Goal: Task Accomplishment & Management: Manage account settings

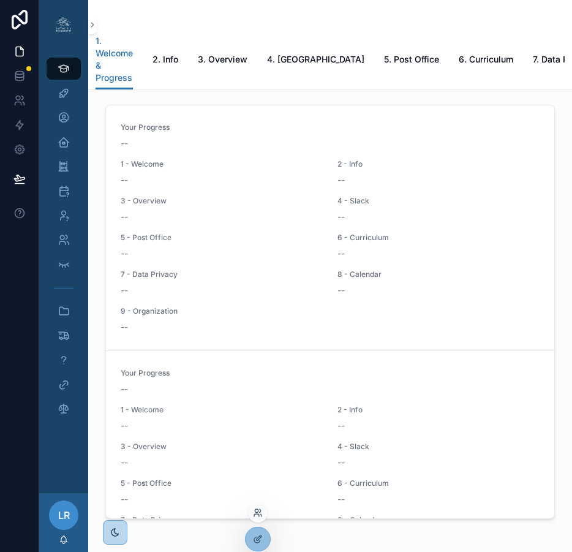
click at [259, 519] on div at bounding box center [258, 513] width 20 height 20
click at [259, 517] on icon at bounding box center [256, 515] width 5 height 2
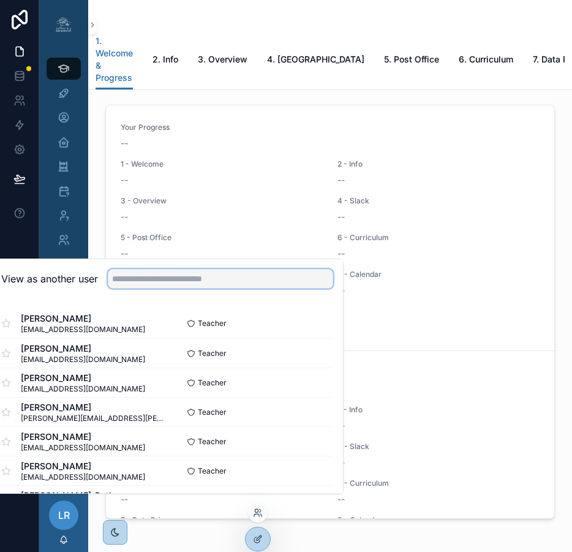
click at [245, 289] on input "text" at bounding box center [221, 279] width 226 height 20
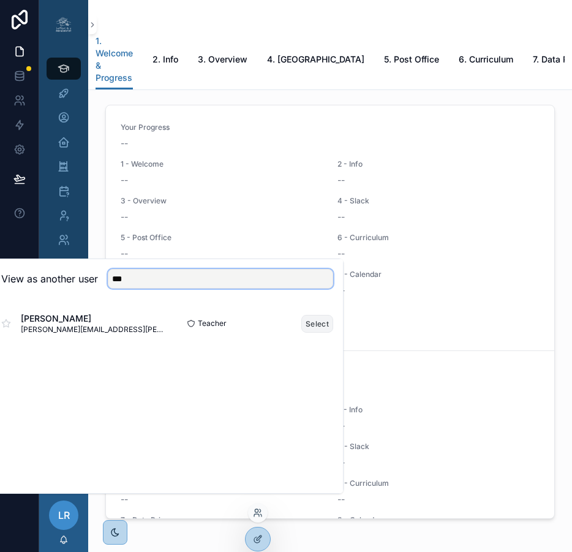
type input "***"
click at [319, 330] on button "Select" at bounding box center [318, 324] width 32 height 18
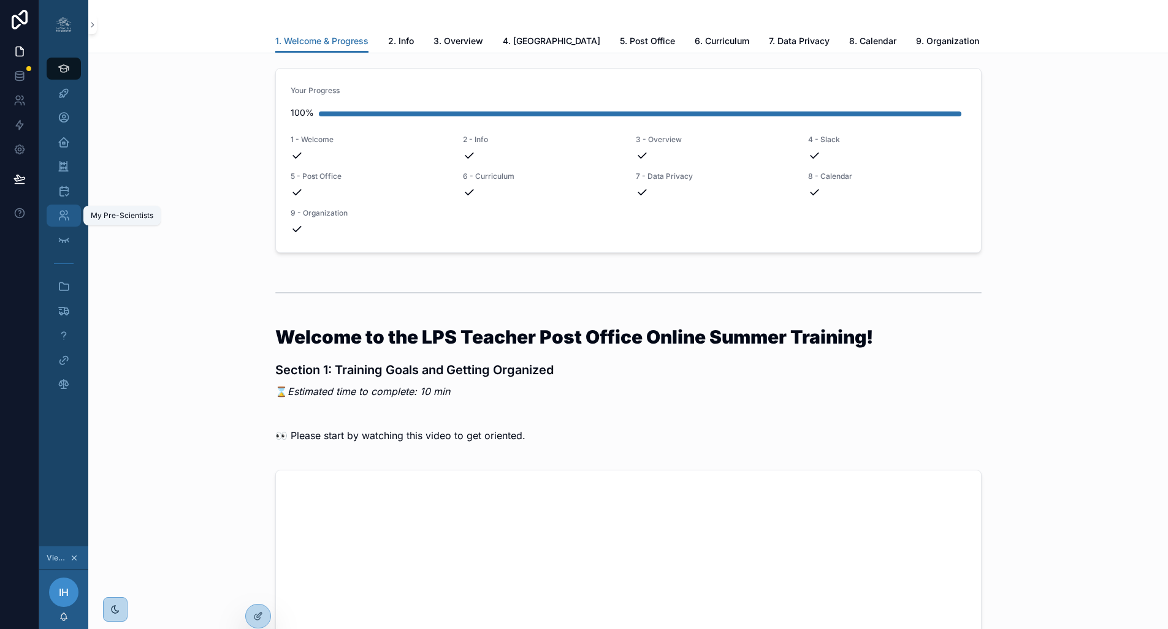
click at [70, 218] on div "My Pre-Scientists" at bounding box center [64, 216] width 20 height 20
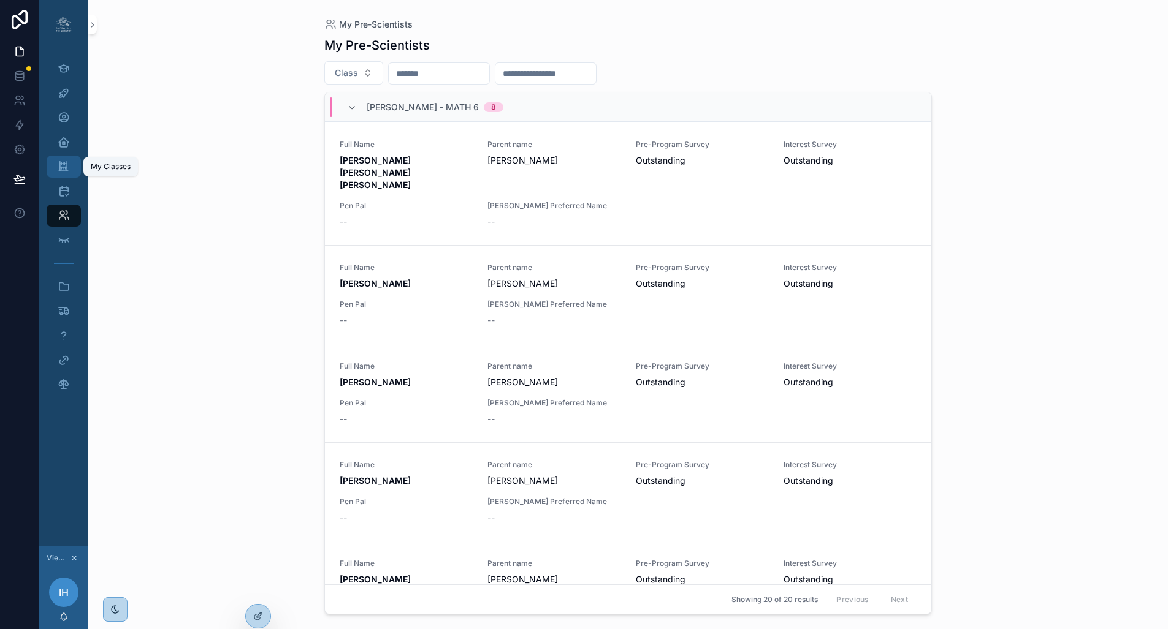
click at [64, 170] on icon "scrollable content" at bounding box center [64, 167] width 12 height 12
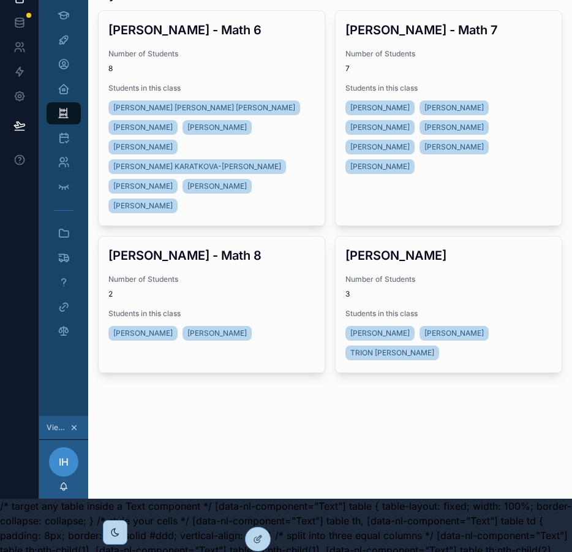
scroll to position [97, 0]
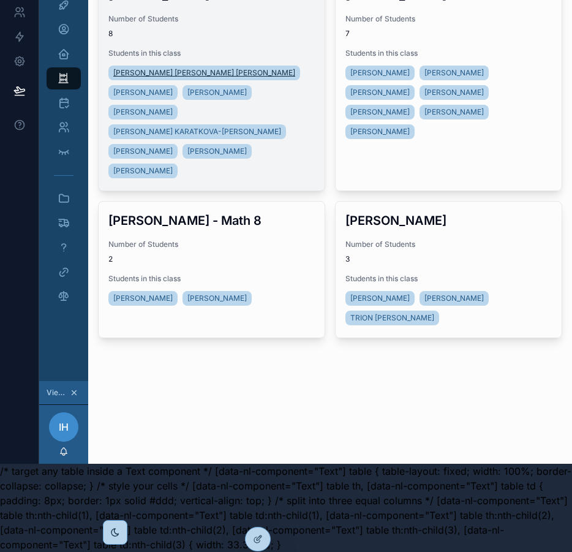
click at [187, 68] on span "[PERSON_NAME] [PERSON_NAME] [PERSON_NAME]" at bounding box center [204, 73] width 182 height 10
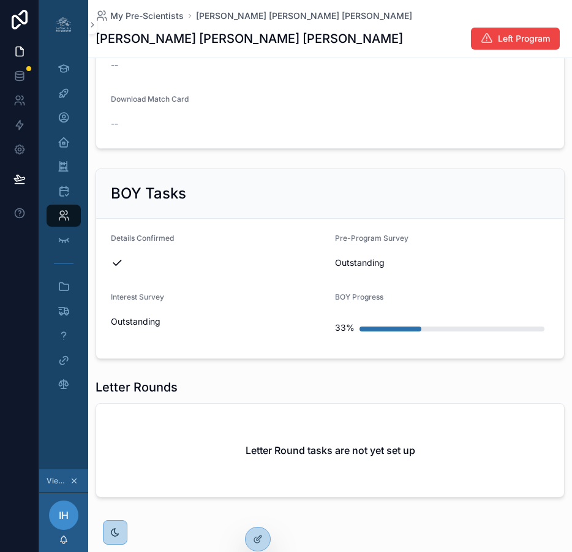
scroll to position [761, 0]
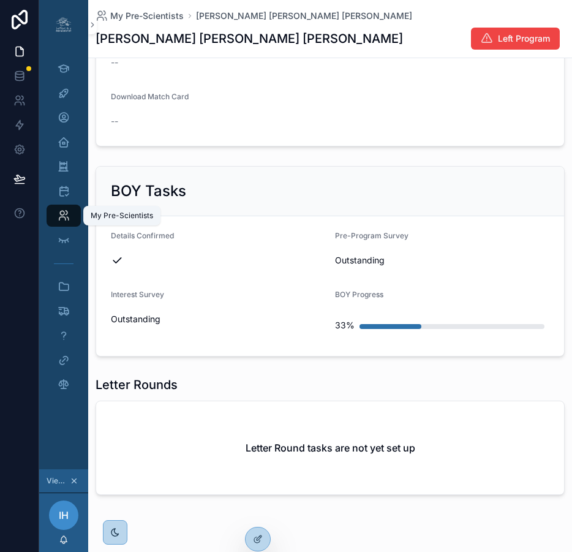
click at [58, 217] on icon "scrollable content" at bounding box center [64, 216] width 12 height 12
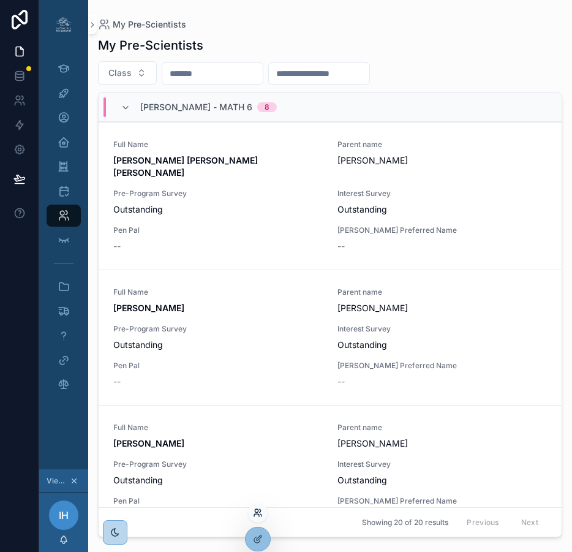
click at [259, 511] on icon at bounding box center [258, 513] width 10 height 10
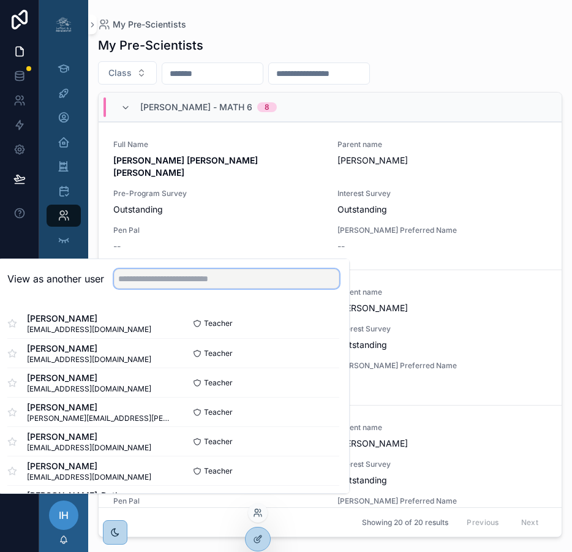
click at [190, 289] on input "text" at bounding box center [227, 279] width 226 height 20
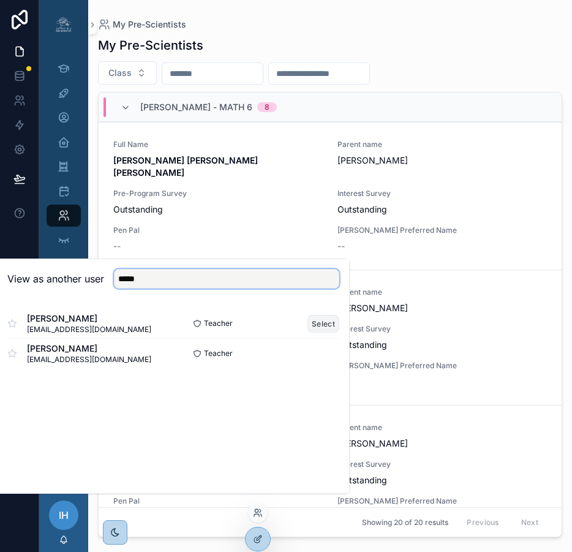
type input "*****"
click at [323, 333] on button "Select" at bounding box center [324, 324] width 32 height 18
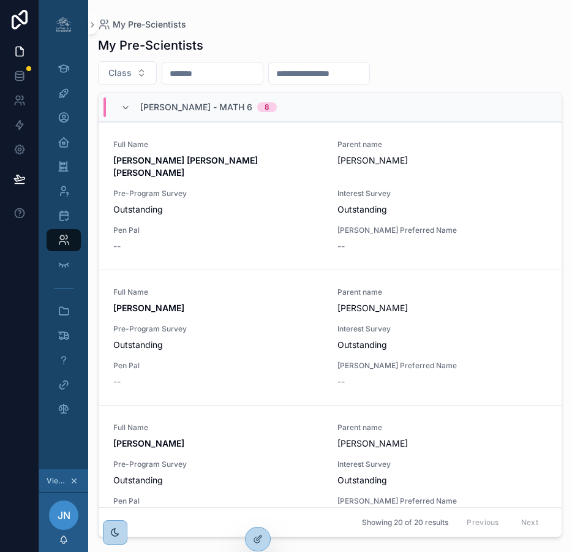
scroll to position [0, 6]
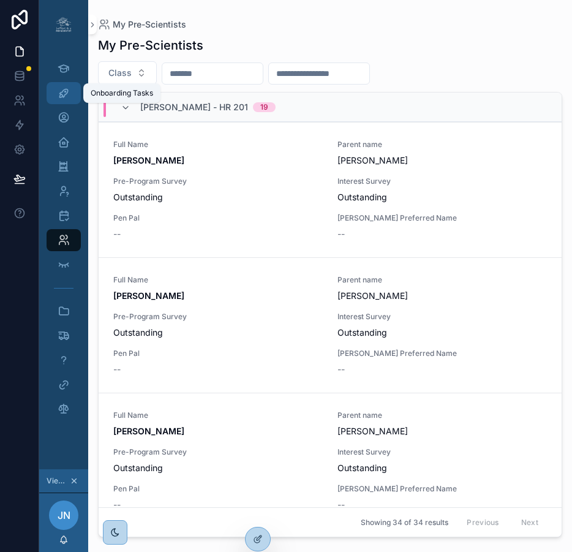
click at [58, 95] on icon "scrollable content" at bounding box center [64, 93] width 12 height 12
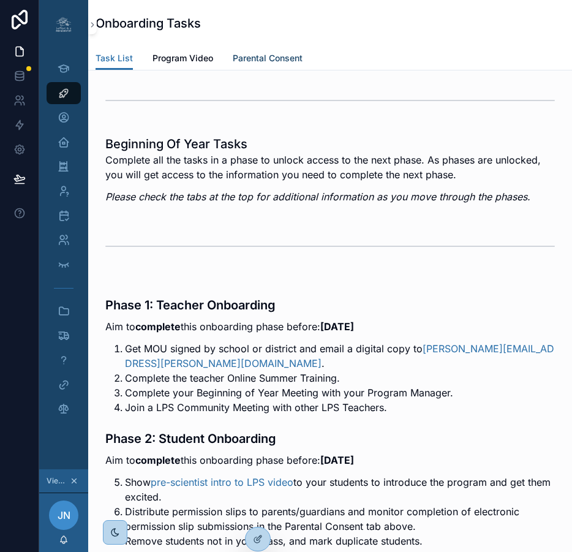
click at [249, 58] on span "Parental Consent" at bounding box center [268, 58] width 70 height 12
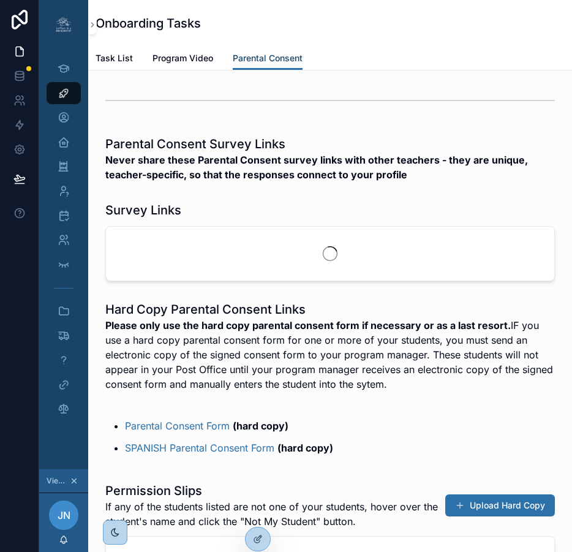
click at [249, 58] on span "Parental Consent" at bounding box center [268, 58] width 70 height 12
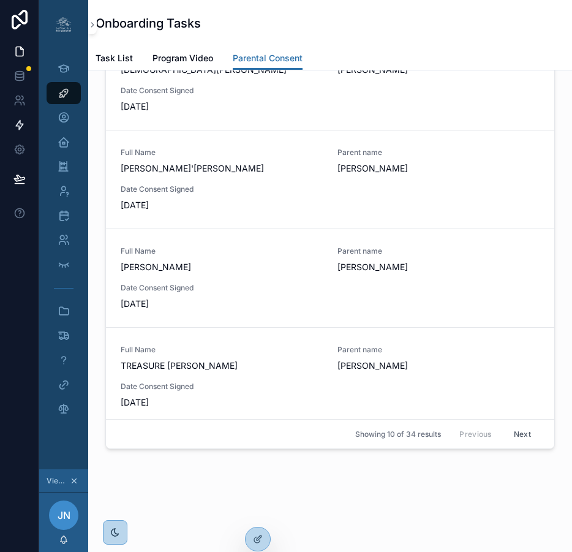
scroll to position [519, 0]
click at [506, 442] on button "Next" at bounding box center [523, 434] width 34 height 19
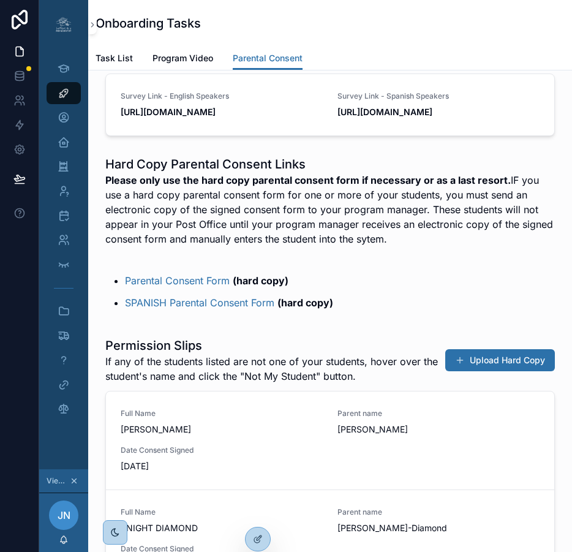
scroll to position [519, 0]
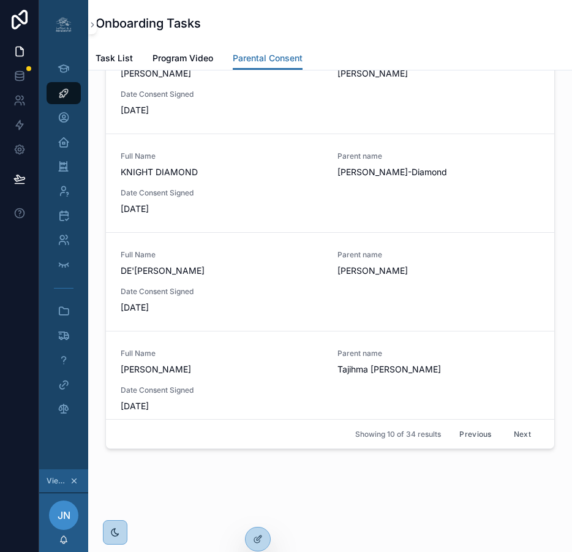
click at [510, 441] on button "Next" at bounding box center [523, 434] width 34 height 19
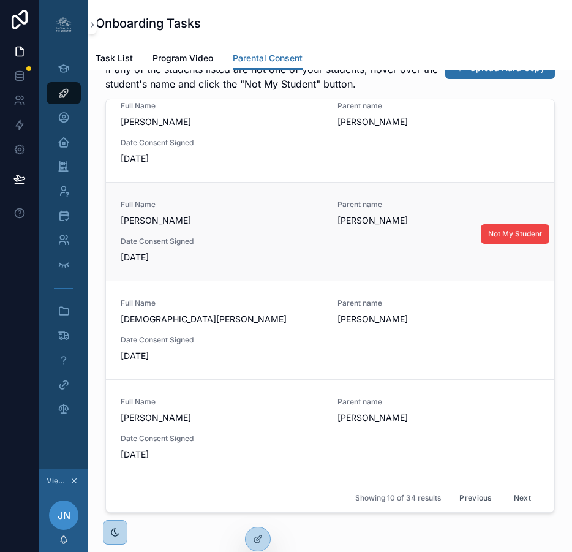
scroll to position [17, 0]
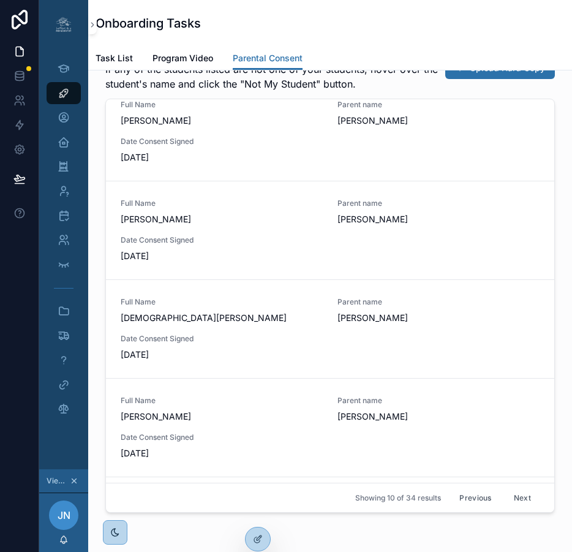
click at [506, 507] on button "Next" at bounding box center [523, 497] width 34 height 19
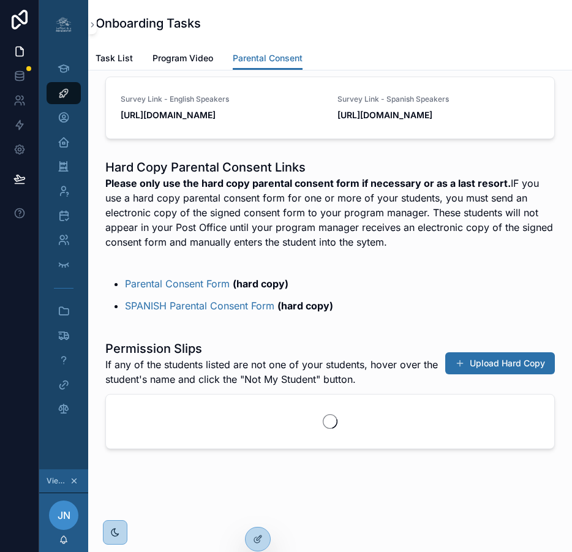
scroll to position [445, 0]
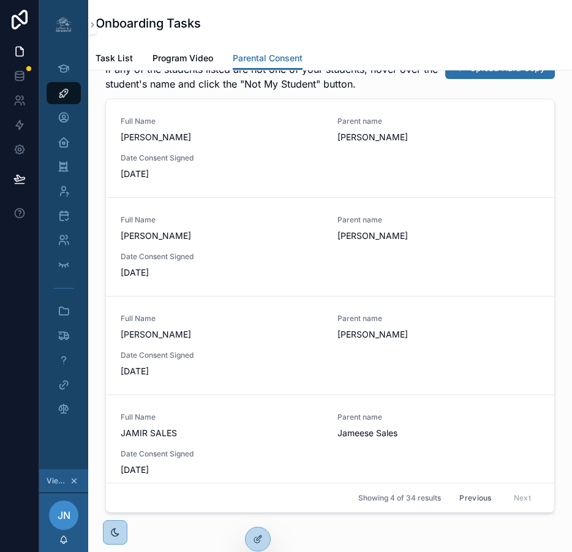
click at [462, 507] on button "Previous" at bounding box center [475, 497] width 49 height 19
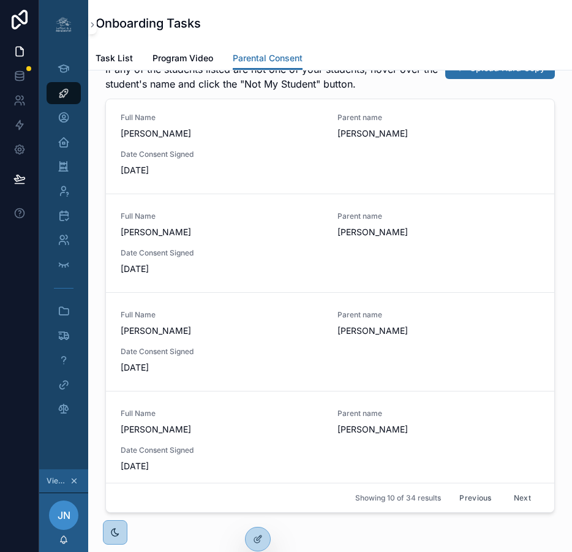
click at [458, 507] on button "Previous" at bounding box center [475, 497] width 49 height 19
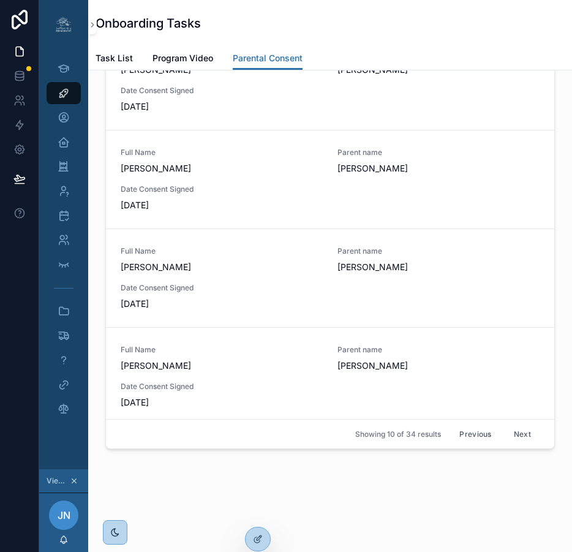
scroll to position [519, 0]
click at [457, 444] on button "Previous" at bounding box center [475, 434] width 49 height 19
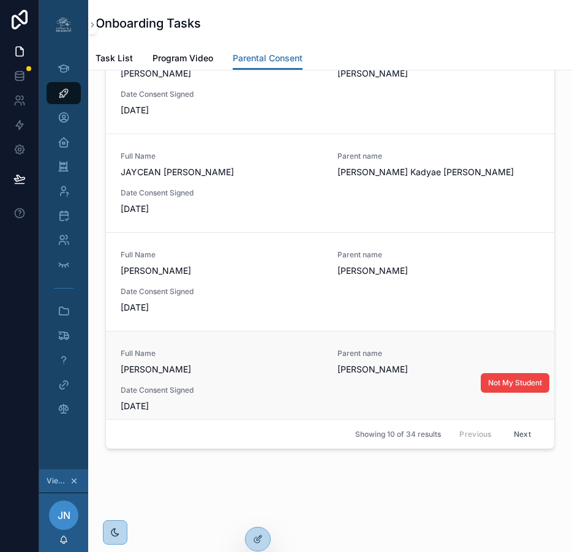
scroll to position [519, 0]
click at [464, 443] on div "Previous Next" at bounding box center [495, 434] width 89 height 19
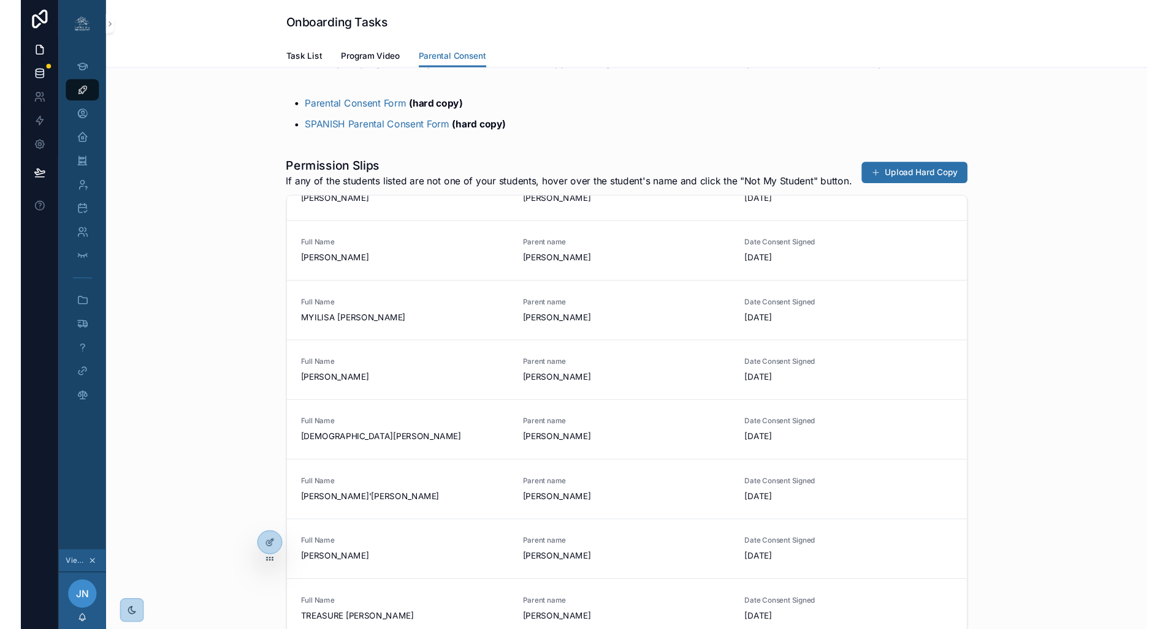
scroll to position [153, 0]
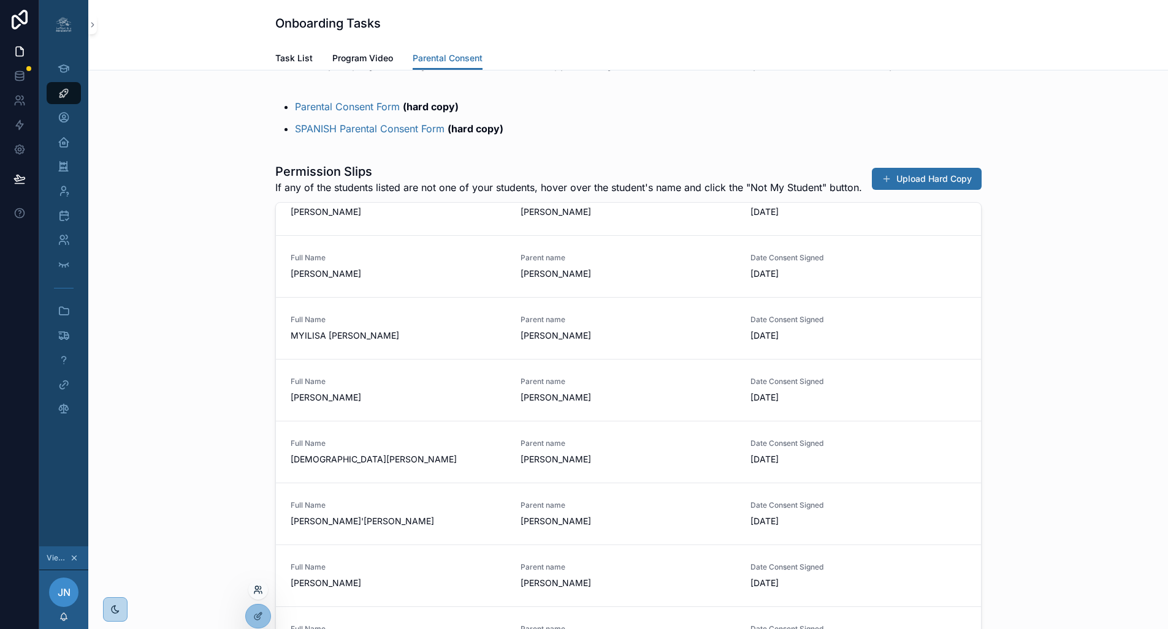
click at [257, 552] on icon at bounding box center [258, 590] width 10 height 10
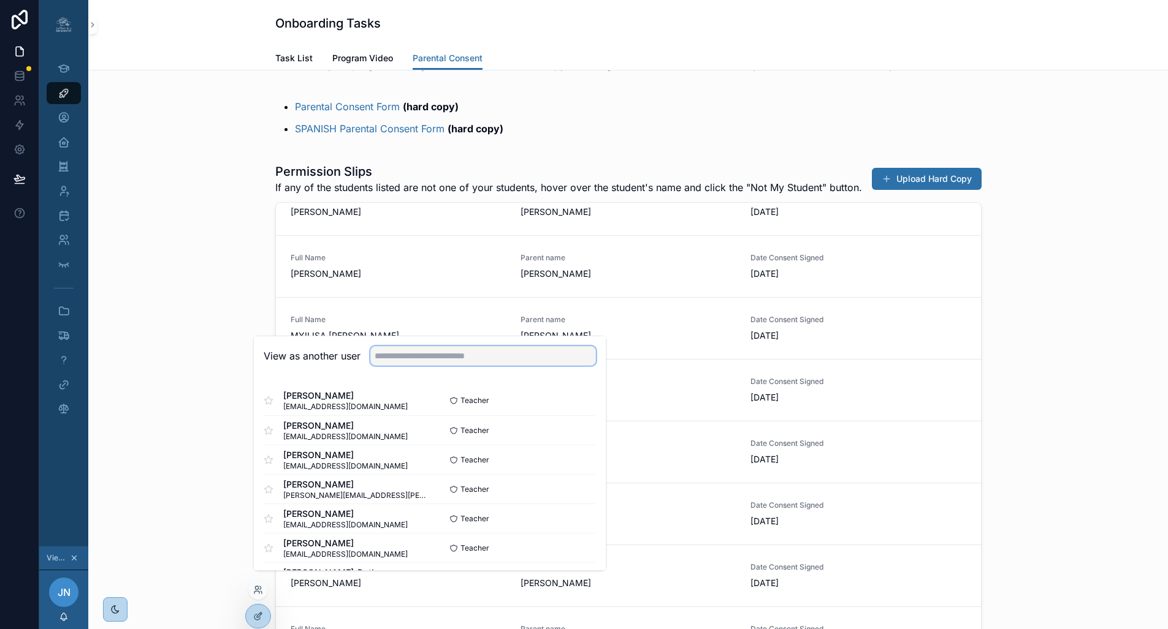
click at [438, 365] on input "text" at bounding box center [483, 356] width 226 height 20
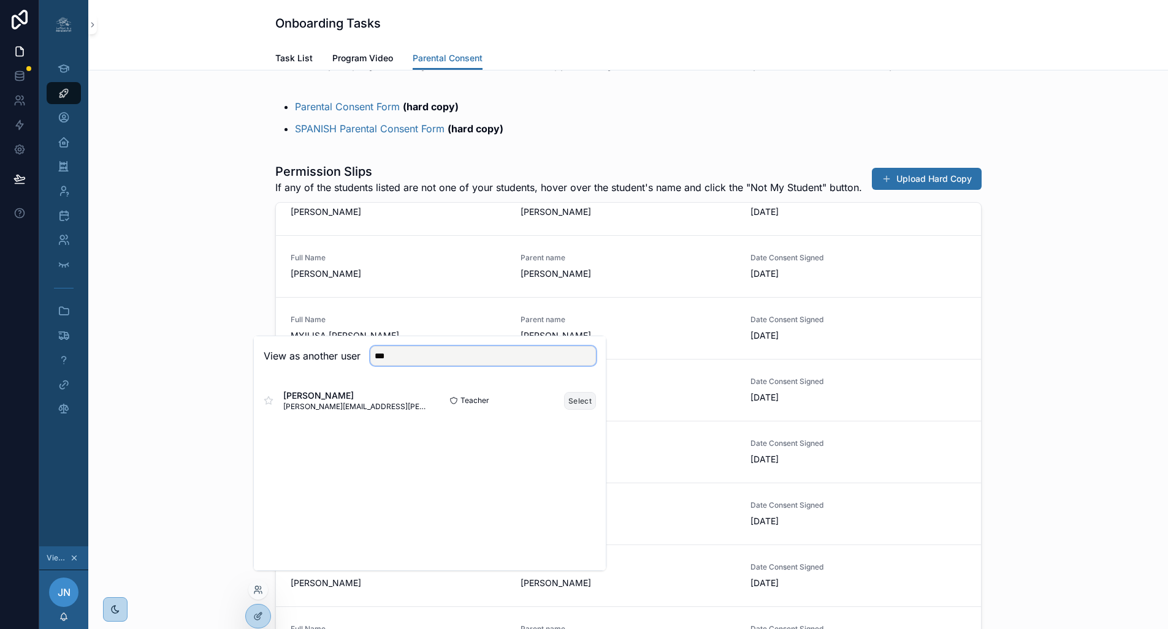
type input "***"
click at [572, 410] on button "Select" at bounding box center [580, 401] width 32 height 18
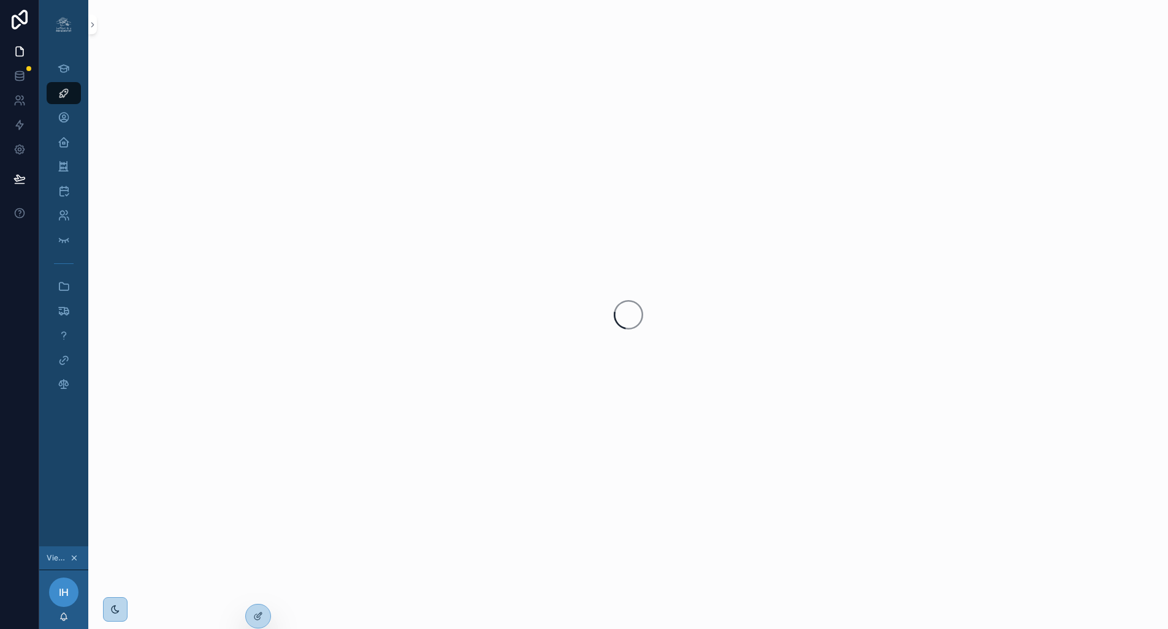
scroll to position [0, 6]
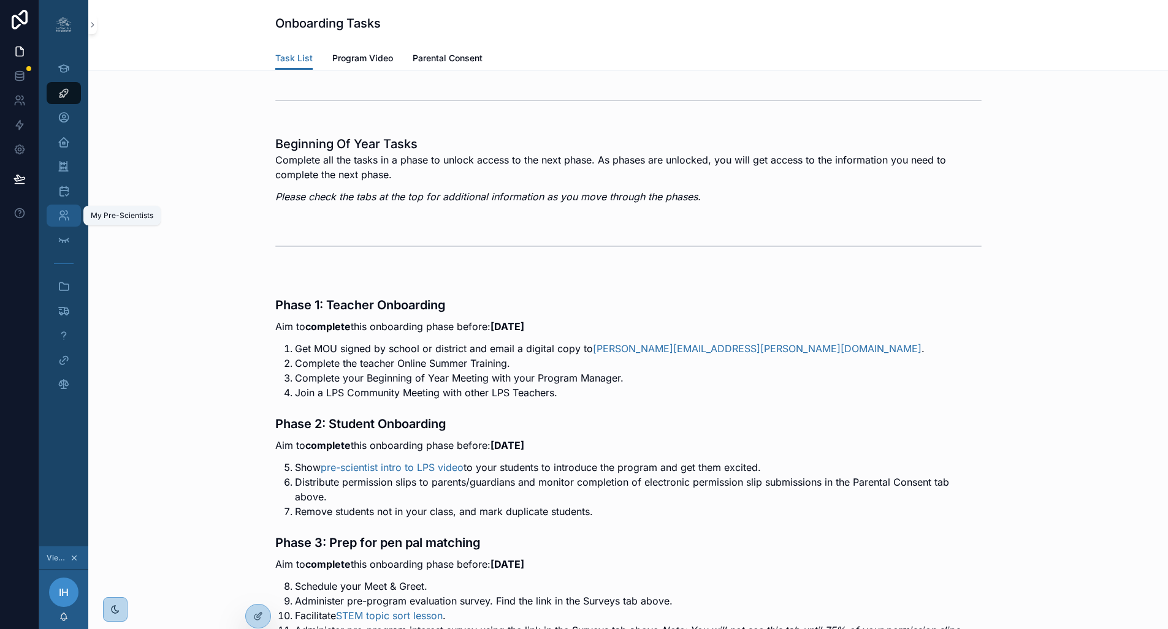
click at [58, 216] on icon "scrollable content" at bounding box center [64, 216] width 12 height 12
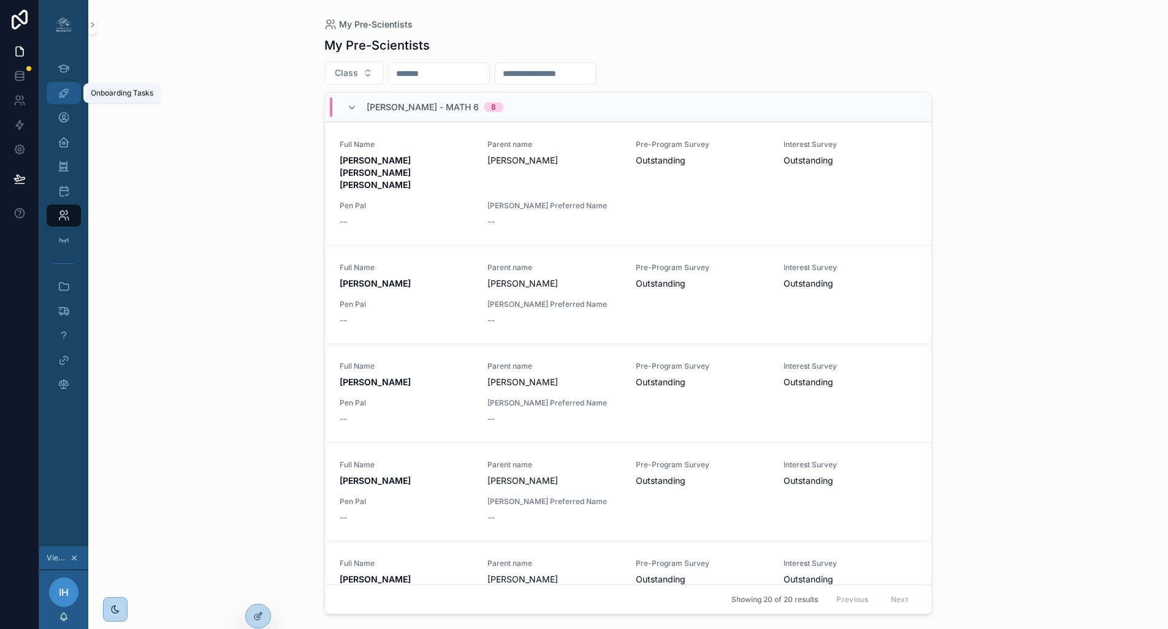
click at [59, 93] on icon "scrollable content" at bounding box center [64, 93] width 12 height 12
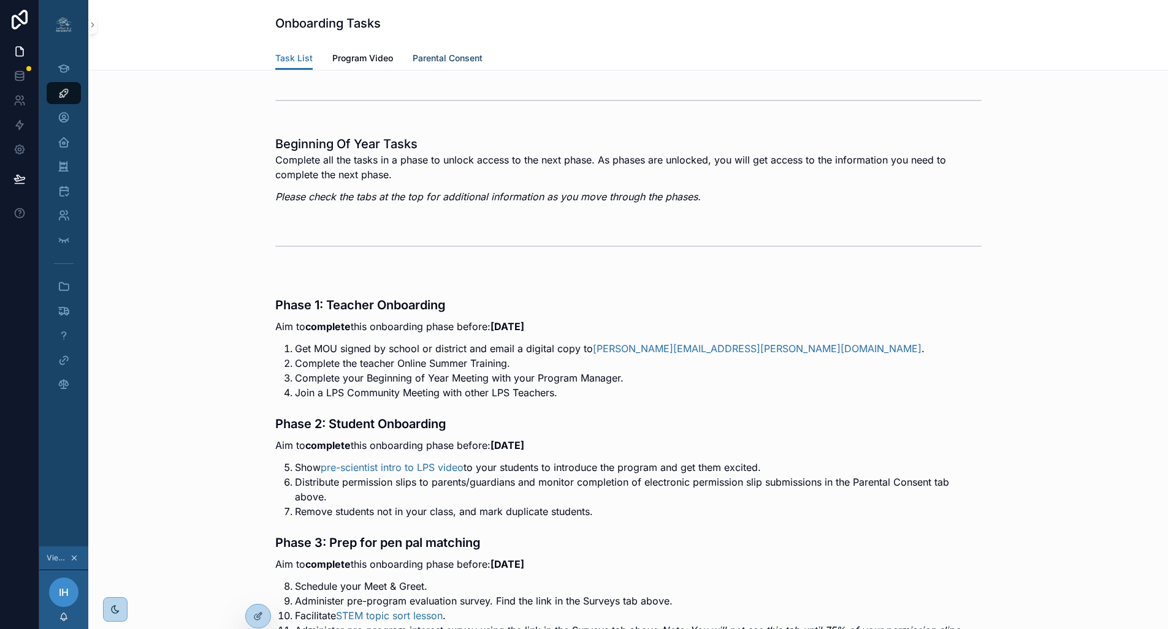
click at [425, 63] on span "Parental Consent" at bounding box center [447, 58] width 70 height 12
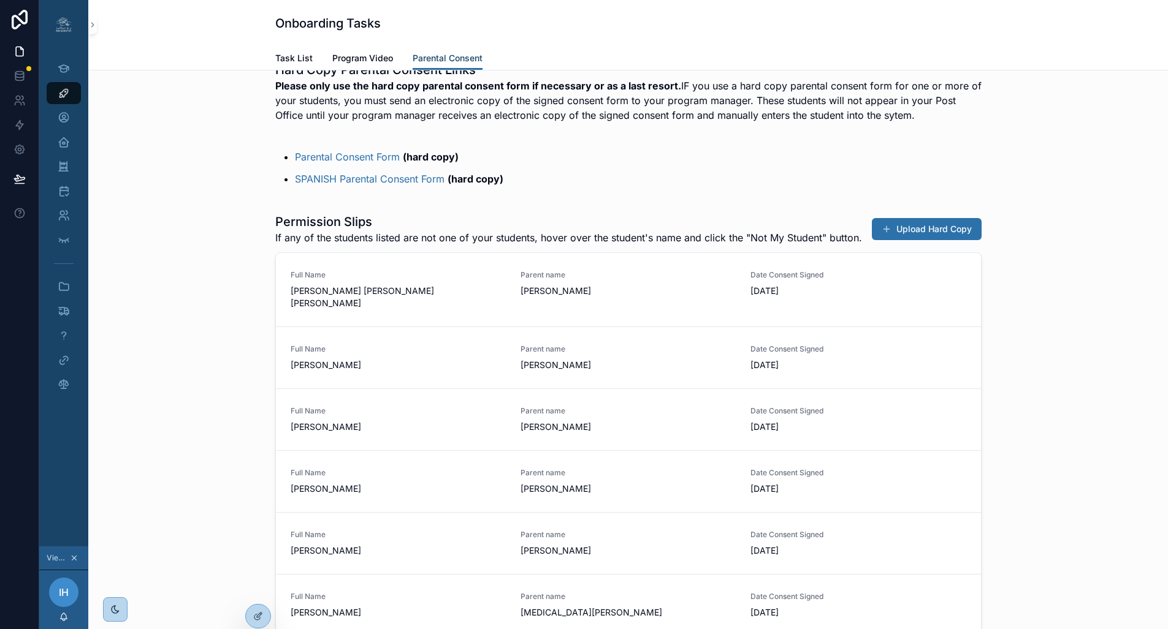
scroll to position [248, 0]
click at [918, 240] on button "Upload Hard Copy" at bounding box center [927, 229] width 110 height 22
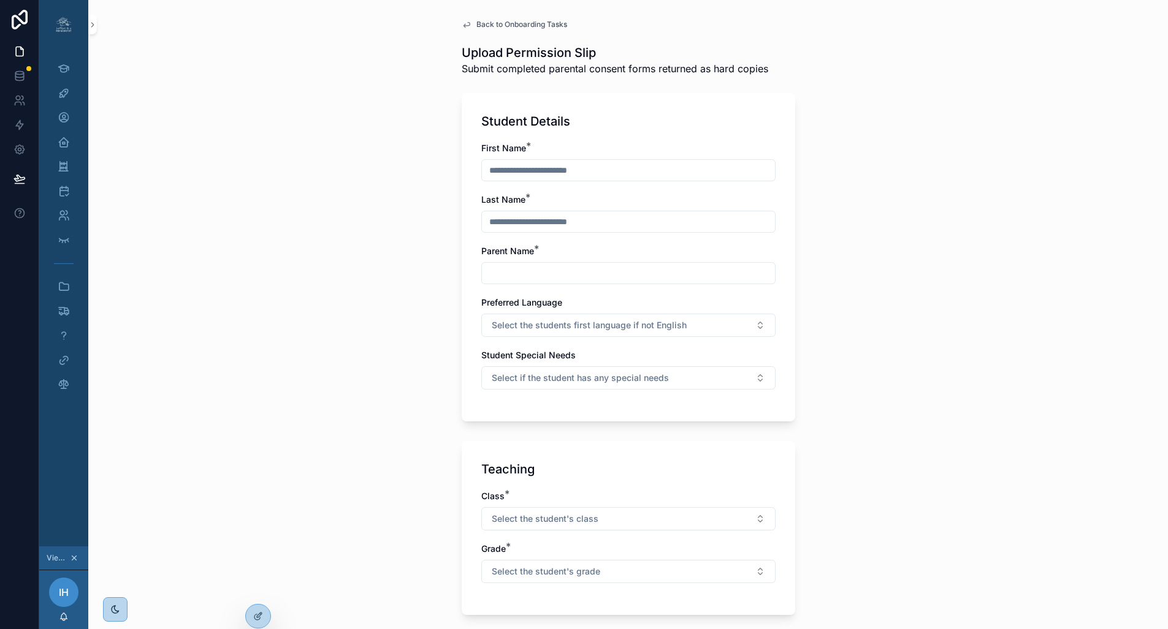
click at [517, 21] on span "Back to Onboarding Tasks" at bounding box center [521, 25] width 91 height 10
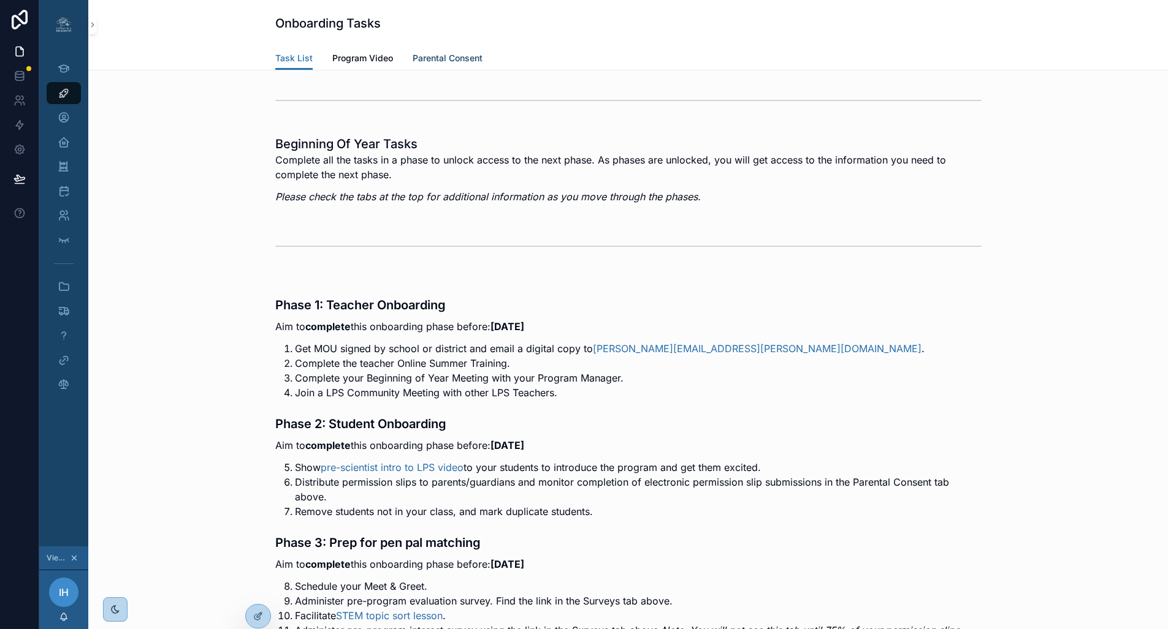
click at [448, 63] on span "Parental Consent" at bounding box center [447, 58] width 70 height 12
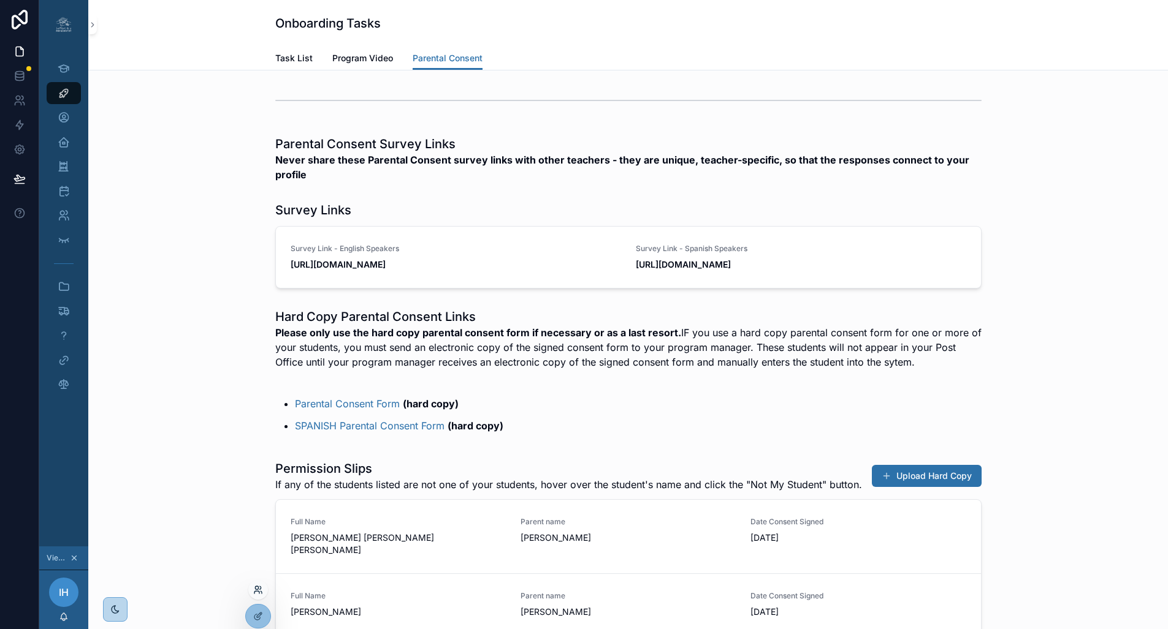
click at [257, 593] on icon at bounding box center [258, 590] width 10 height 10
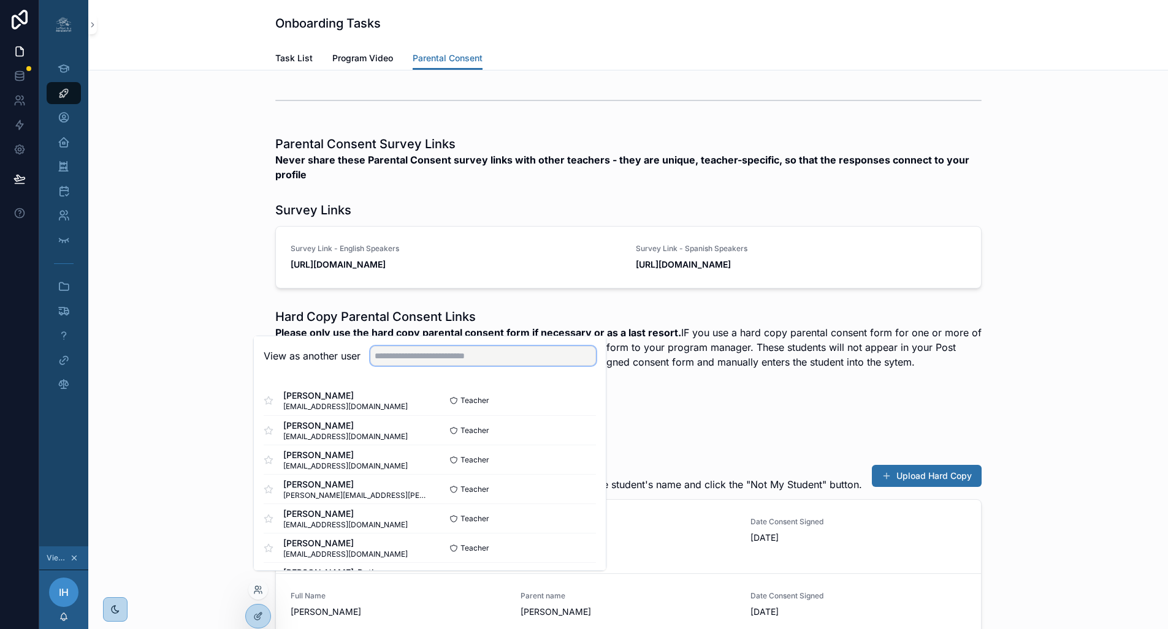
click at [441, 363] on input "text" at bounding box center [483, 356] width 226 height 20
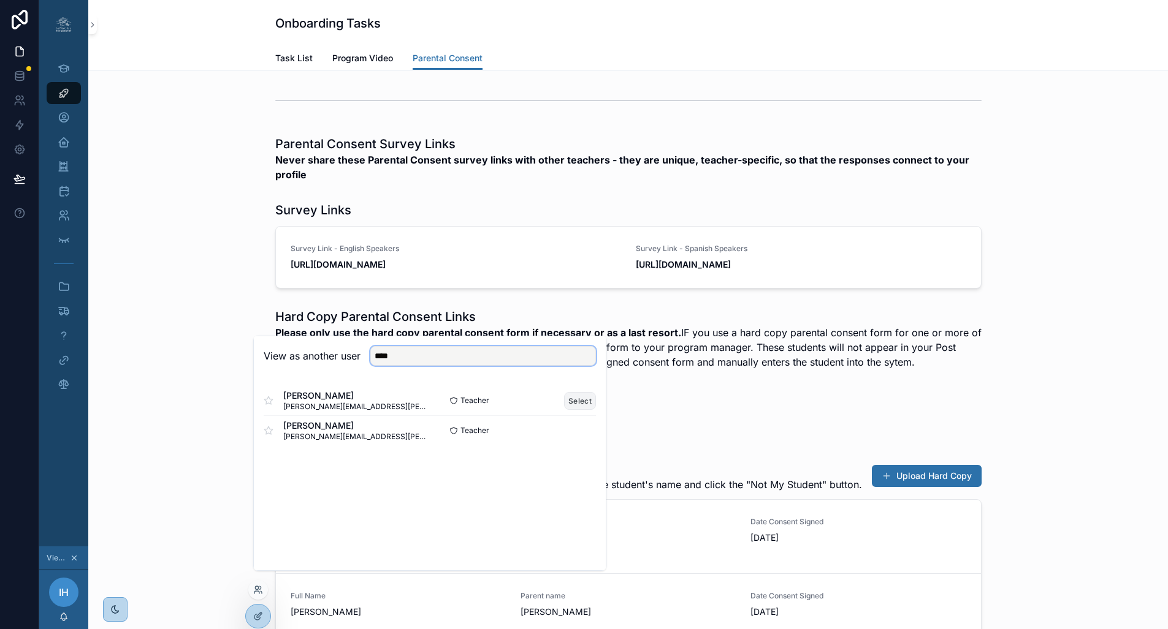
type input "****"
click at [576, 410] on button "Select" at bounding box center [580, 401] width 32 height 18
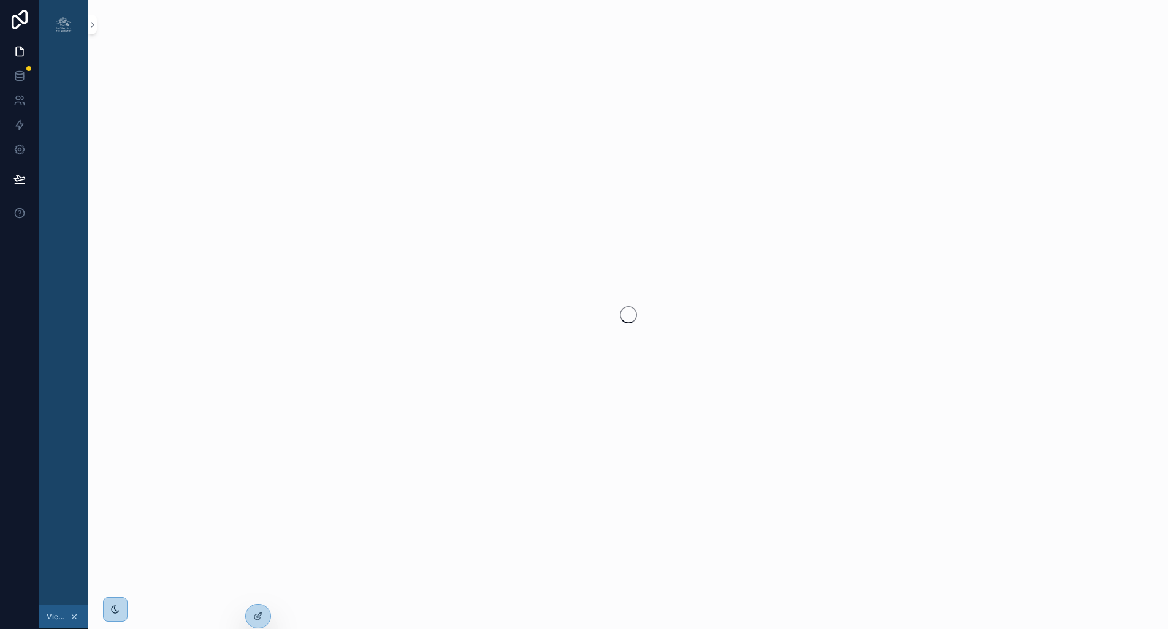
scroll to position [0, 6]
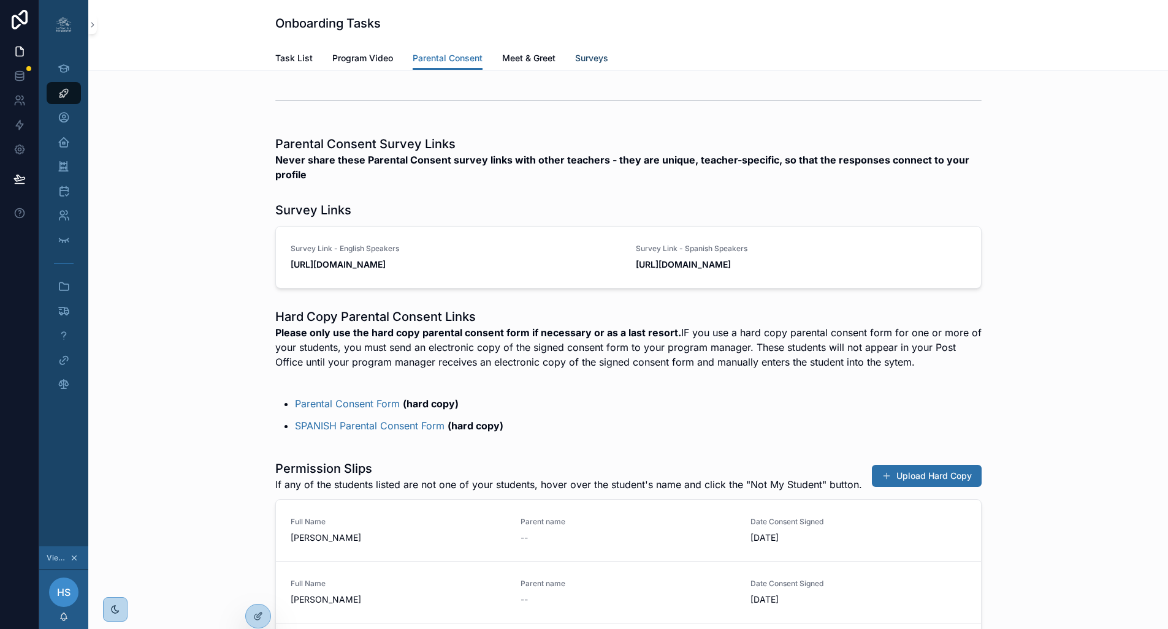
click at [583, 59] on span "Surveys" at bounding box center [591, 58] width 33 height 12
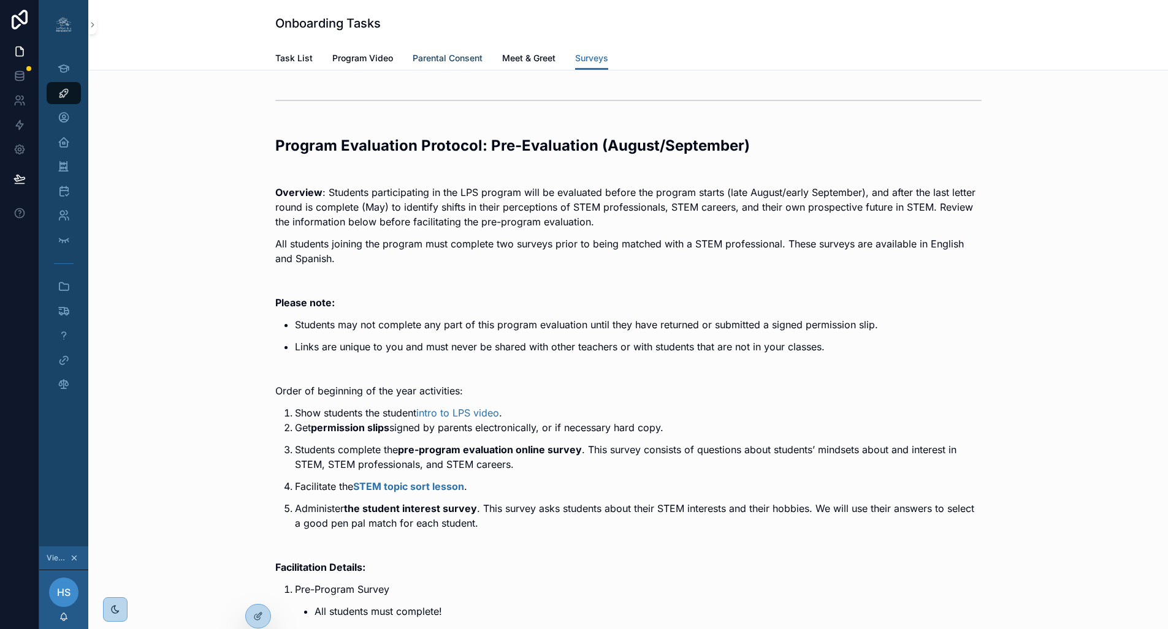
click at [437, 59] on span "Parental Consent" at bounding box center [447, 58] width 70 height 12
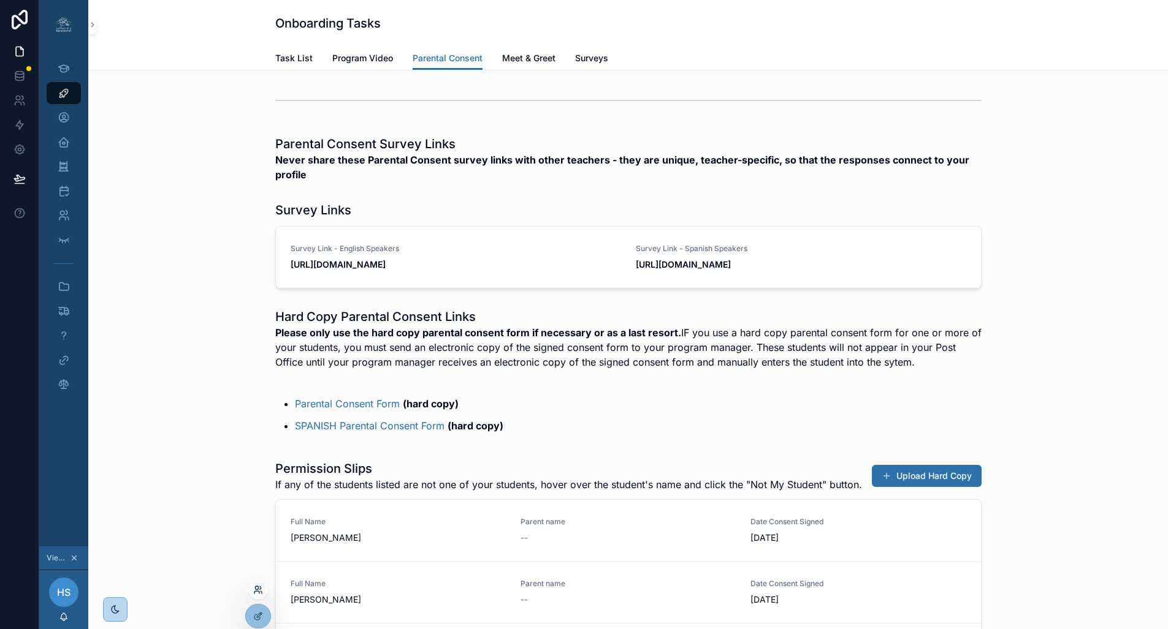
click at [256, 590] on icon at bounding box center [256, 588] width 3 height 3
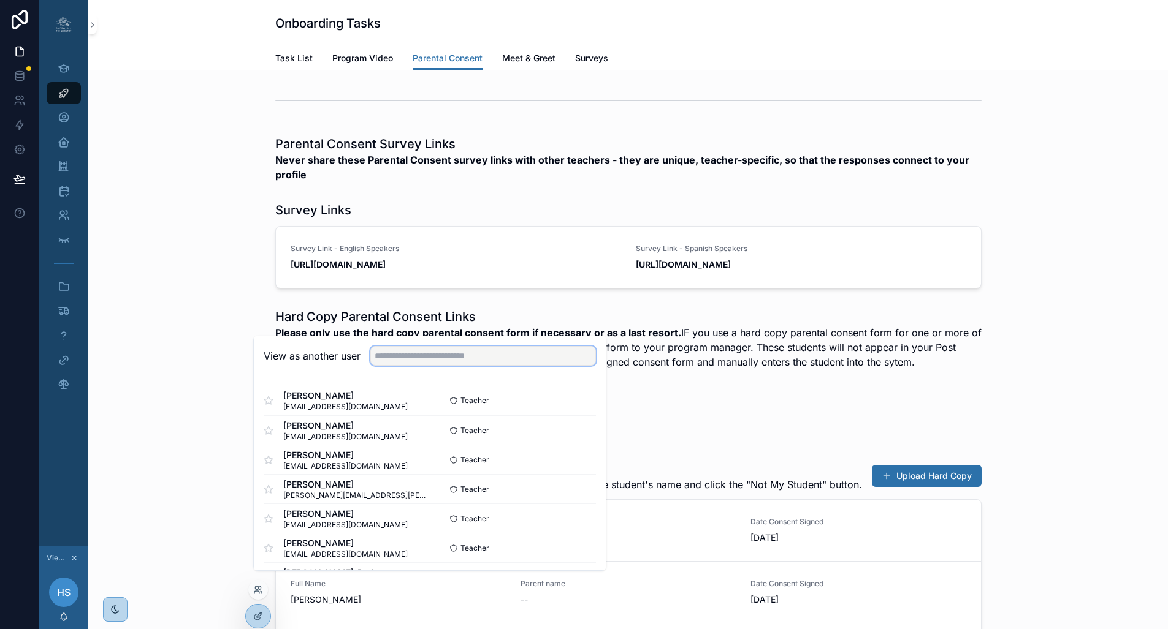
click at [424, 366] on input "text" at bounding box center [483, 356] width 226 height 20
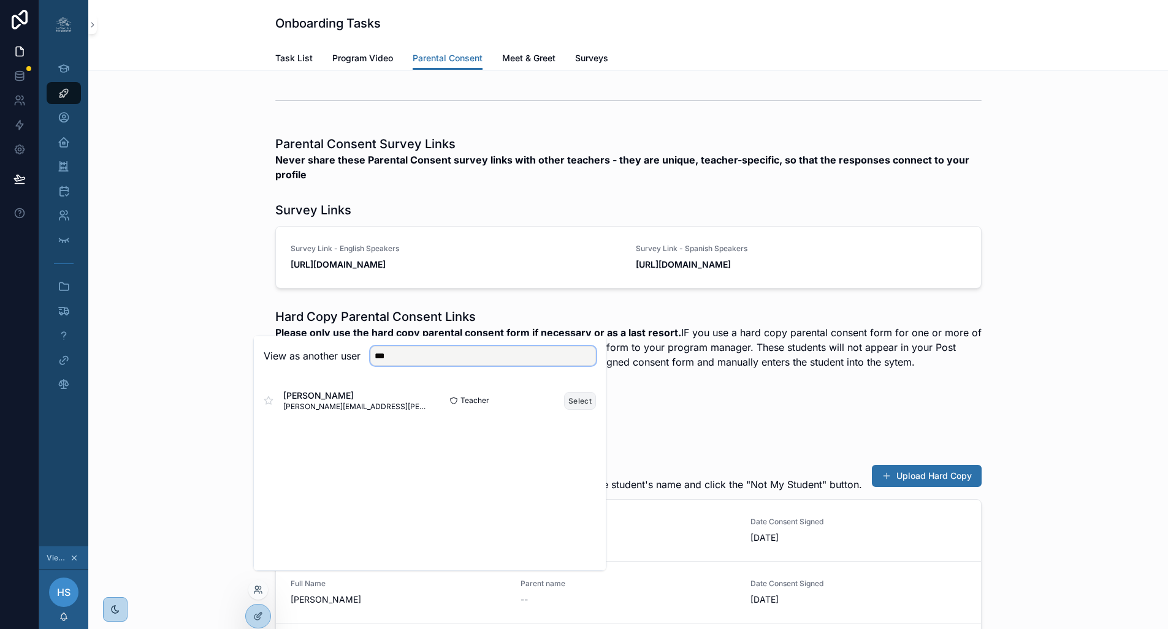
type input "***"
click at [575, 410] on button "Select" at bounding box center [580, 401] width 32 height 18
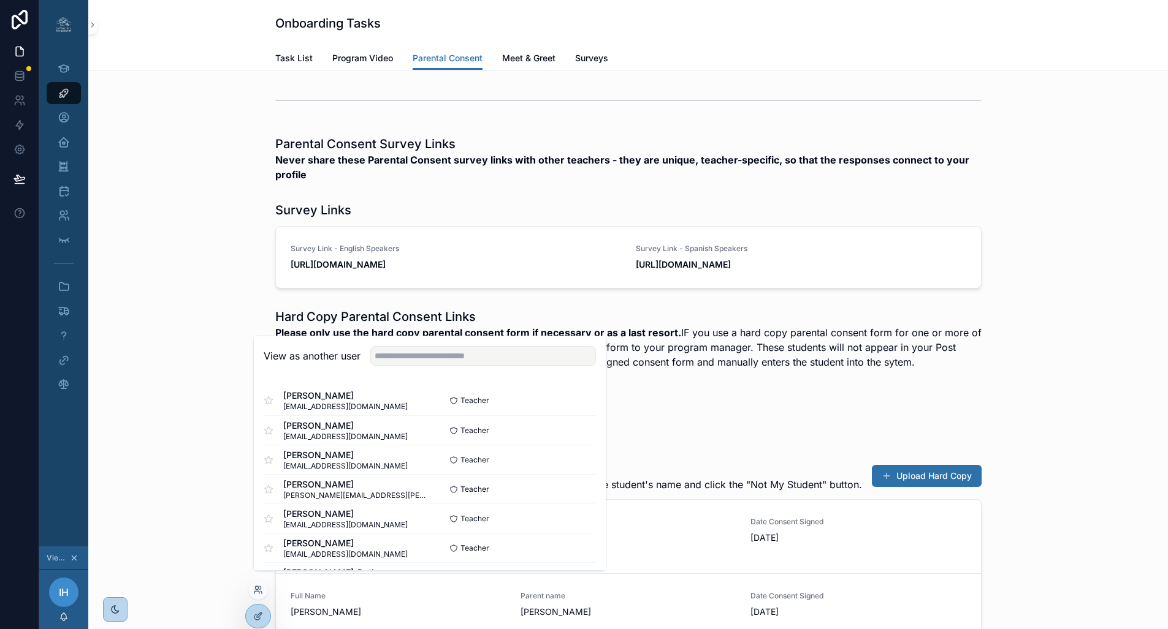
click at [168, 316] on div "Hard Copy Parental Consent Links Please only use the hard copy parental consent…" at bounding box center [628, 342] width 1060 height 78
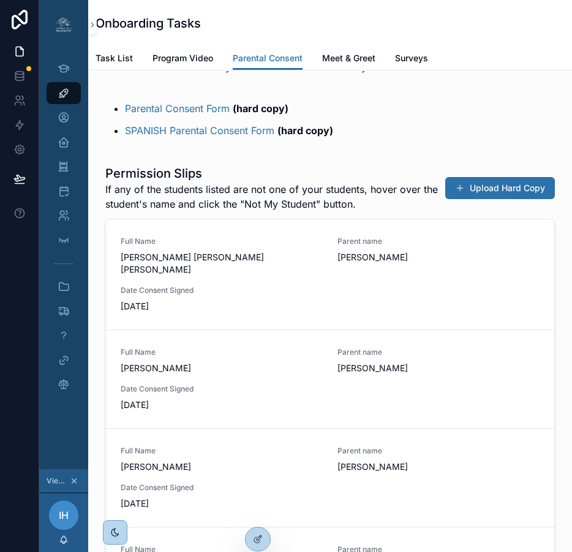
scroll to position [323, 0]
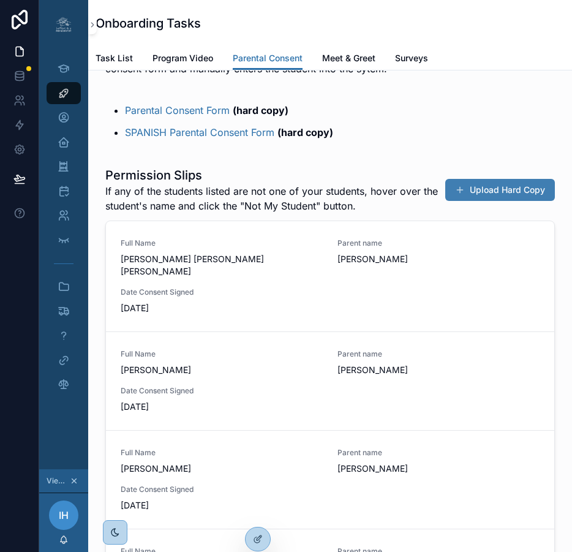
click at [488, 201] on button "Upload Hard Copy" at bounding box center [501, 190] width 110 height 22
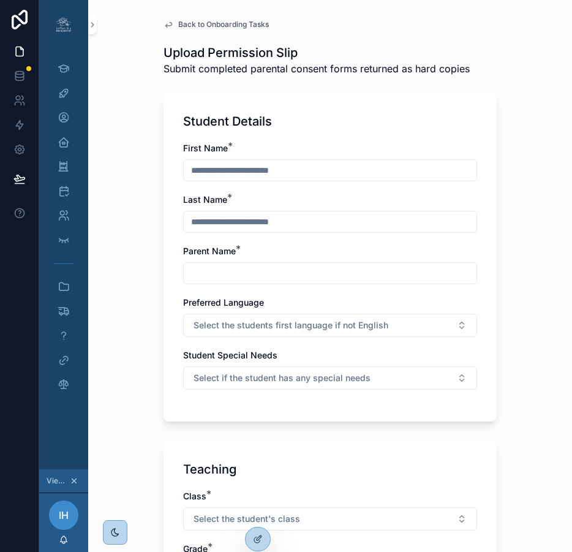
click at [248, 170] on input "text" at bounding box center [330, 170] width 293 height 17
type input "********"
type input "*****"
click at [232, 279] on input "text" at bounding box center [330, 273] width 293 height 17
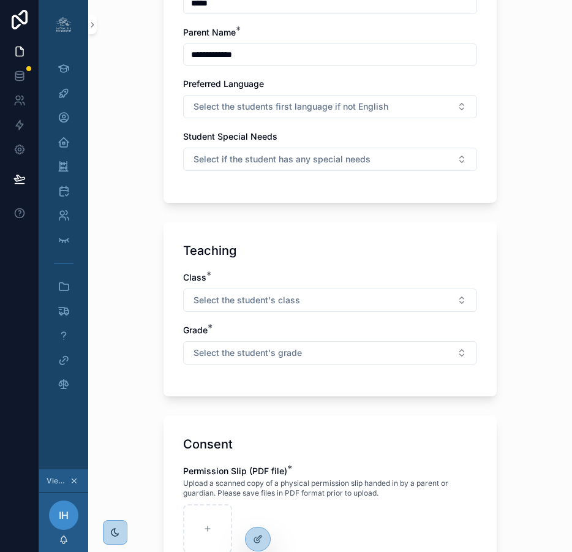
scroll to position [231, 0]
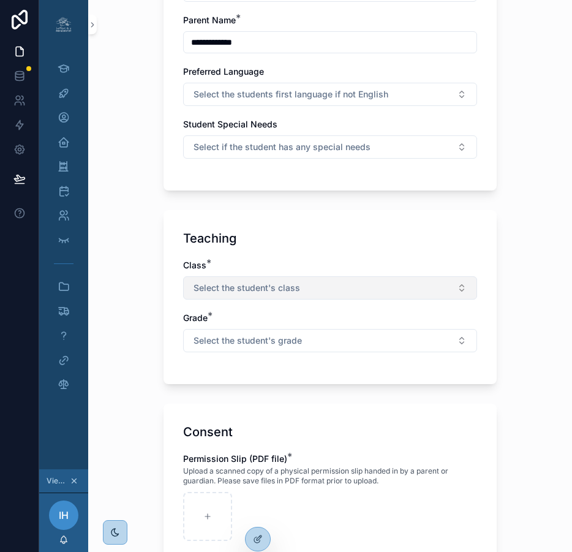
type input "**********"
click at [247, 291] on span "Select the student's class" at bounding box center [247, 288] width 107 height 12
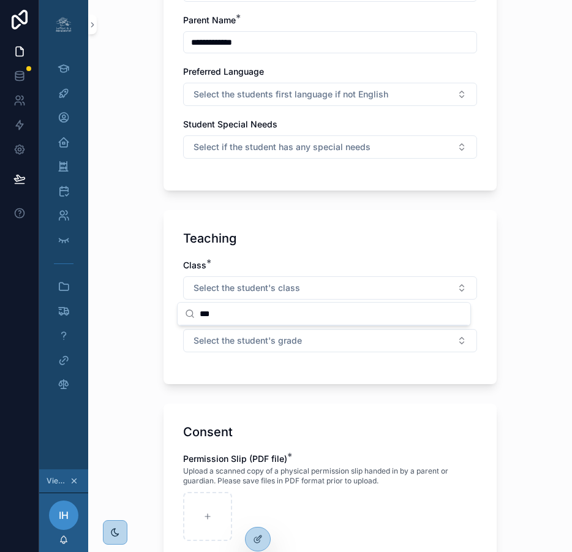
type input "***"
click at [291, 246] on div "Teaching" at bounding box center [330, 238] width 294 height 17
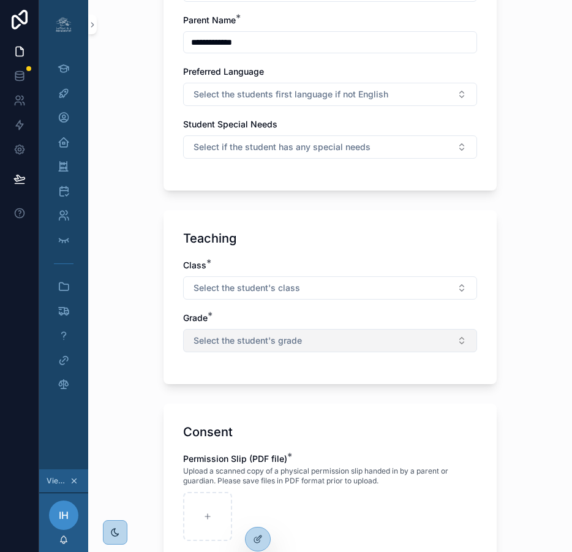
click at [303, 336] on button "Select the student's grade" at bounding box center [330, 340] width 294 height 23
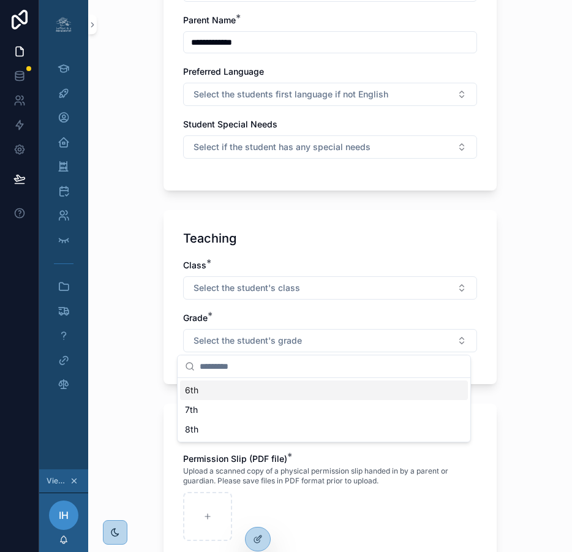
click at [256, 384] on div "6th" at bounding box center [324, 391] width 288 height 20
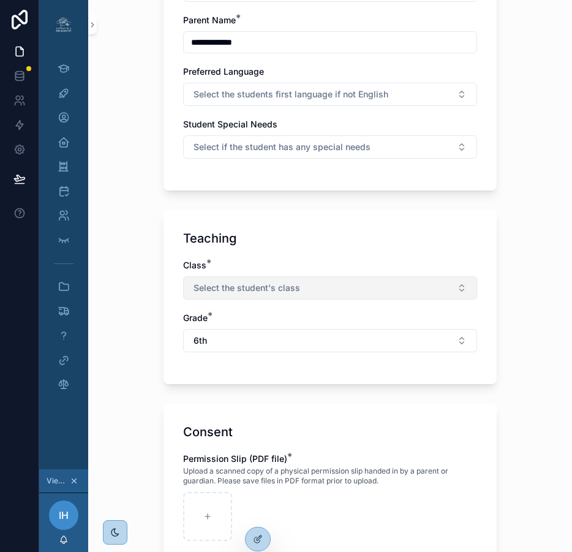
click at [284, 289] on span "Select the student's class" at bounding box center [247, 288] width 107 height 12
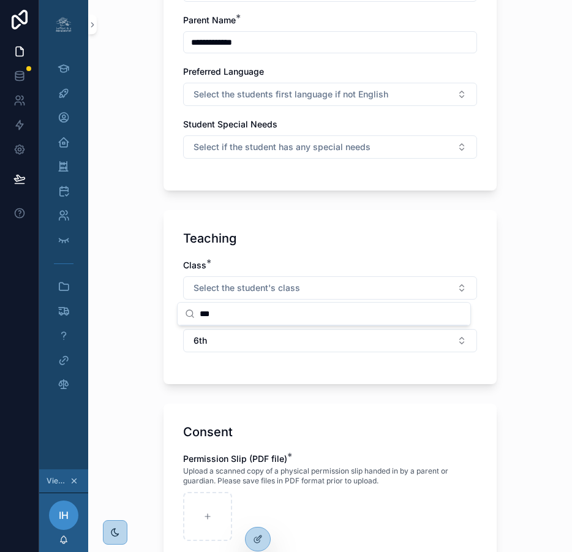
type input "***"
click at [354, 248] on div "Teaching Class * Select the student's class Grade * 6th" at bounding box center [330, 297] width 333 height 174
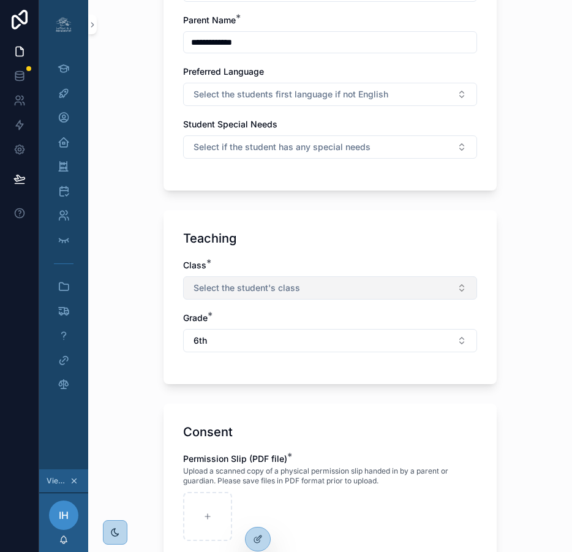
click at [310, 287] on button "Select the student's class" at bounding box center [330, 287] width 294 height 23
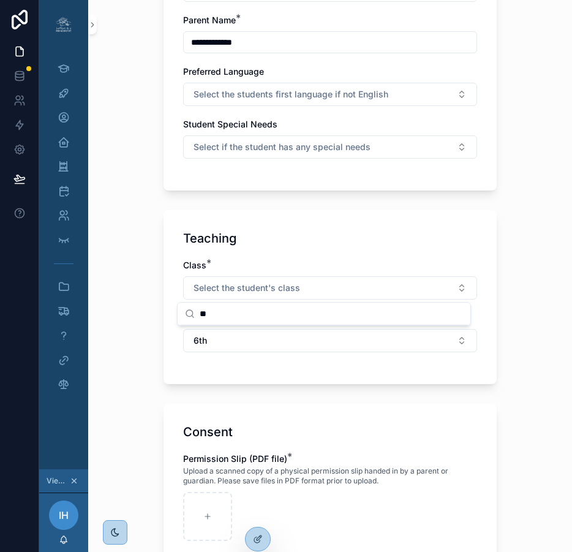
type input "*"
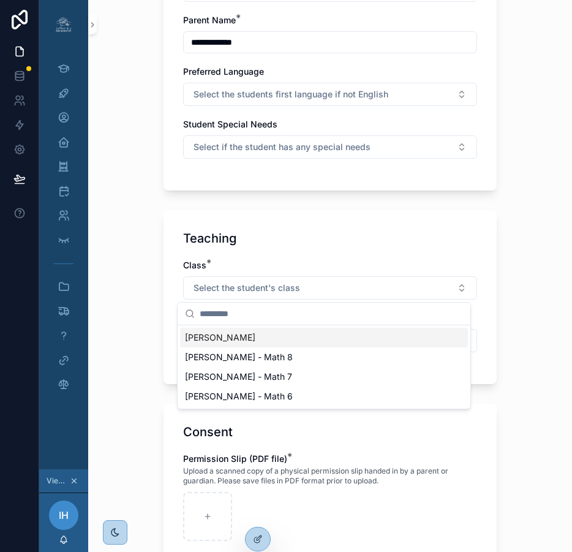
click at [272, 337] on div "[PERSON_NAME]" at bounding box center [324, 338] width 288 height 20
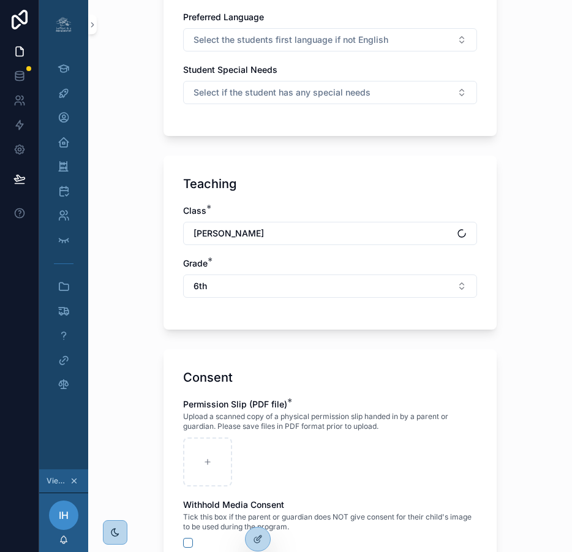
scroll to position [294, 0]
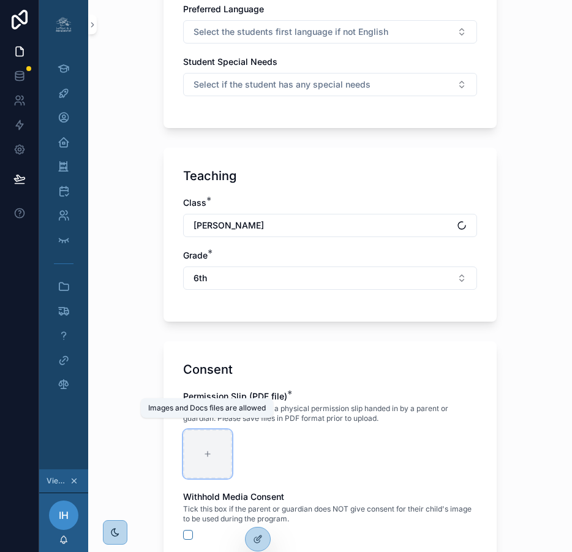
click at [203, 457] on icon at bounding box center [207, 454] width 9 height 9
type input "**********"
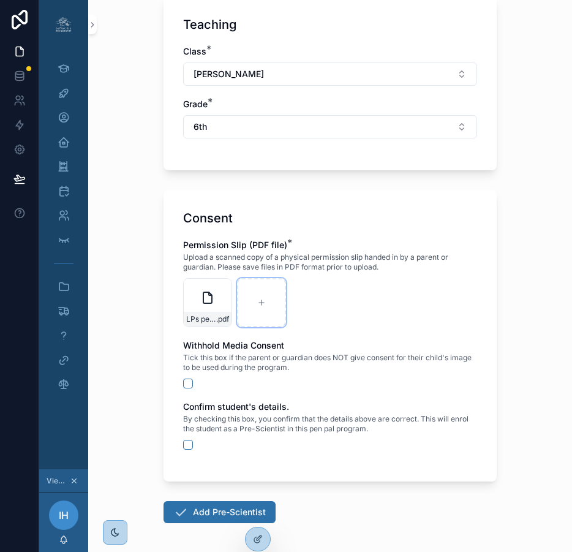
scroll to position [466, 0]
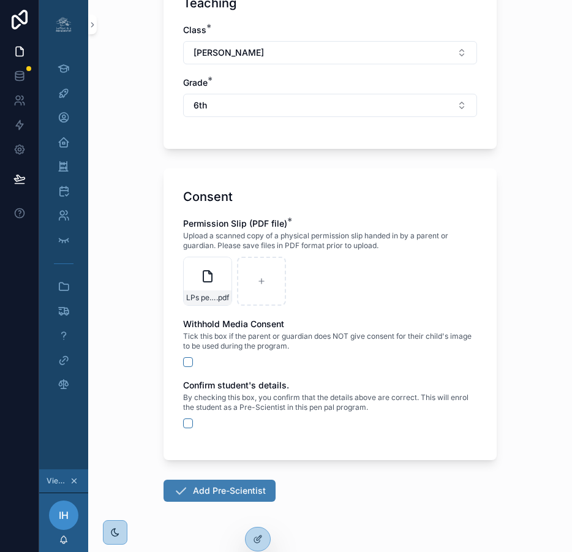
click at [223, 490] on button "Add Pre-Scientist" at bounding box center [220, 491] width 112 height 22
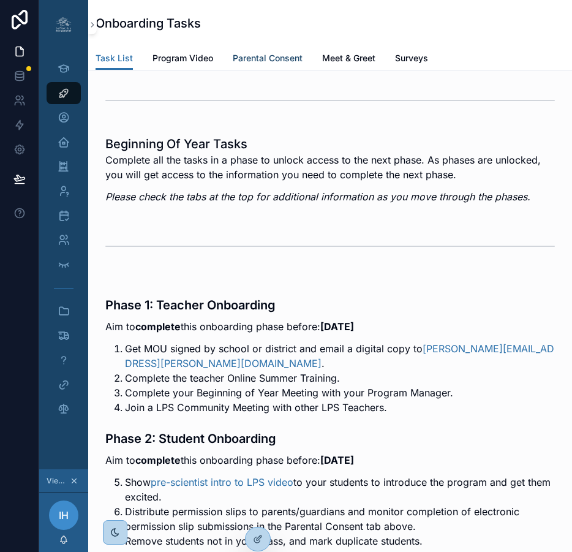
click at [259, 58] on span "Parental Consent" at bounding box center [268, 58] width 70 height 12
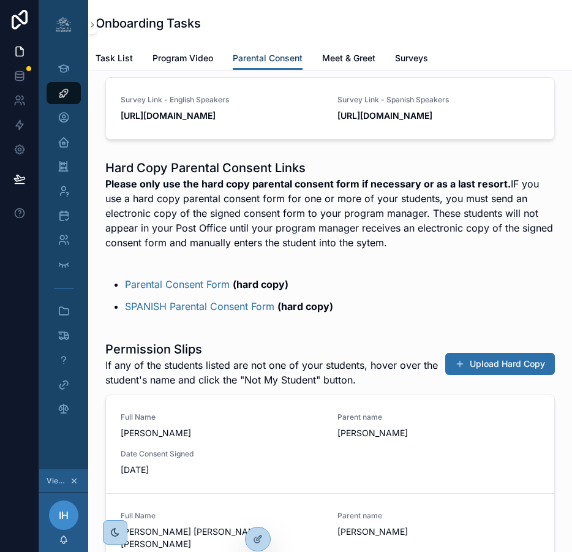
scroll to position [203, 0]
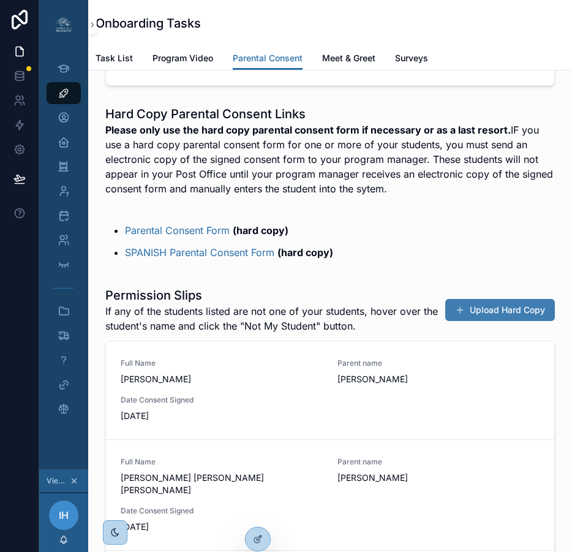
click at [500, 321] on button "Upload Hard Copy" at bounding box center [501, 310] width 110 height 22
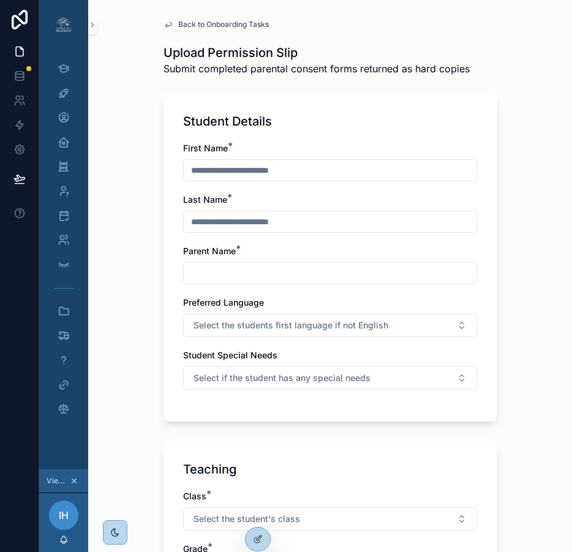
click at [294, 167] on input "text" at bounding box center [330, 170] width 293 height 17
type input "*******"
type input "********"
click at [234, 266] on input "text" at bounding box center [330, 273] width 293 height 17
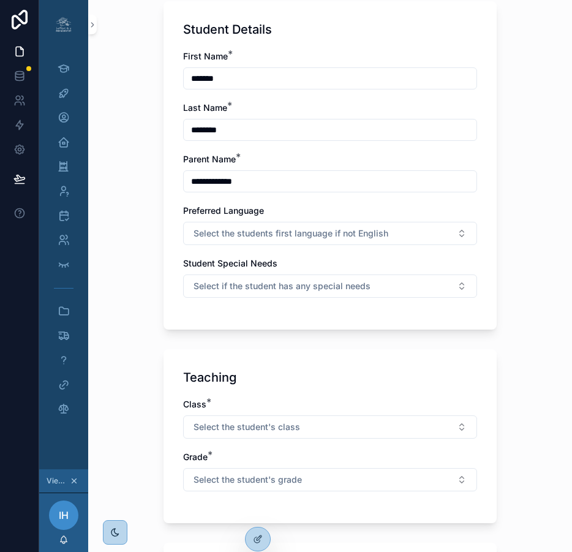
scroll to position [93, 0]
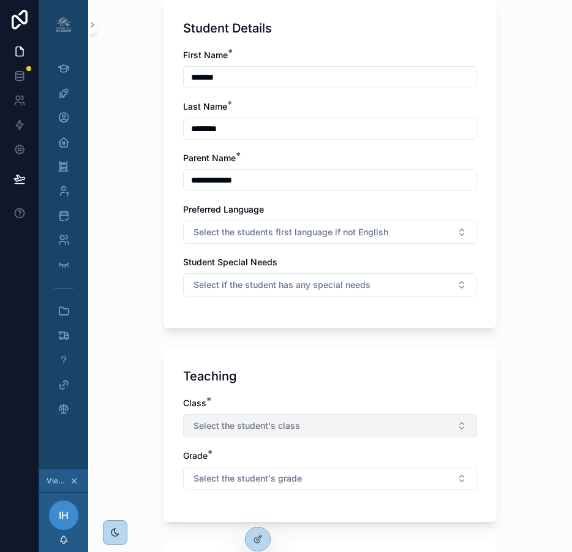
type input "**********"
click at [250, 423] on span "Select the student's class" at bounding box center [247, 426] width 107 height 12
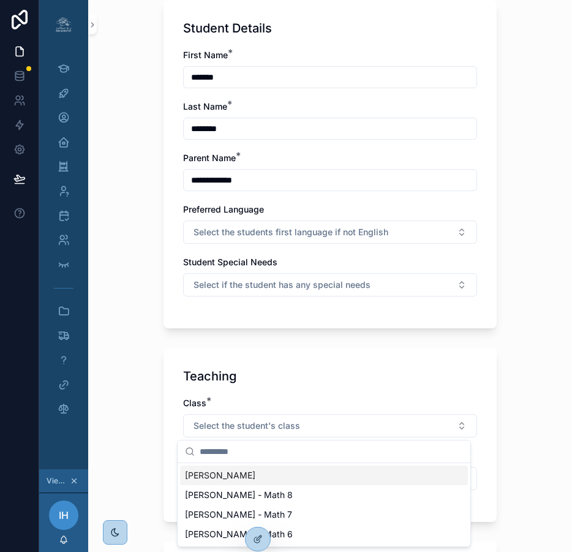
click at [238, 473] on span "Ms. Huang - STEM" at bounding box center [220, 475] width 70 height 12
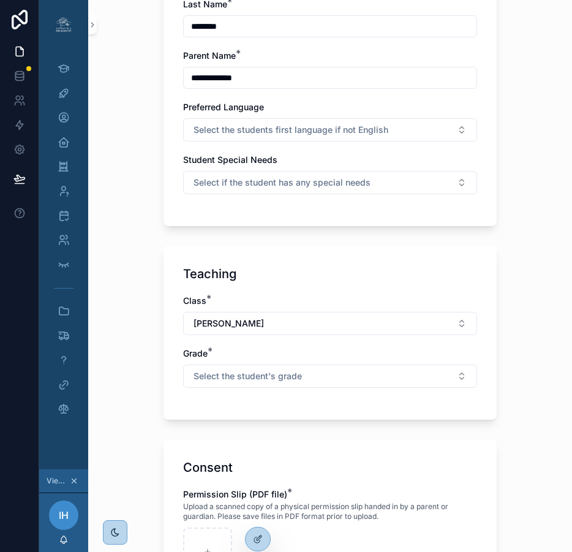
scroll to position [197, 0]
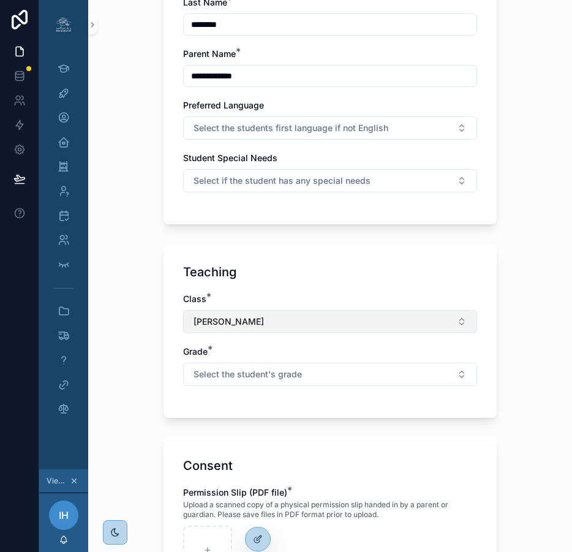
click at [271, 324] on button "Ms. Huang - STEM" at bounding box center [330, 321] width 294 height 23
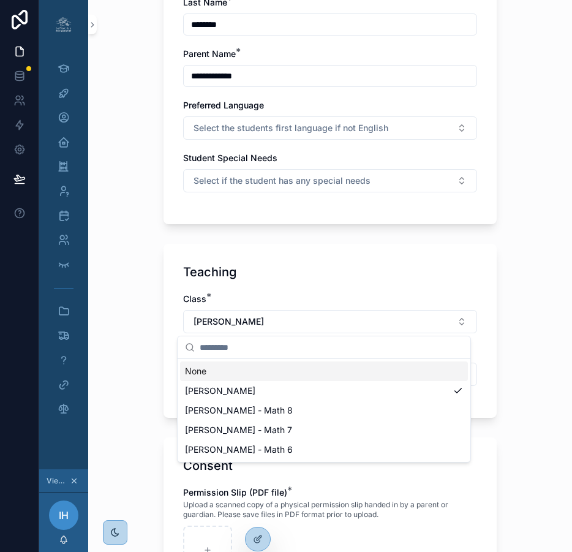
click at [287, 264] on div "Teaching" at bounding box center [330, 272] width 294 height 17
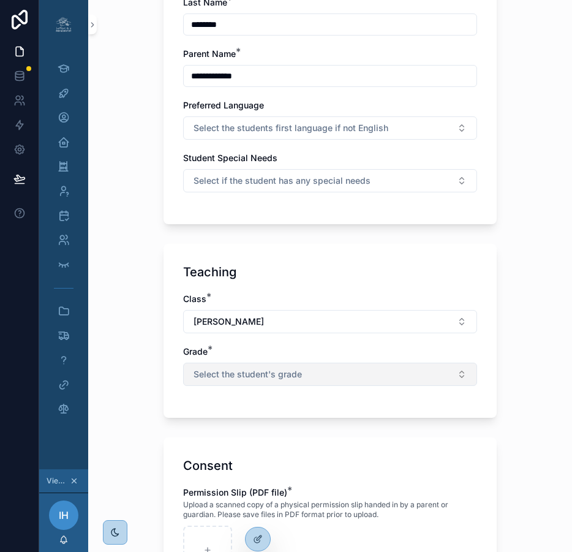
click at [276, 373] on span "Select the student's grade" at bounding box center [248, 374] width 108 height 12
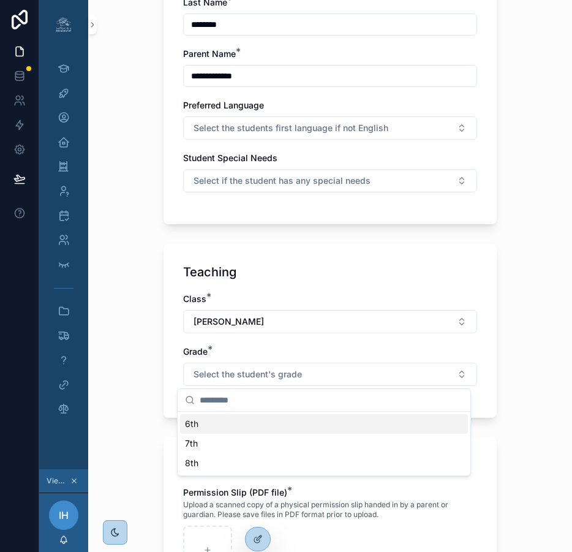
click at [214, 419] on div "6th" at bounding box center [324, 424] width 288 height 20
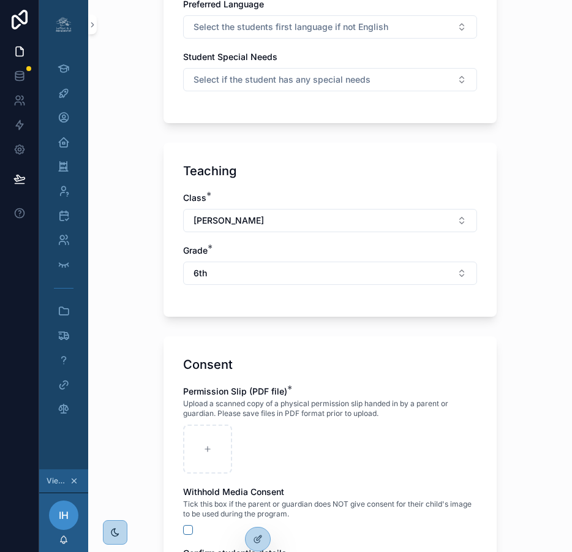
scroll to position [310, 0]
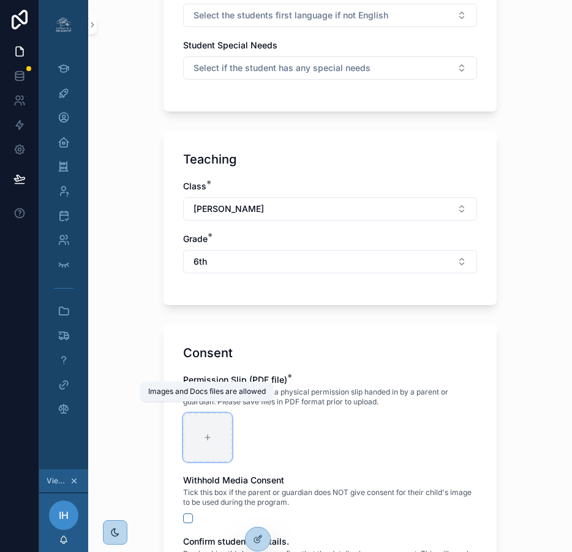
click at [203, 439] on icon at bounding box center [207, 437] width 9 height 9
type input "**********"
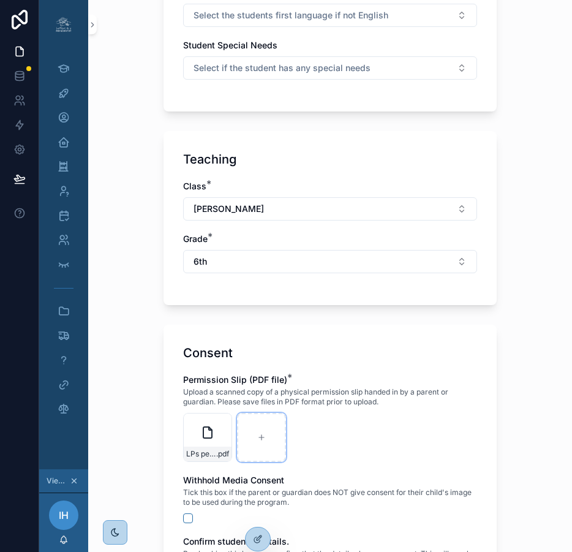
scroll to position [485, 0]
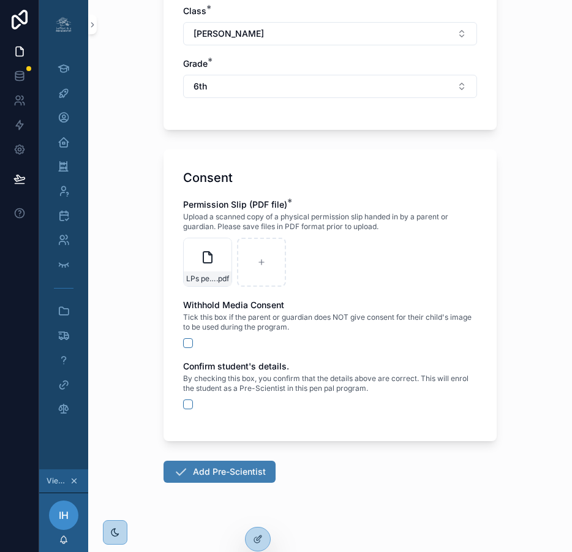
click at [220, 476] on button "Add Pre-Scientist" at bounding box center [220, 472] width 112 height 22
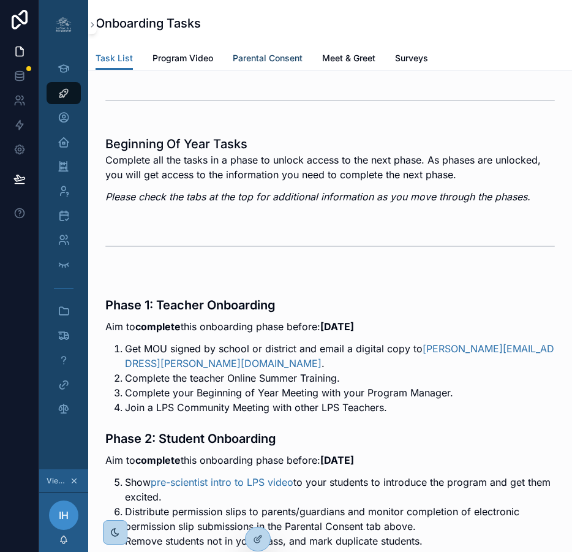
click at [256, 55] on span "Parental Consent" at bounding box center [268, 58] width 70 height 12
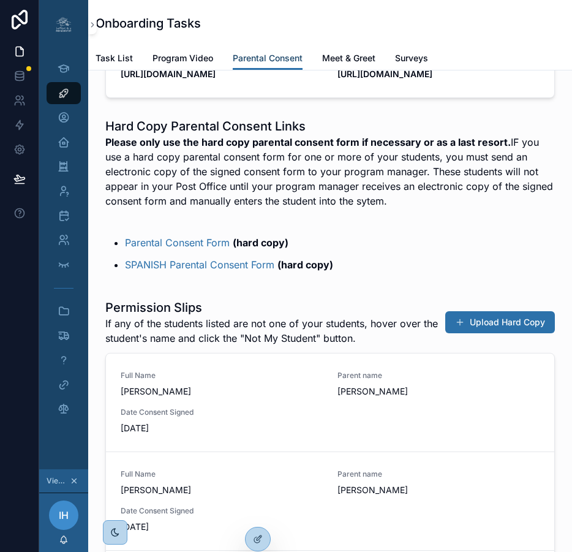
scroll to position [193, 0]
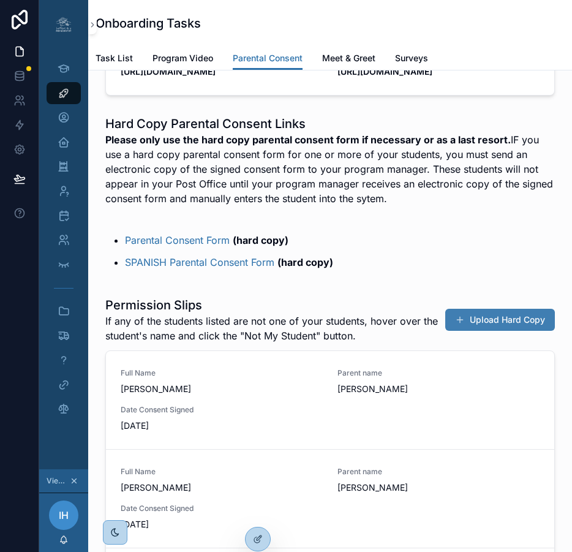
click at [480, 331] on button "Upload Hard Copy" at bounding box center [501, 320] width 110 height 22
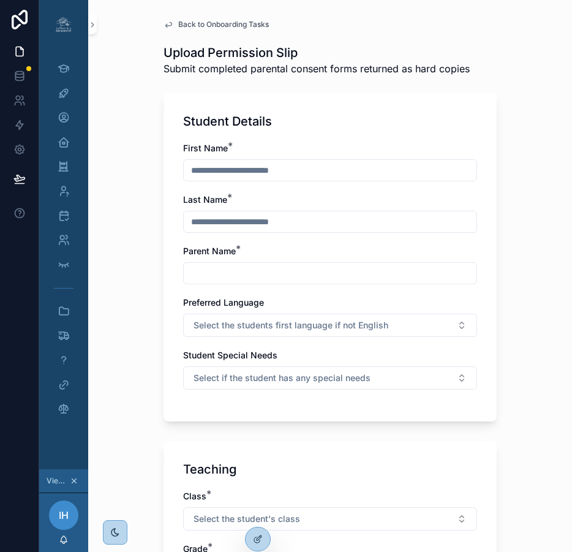
click at [265, 169] on input "text" at bounding box center [330, 170] width 293 height 17
type input "********"
type input "*******"
click at [235, 268] on input "text" at bounding box center [330, 273] width 293 height 17
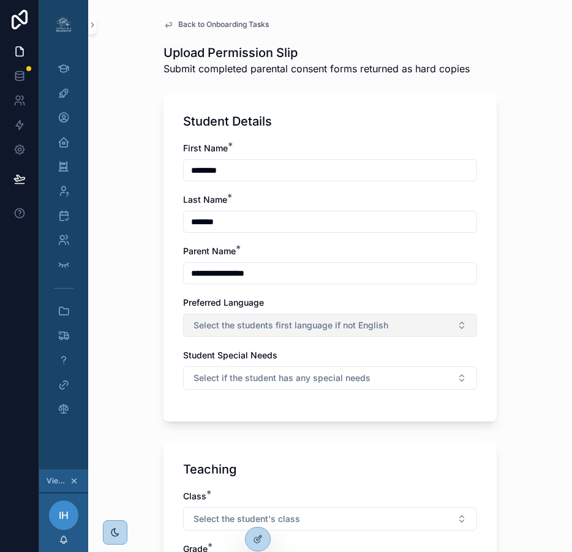
type input "**********"
click at [229, 328] on span "Select the students first language if not English" at bounding box center [291, 325] width 195 height 12
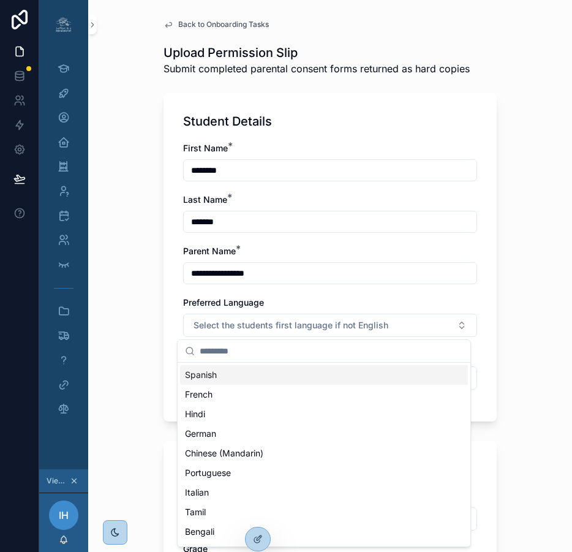
click at [284, 300] on div "Preferred Language" at bounding box center [330, 303] width 294 height 12
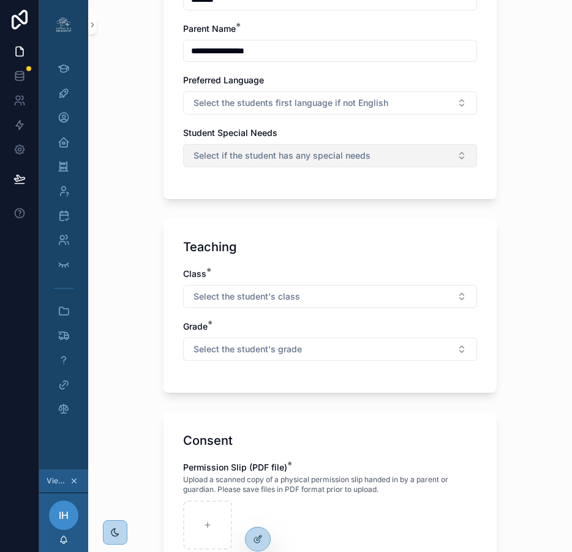
scroll to position [225, 0]
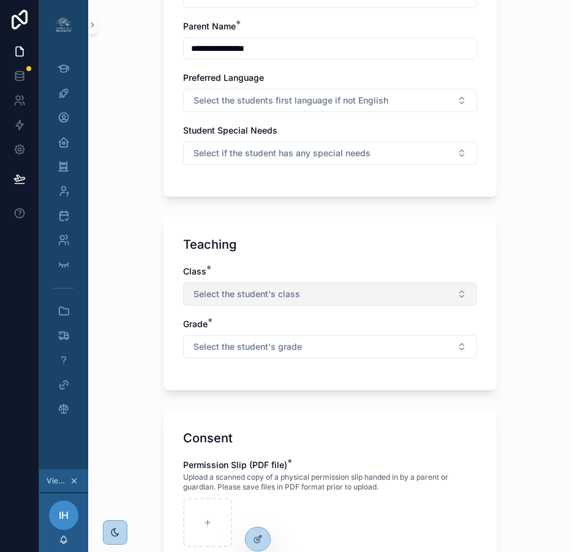
click at [245, 295] on span "Select the student's class" at bounding box center [247, 294] width 107 height 12
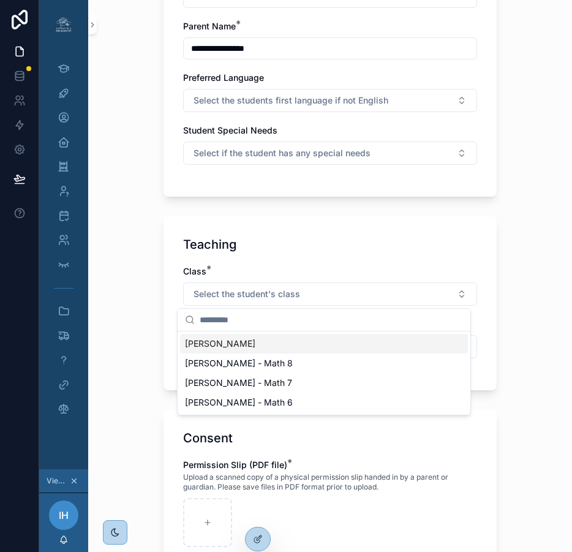
click at [234, 344] on span "Ms. Huang - STEM" at bounding box center [220, 344] width 70 height 12
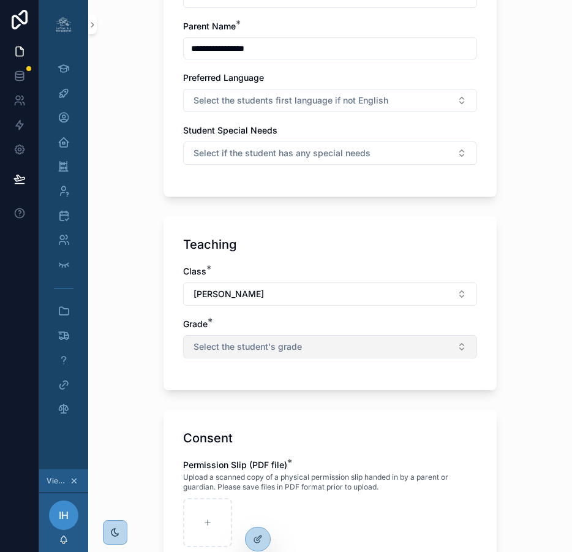
click at [234, 346] on span "Select the student's grade" at bounding box center [248, 347] width 108 height 12
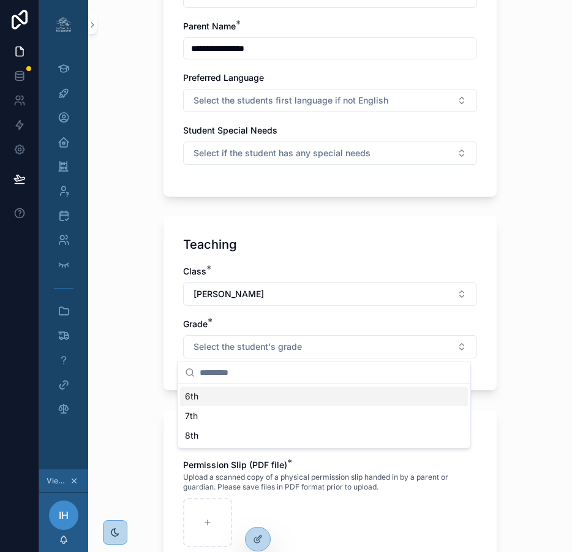
click at [207, 399] on div "6th" at bounding box center [324, 397] width 288 height 20
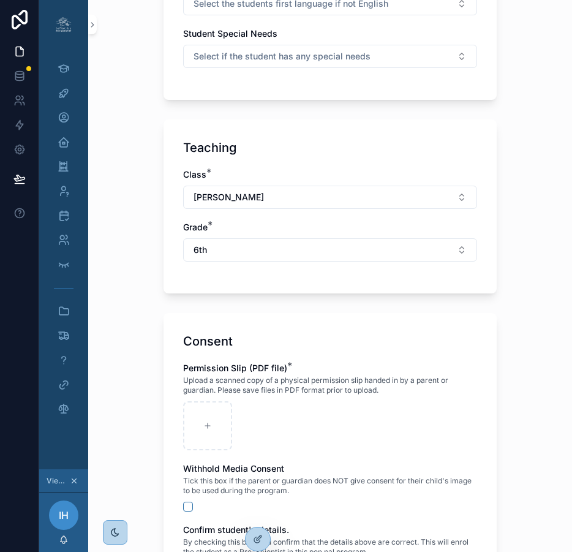
scroll to position [324, 0]
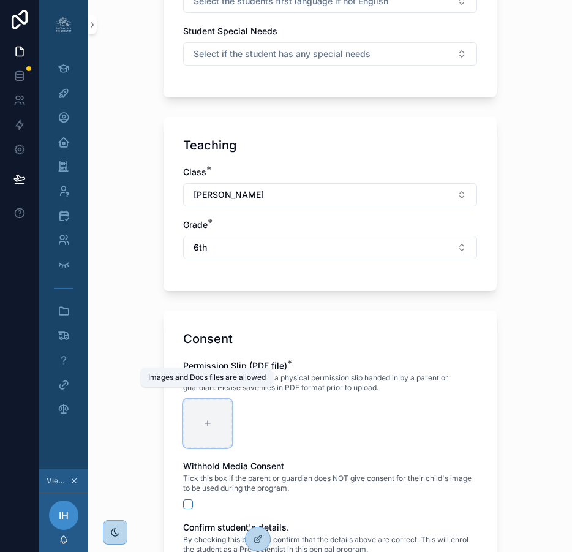
click at [203, 425] on icon at bounding box center [207, 423] width 9 height 9
type input "**********"
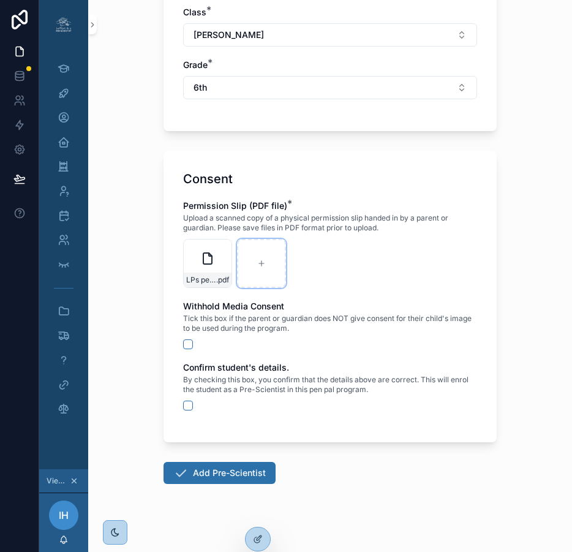
scroll to position [485, 0]
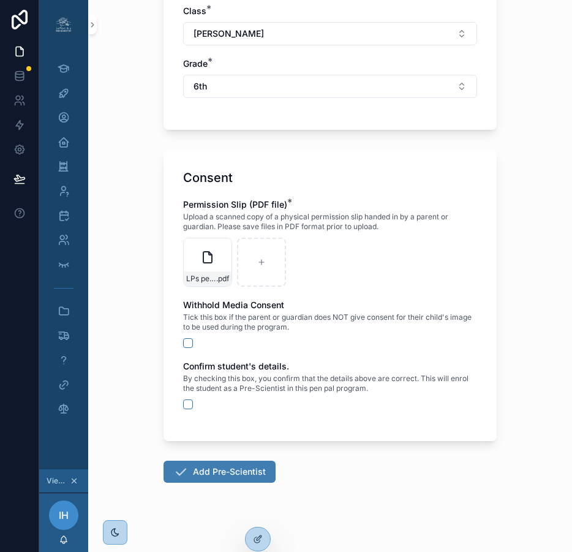
click at [237, 471] on button "Add Pre-Scientist" at bounding box center [220, 472] width 112 height 22
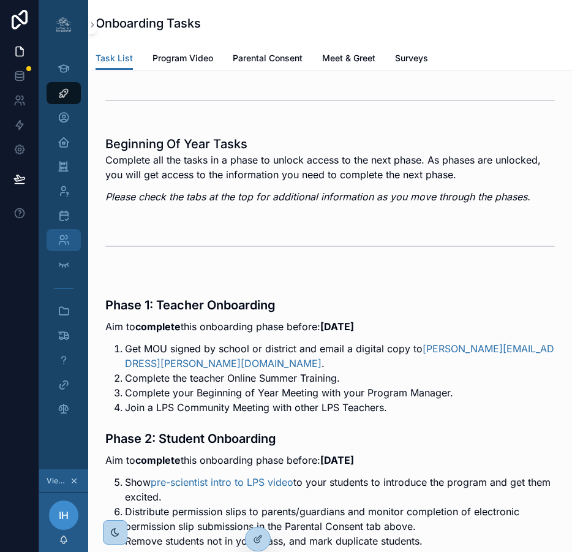
click at [60, 242] on icon "scrollable content" at bounding box center [64, 240] width 12 height 12
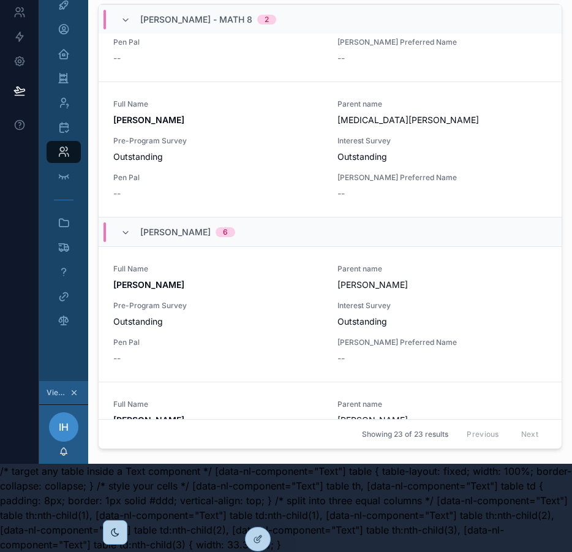
scroll to position [2203, 0]
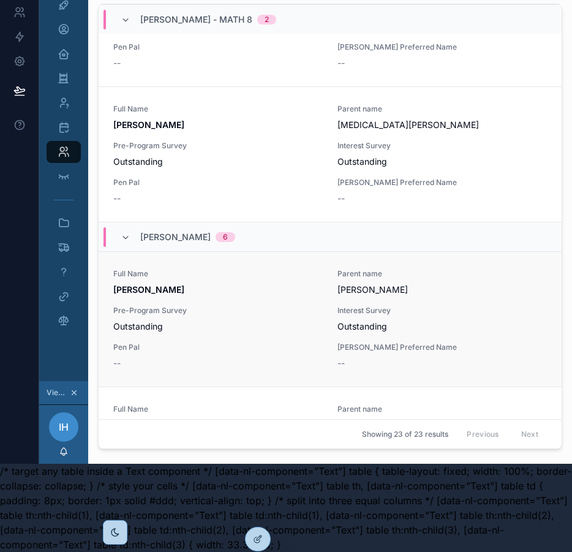
click at [517, 270] on div "Parent name Tomorrio Anderson" at bounding box center [443, 282] width 210 height 27
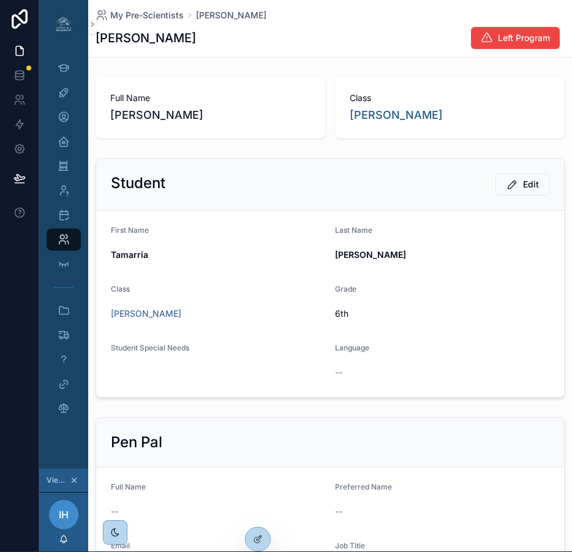
scroll to position [0, 6]
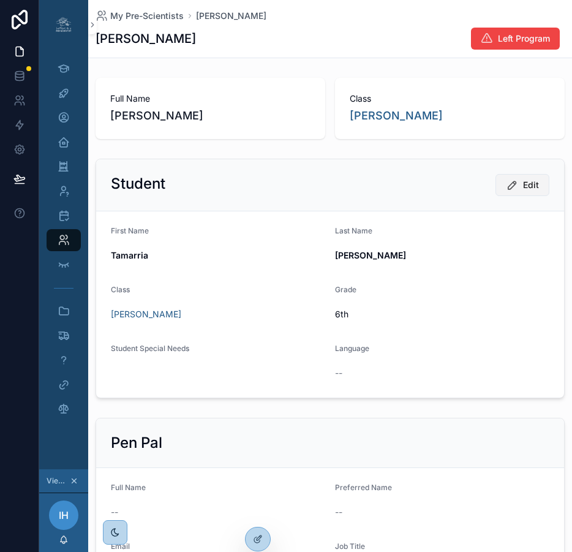
click at [523, 187] on span "Edit" at bounding box center [531, 185] width 16 height 12
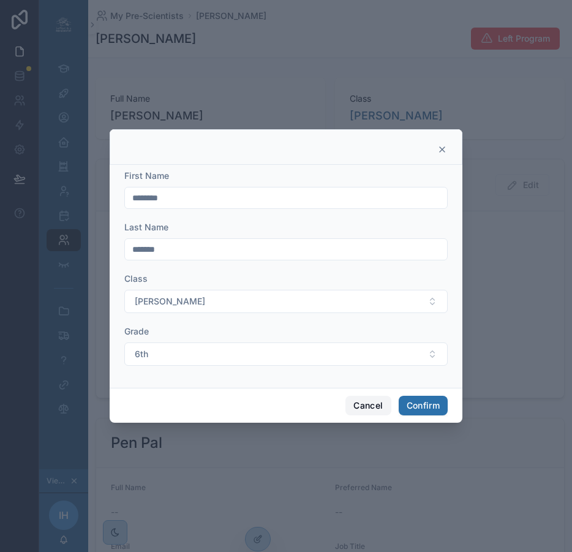
click at [358, 414] on button "Cancel" at bounding box center [368, 406] width 45 height 20
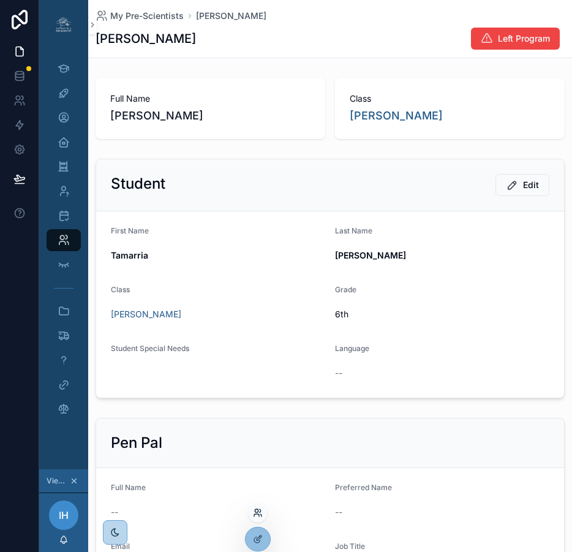
click at [257, 512] on icon at bounding box center [256, 510] width 3 height 3
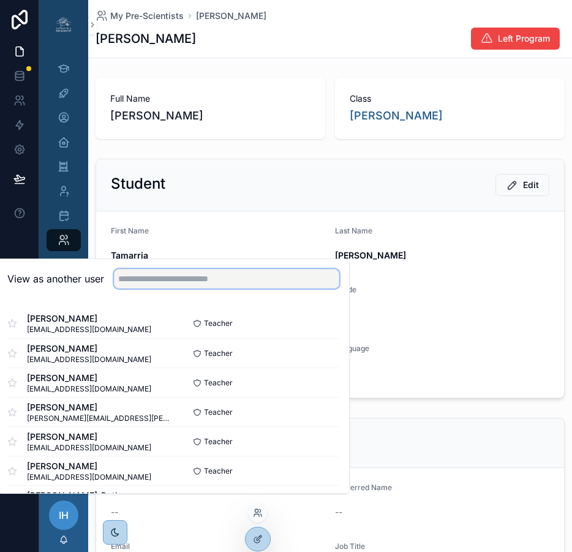
click at [225, 287] on input "text" at bounding box center [227, 279] width 226 height 20
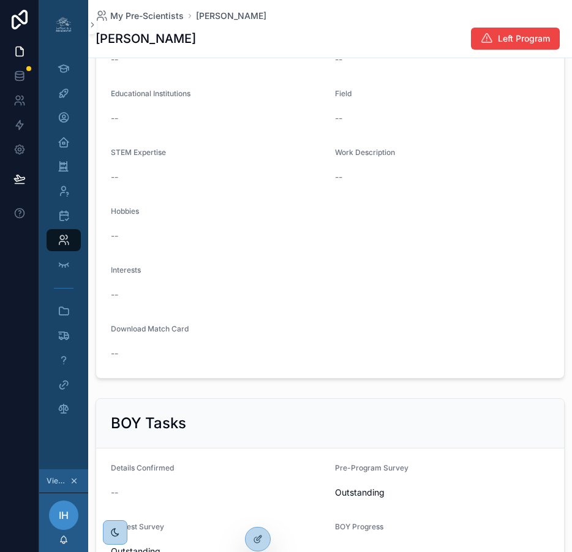
scroll to position [0, 0]
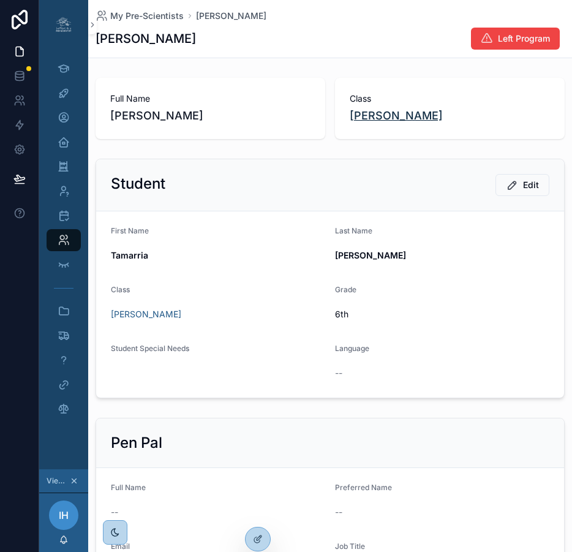
click at [394, 120] on span "Ms. Huang - STEM" at bounding box center [396, 115] width 93 height 17
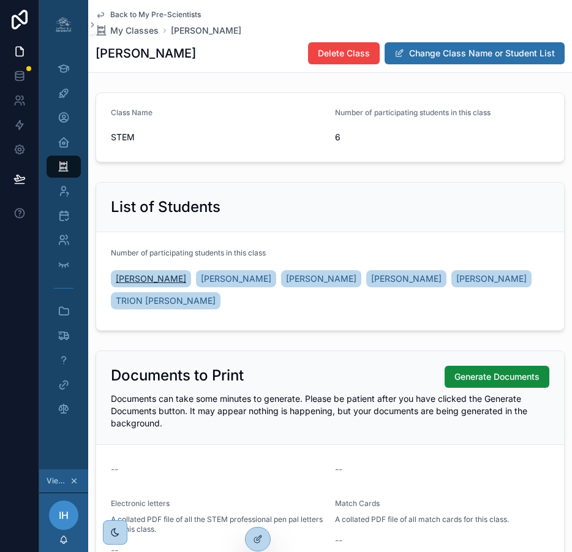
click at [151, 284] on span "[PERSON_NAME]" at bounding box center [151, 279] width 70 height 12
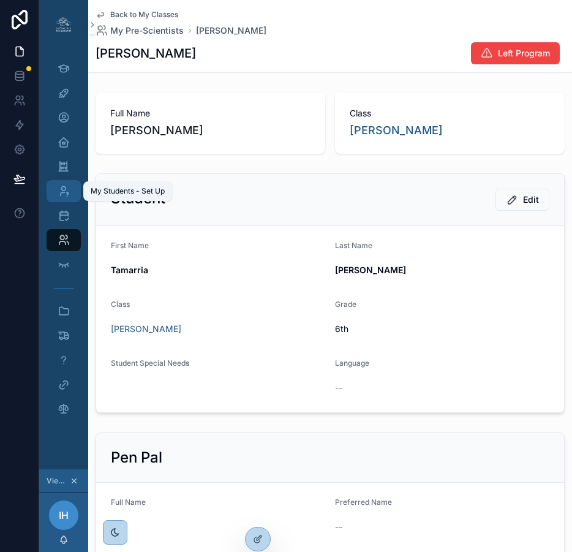
click at [58, 192] on icon "scrollable content" at bounding box center [64, 191] width 12 height 12
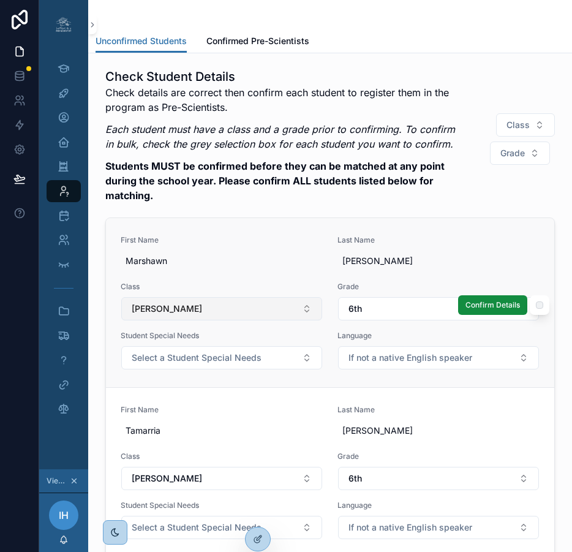
click at [294, 305] on button "Ms. Huang - STEM" at bounding box center [221, 308] width 201 height 23
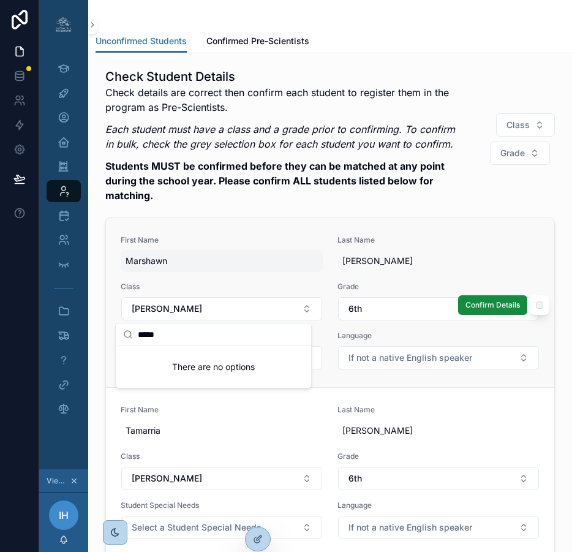
type input "*****"
click at [264, 259] on span "Marshawn" at bounding box center [222, 261] width 192 height 12
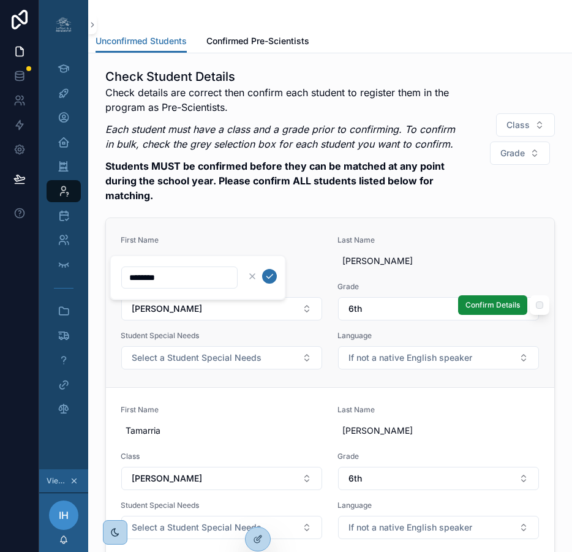
click at [409, 244] on span "Last Name" at bounding box center [439, 240] width 202 height 10
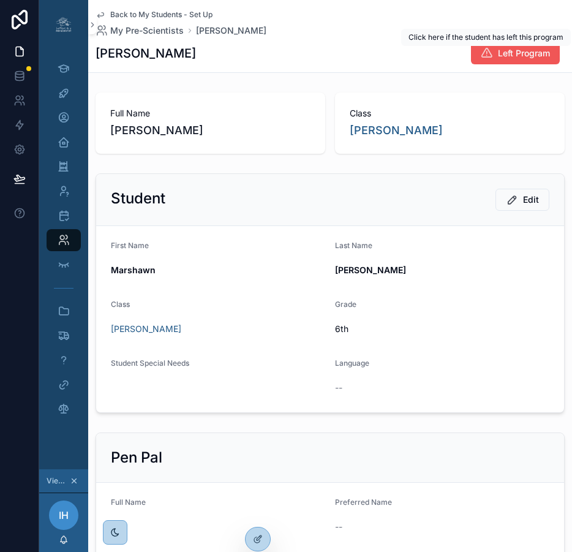
click at [525, 54] on span "Left Program" at bounding box center [524, 53] width 52 height 12
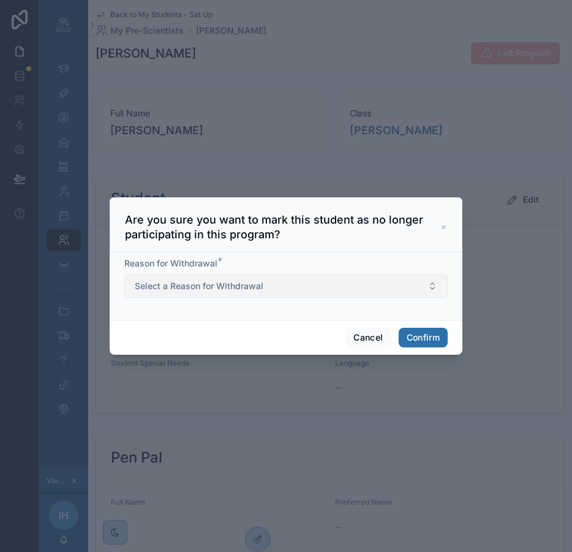
click at [398, 295] on button "Select a Reason for Withdrawal" at bounding box center [286, 286] width 324 height 23
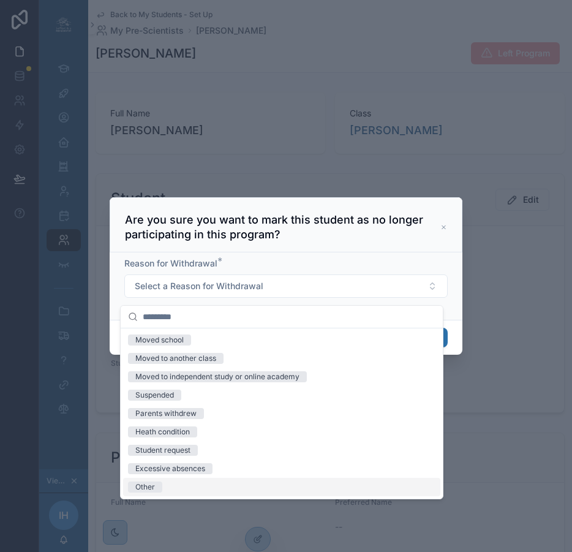
click at [286, 488] on div "Other" at bounding box center [281, 487] width 317 height 18
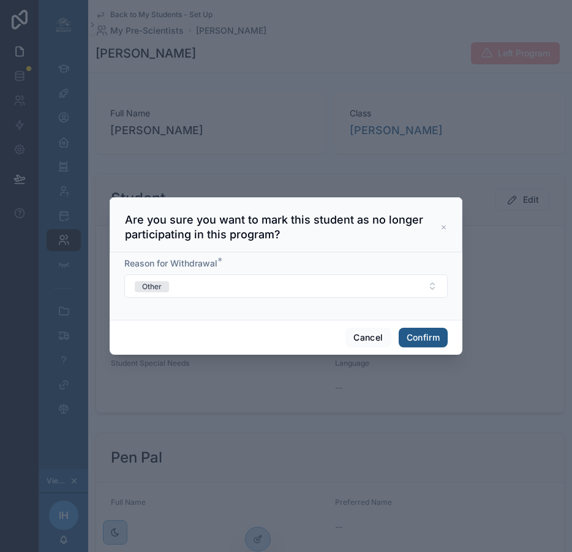
click at [424, 341] on button "Confirm" at bounding box center [423, 338] width 49 height 20
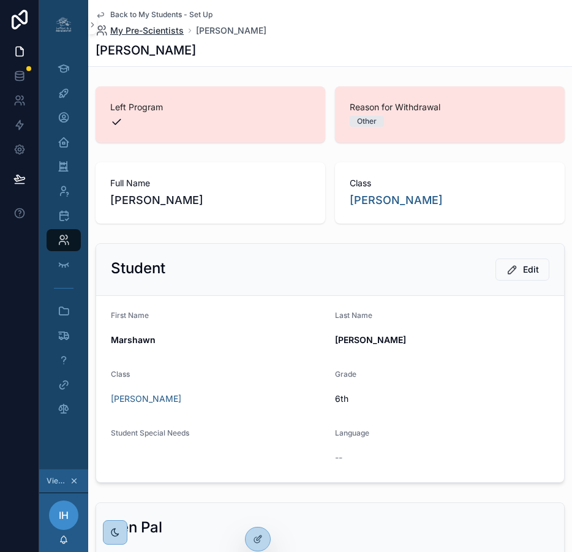
click at [153, 29] on span "My Pre-Scientists" at bounding box center [147, 31] width 74 height 12
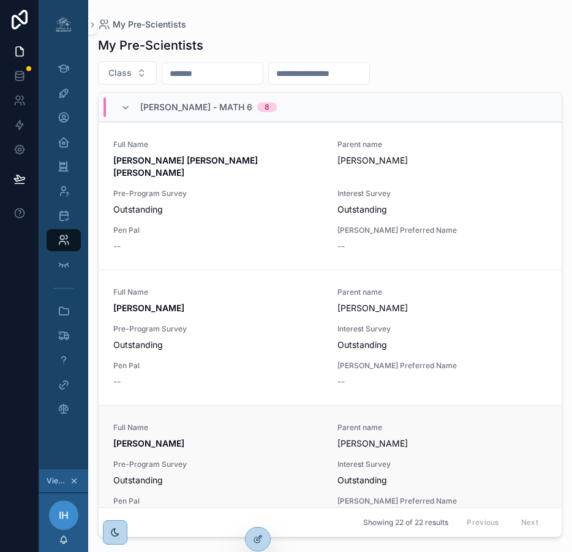
click at [251, 405] on link "Full Name IVAN CATALAN Parent name Mercedes Espinoza Pre-Program Survey Outstan…" at bounding box center [330, 472] width 463 height 135
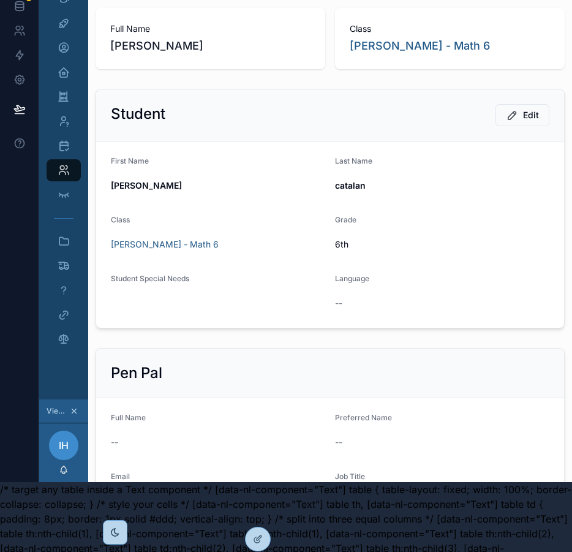
scroll to position [0, 6]
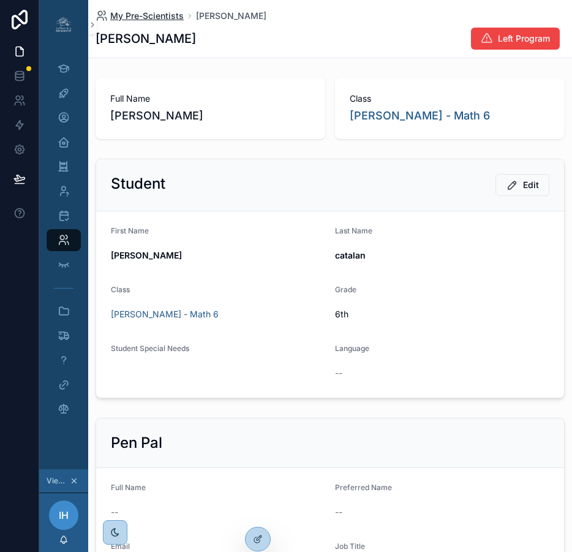
click at [145, 19] on span "My Pre-Scientists" at bounding box center [147, 16] width 74 height 12
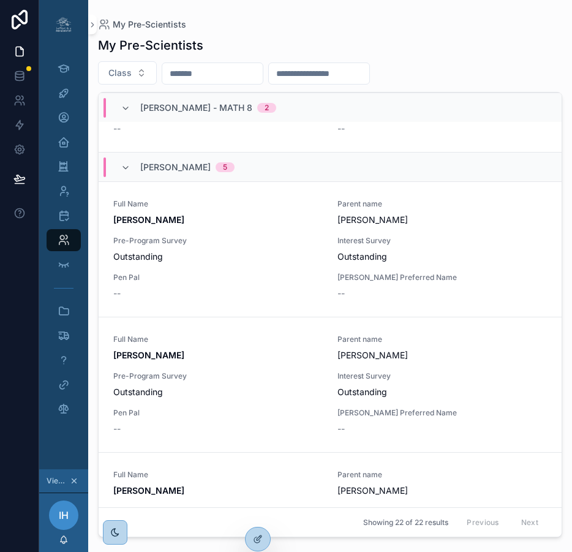
scroll to position [2366, 0]
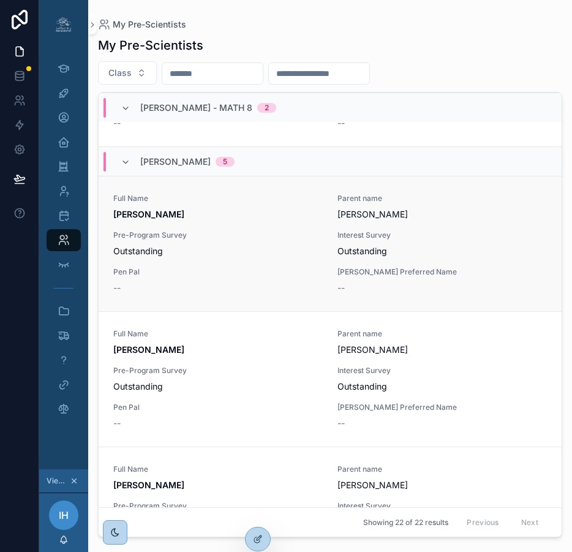
click at [184, 217] on strong "[PERSON_NAME]" at bounding box center [148, 214] width 71 height 10
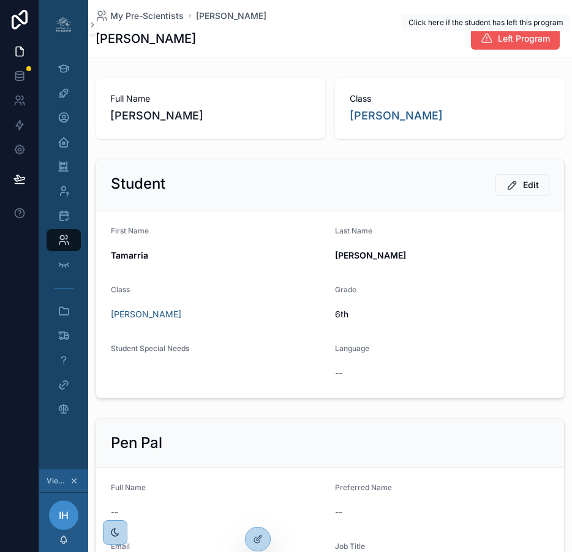
click at [527, 39] on span "Left Program" at bounding box center [524, 38] width 52 height 12
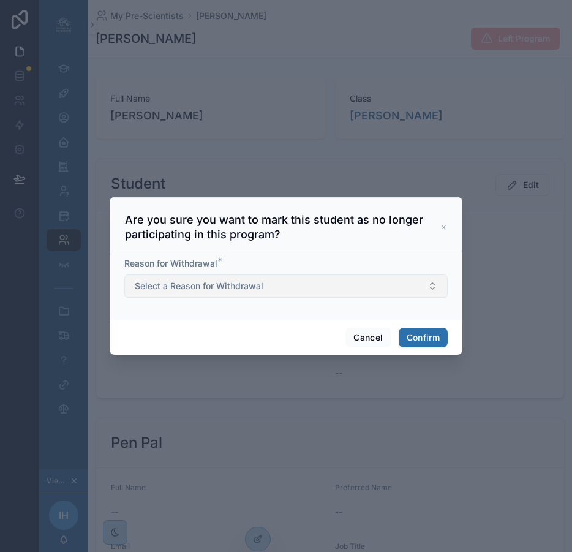
click at [271, 292] on button "Select a Reason for Withdrawal" at bounding box center [286, 286] width 324 height 23
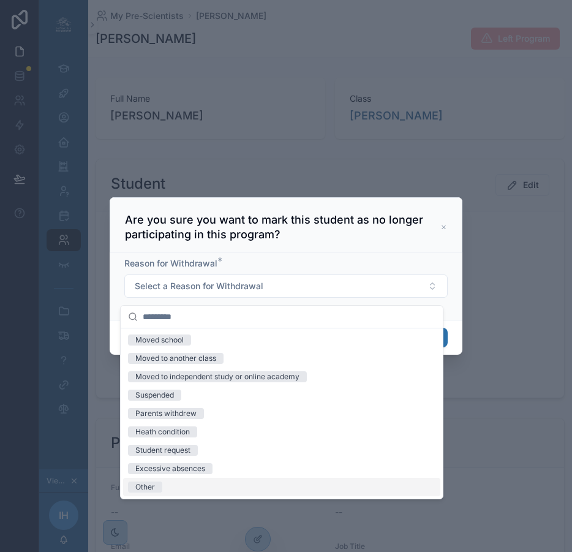
click at [200, 492] on div "Other" at bounding box center [281, 487] width 317 height 18
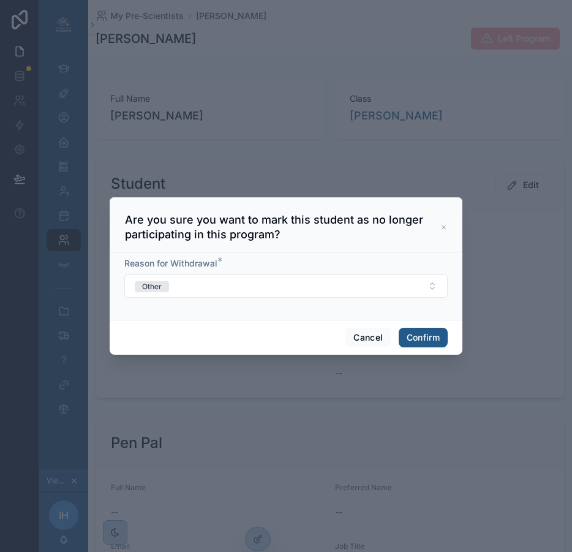
click at [416, 342] on button "Confirm" at bounding box center [423, 338] width 49 height 20
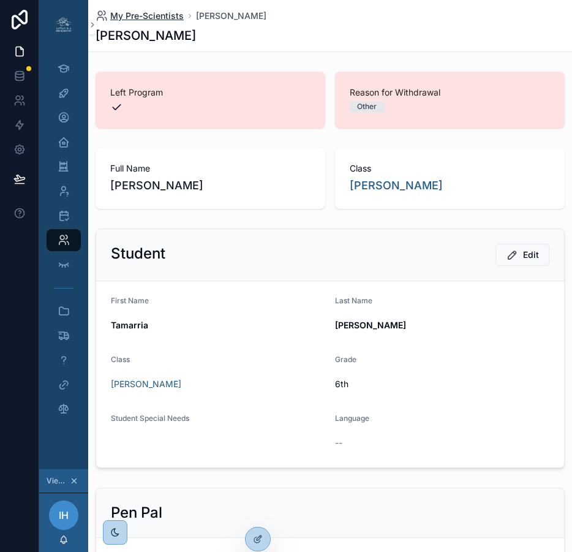
click at [145, 19] on span "My Pre-Scientists" at bounding box center [147, 16] width 74 height 12
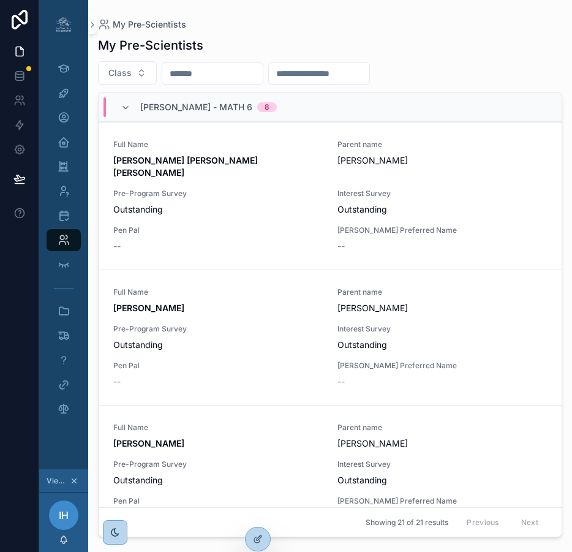
click at [226, 80] on input "text" at bounding box center [212, 73] width 101 height 17
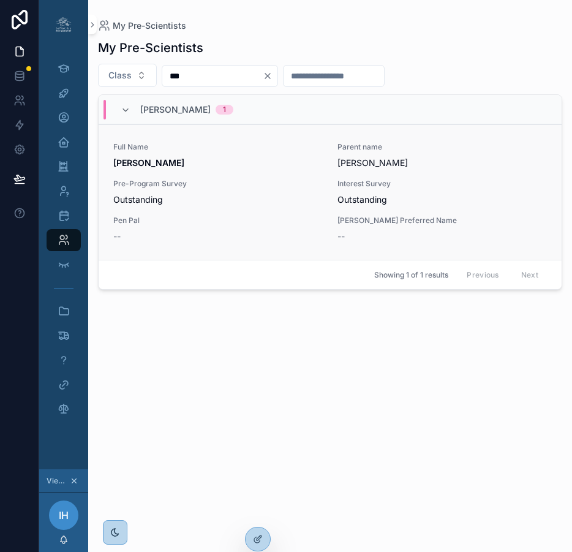
type input "***"
click at [492, 164] on span "[PERSON_NAME]" at bounding box center [443, 163] width 210 height 12
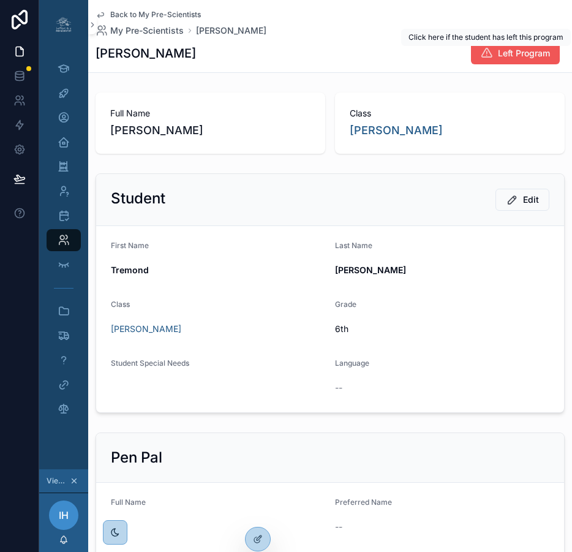
click at [522, 53] on span "Left Program" at bounding box center [524, 53] width 52 height 12
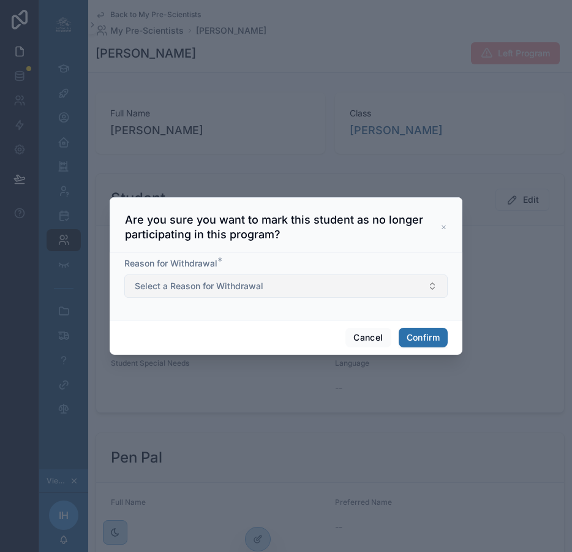
click at [409, 295] on button "Select a Reason for Withdrawal" at bounding box center [286, 286] width 324 height 23
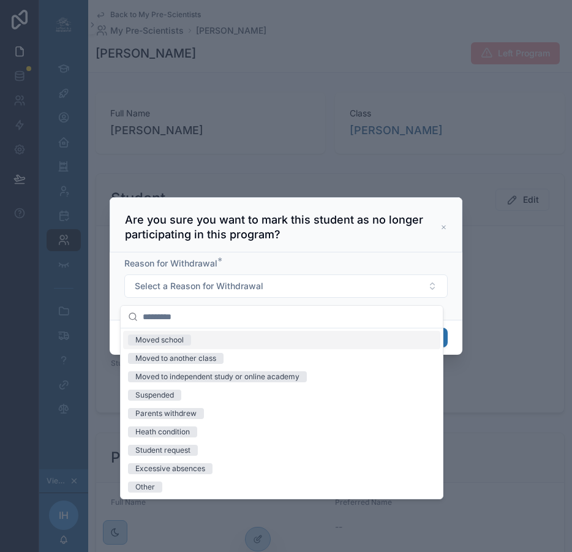
click at [310, 336] on div "Moved school" at bounding box center [281, 340] width 317 height 18
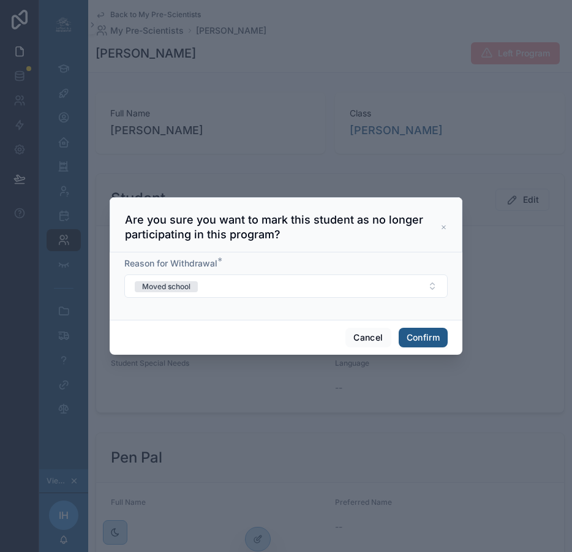
click at [425, 338] on button "Confirm" at bounding box center [423, 338] width 49 height 20
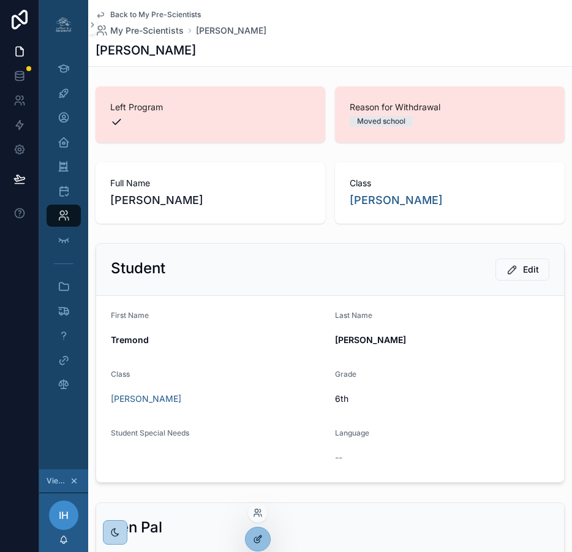
click at [252, 542] on div at bounding box center [258, 539] width 25 height 23
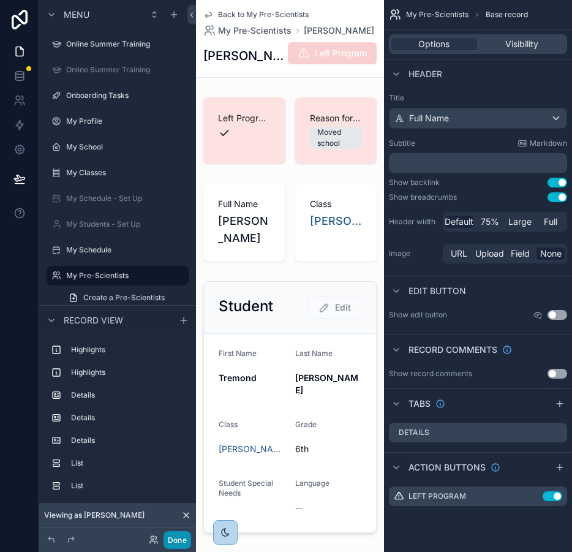
click at [169, 537] on button "Done" at bounding box center [178, 540] width 28 height 18
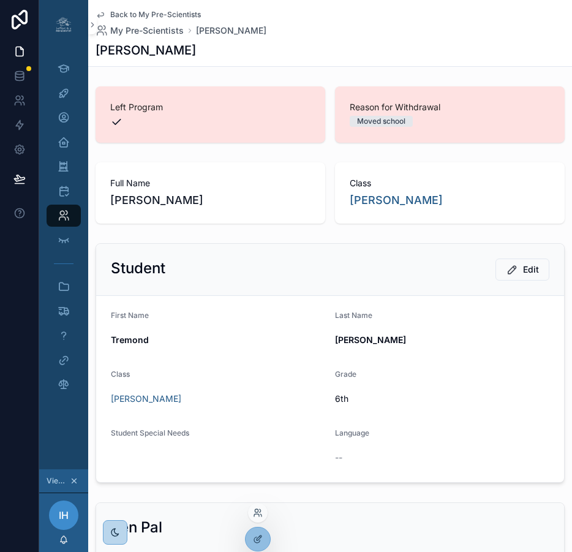
click at [259, 519] on div at bounding box center [258, 513] width 20 height 20
click at [259, 509] on icon at bounding box center [258, 513] width 10 height 10
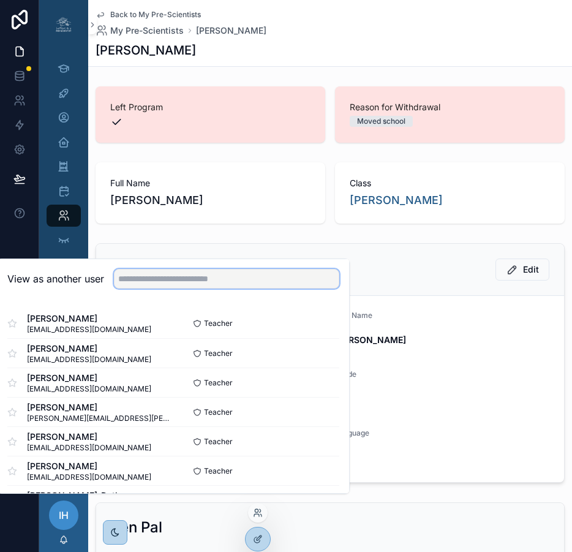
click at [256, 289] on input "text" at bounding box center [227, 279] width 226 height 20
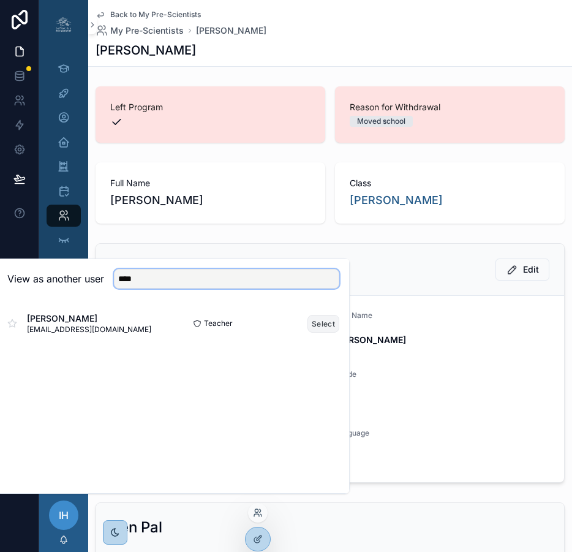
type input "****"
click at [324, 333] on button "Select" at bounding box center [324, 324] width 32 height 18
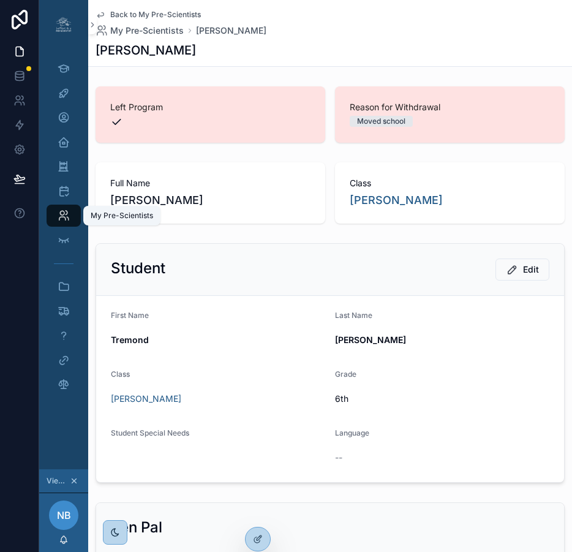
click at [63, 212] on icon "scrollable content" at bounding box center [64, 216] width 12 height 12
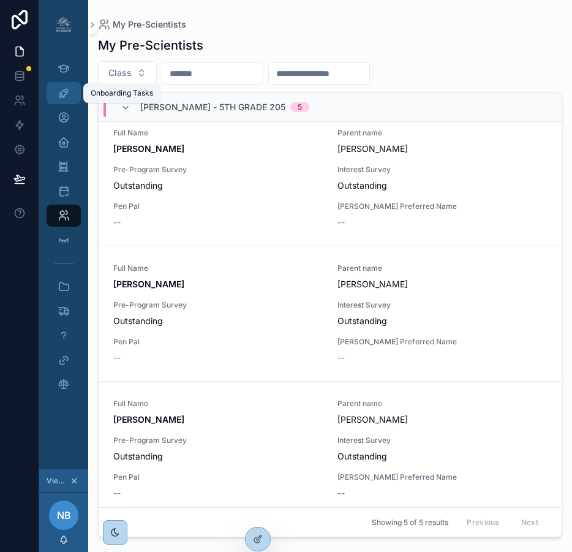
scroll to position [0, 9]
click at [58, 97] on icon "scrollable content" at bounding box center [64, 93] width 12 height 12
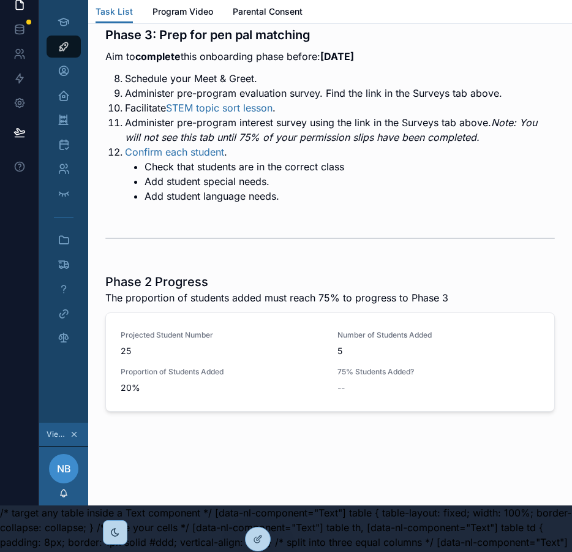
scroll to position [0, 9]
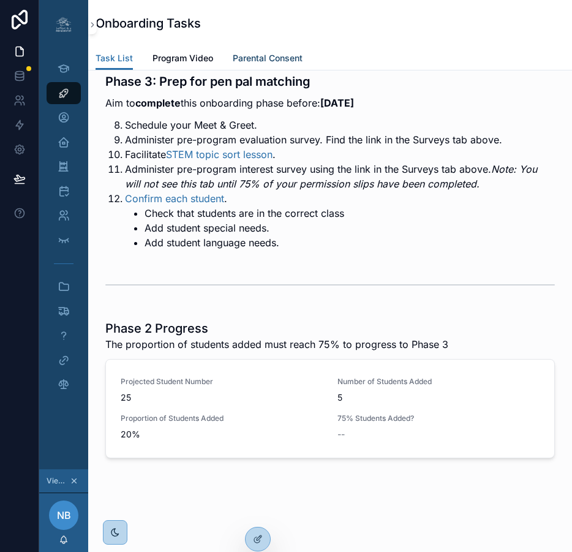
click at [279, 52] on span "Parental Consent" at bounding box center [268, 58] width 70 height 12
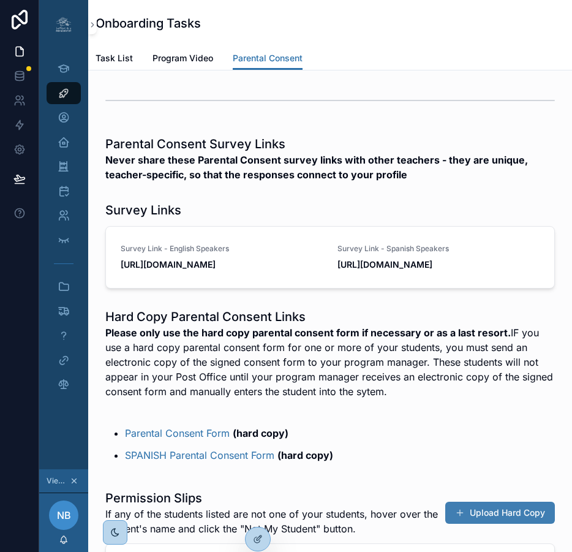
click at [488, 524] on button "Upload Hard Copy" at bounding box center [501, 513] width 110 height 22
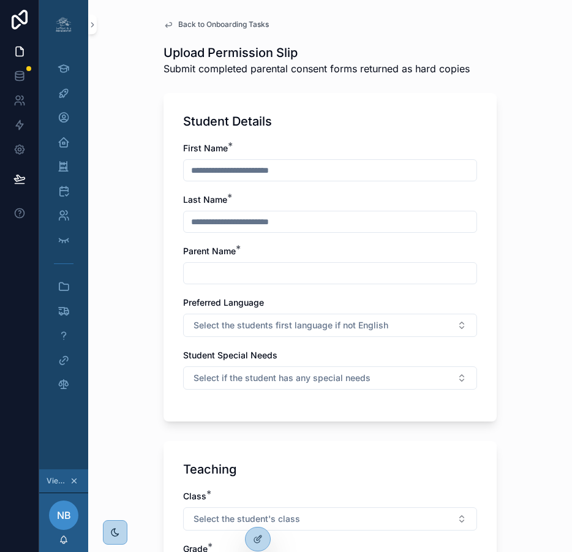
click at [381, 169] on input "text" at bounding box center [330, 170] width 293 height 17
type input "********"
type input "*****"
type input "**********"
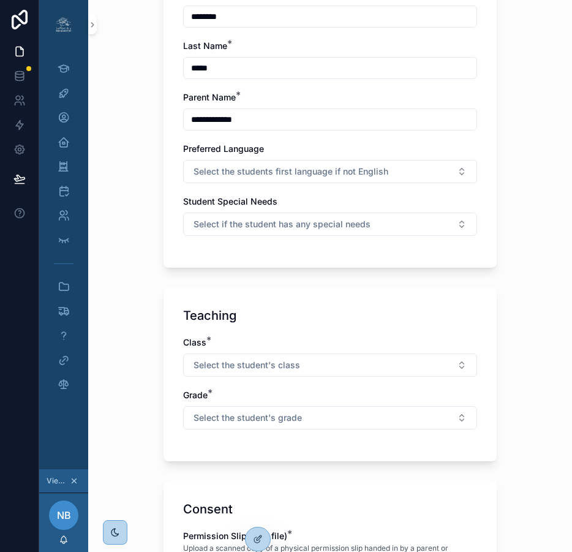
scroll to position [201, 0]
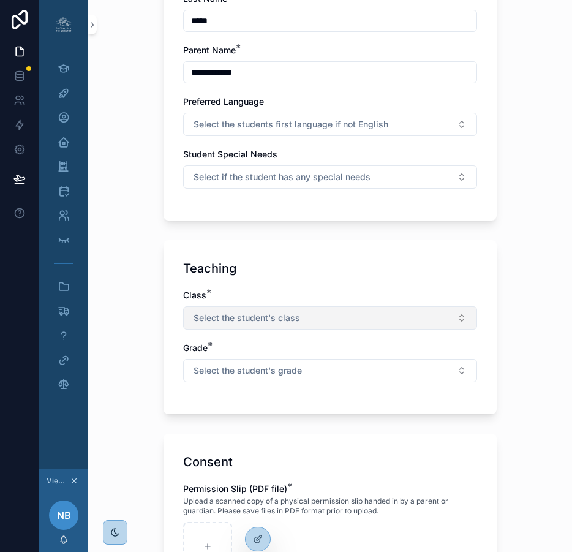
click at [403, 315] on button "Select the student's class" at bounding box center [330, 317] width 294 height 23
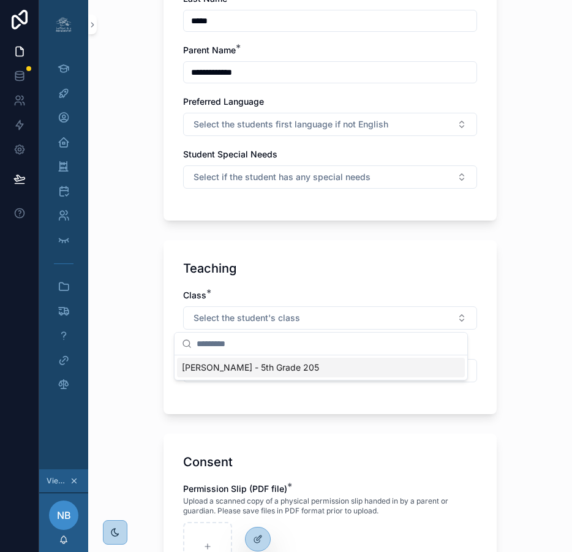
click at [327, 368] on div "[PERSON_NAME] - 5th Grade 205" at bounding box center [321, 368] width 288 height 20
click at [321, 370] on button "Select the student's grade" at bounding box center [330, 370] width 294 height 23
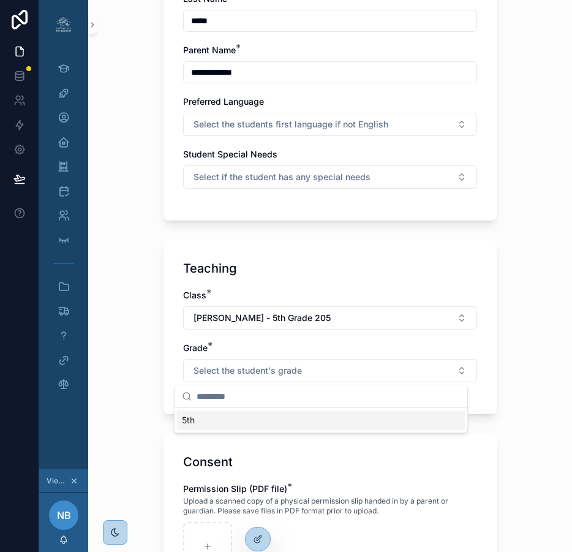
click at [254, 428] on div "5th" at bounding box center [321, 421] width 288 height 20
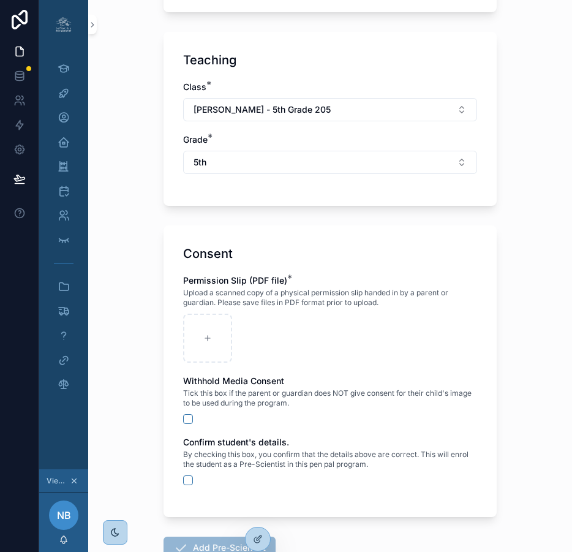
scroll to position [410, 0]
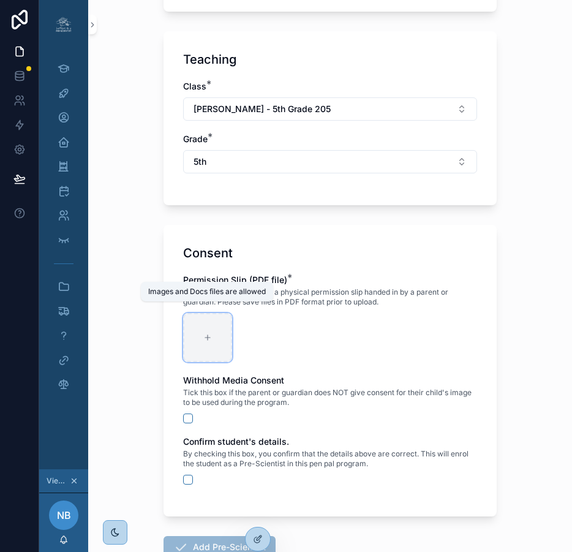
click at [198, 330] on div at bounding box center [207, 337] width 49 height 49
type input "**********"
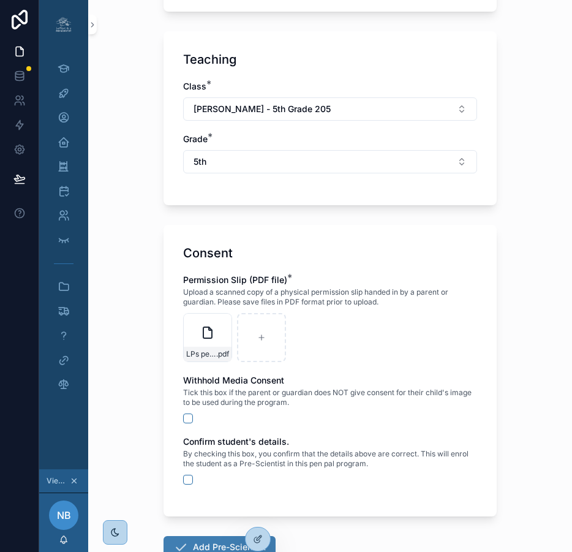
click at [213, 543] on button "Add Pre-Scientist" at bounding box center [220, 547] width 112 height 22
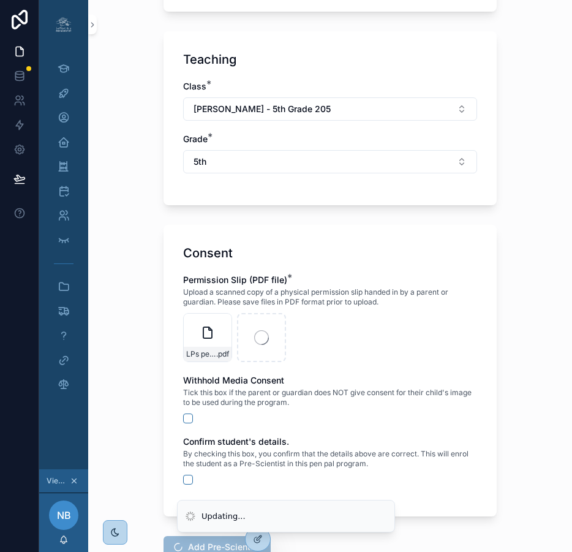
scroll to position [0, 0]
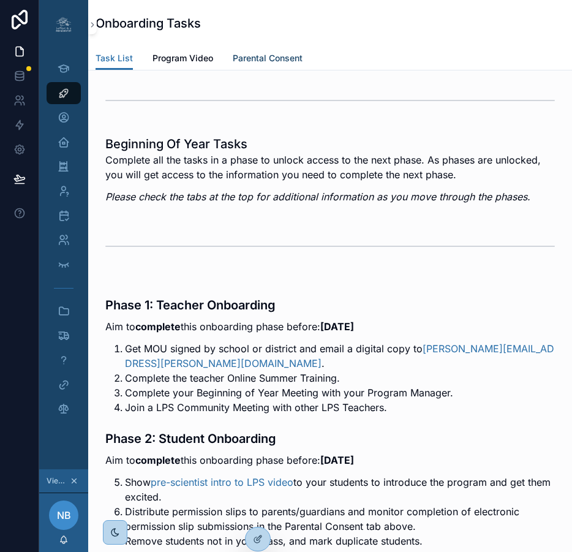
click at [274, 58] on span "Parental Consent" at bounding box center [268, 58] width 70 height 12
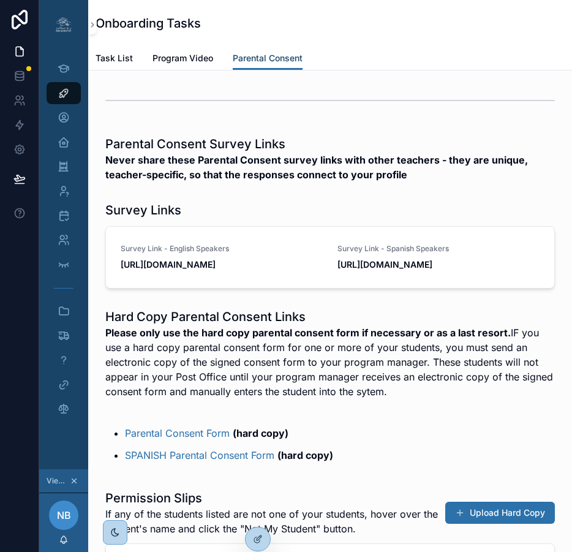
click at [274, 58] on span "Parental Consent" at bounding box center [268, 58] width 70 height 12
click at [495, 524] on button "Upload Hard Copy" at bounding box center [501, 513] width 110 height 22
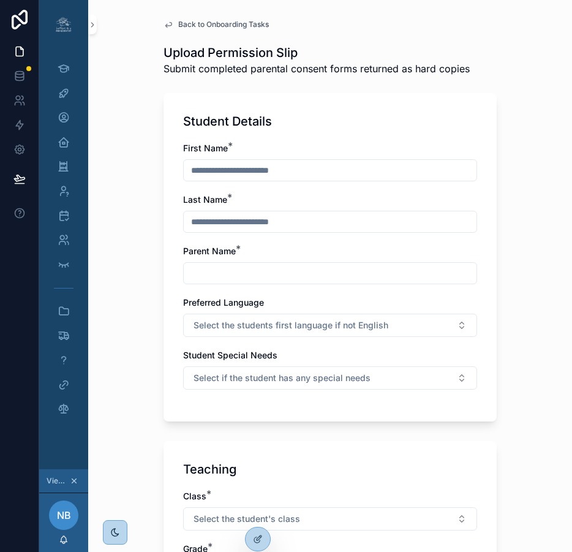
click at [226, 169] on input "text" at bounding box center [330, 170] width 293 height 17
type input "*******"
type input "********"
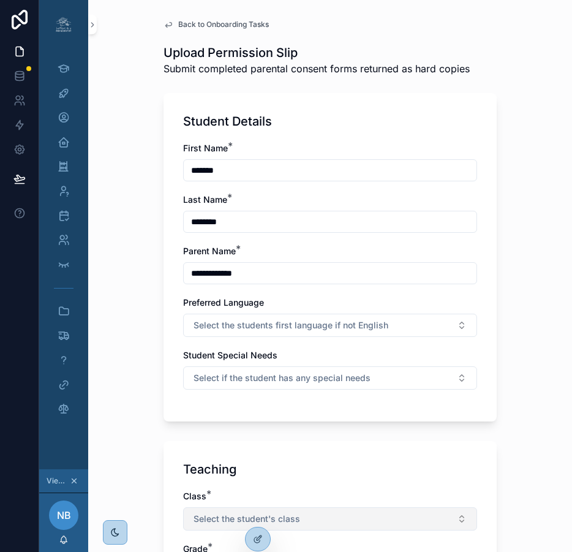
type input "**********"
click at [284, 514] on span "Select the student's class" at bounding box center [247, 519] width 107 height 12
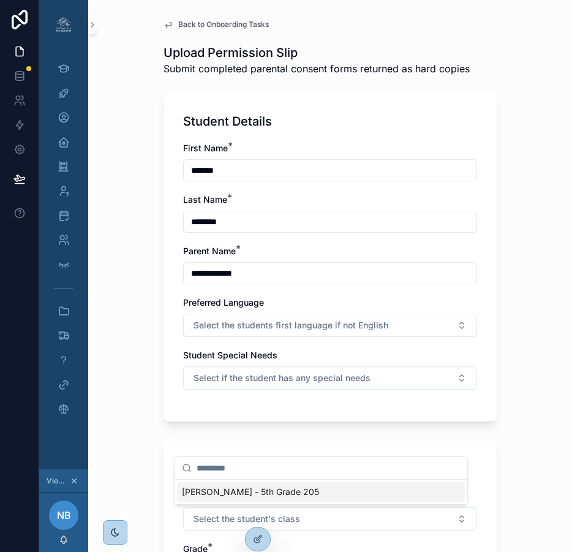
click at [289, 490] on span "[PERSON_NAME] - 5th Grade 205" at bounding box center [250, 492] width 137 height 12
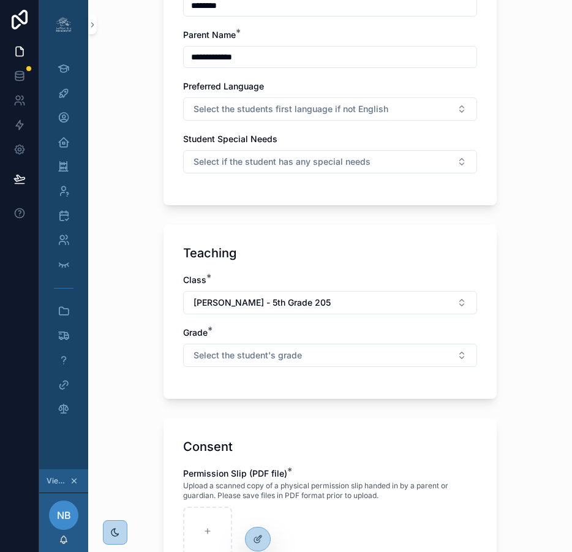
scroll to position [219, 0]
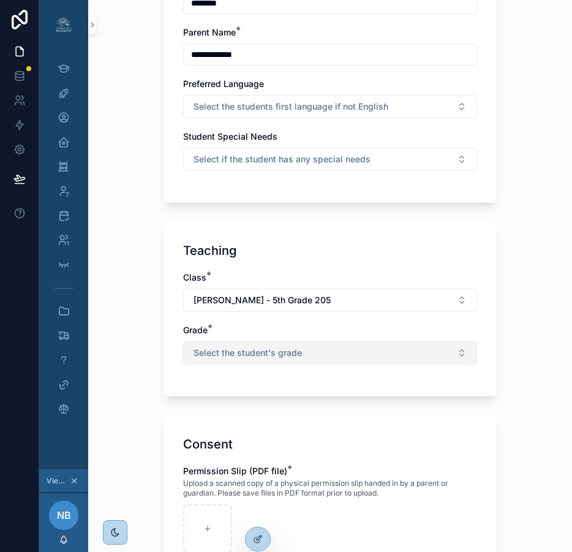
click at [298, 354] on button "Select the student's grade" at bounding box center [330, 352] width 294 height 23
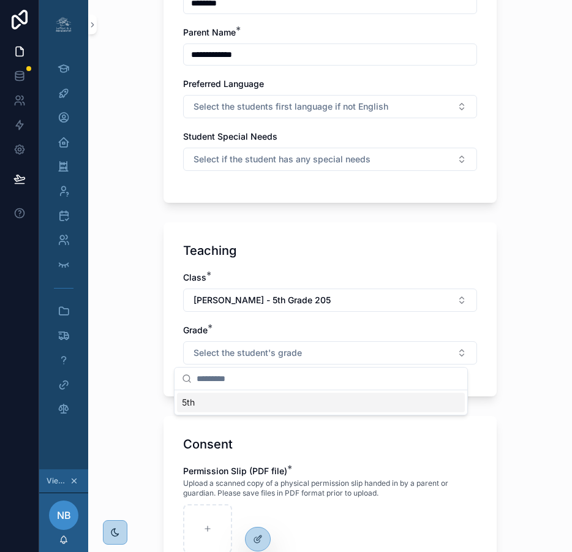
click at [232, 405] on div "5th" at bounding box center [321, 403] width 288 height 20
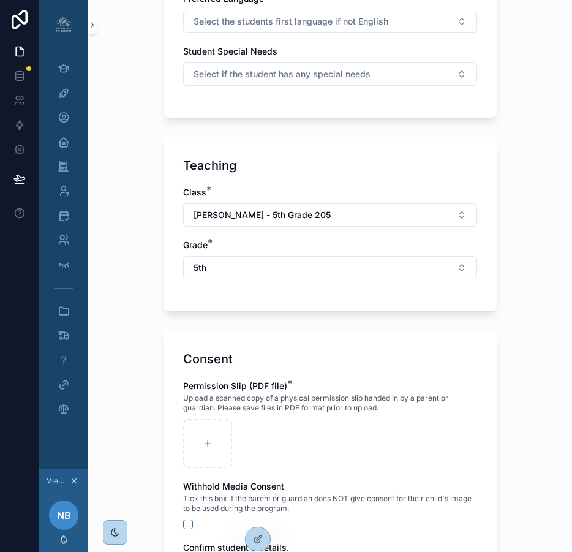
scroll to position [309, 0]
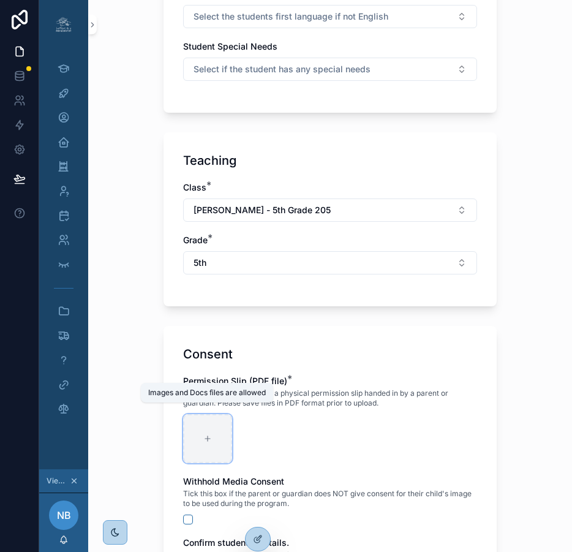
click at [203, 443] on icon at bounding box center [207, 439] width 9 height 9
type input "**********"
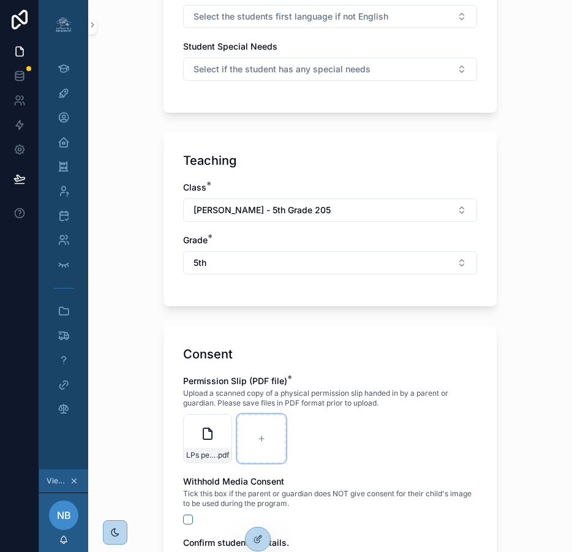
scroll to position [485, 0]
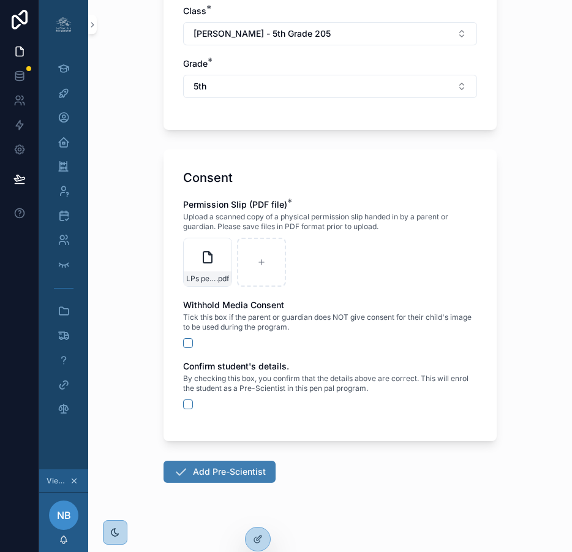
click at [238, 469] on button "Add Pre-Scientist" at bounding box center [220, 472] width 112 height 22
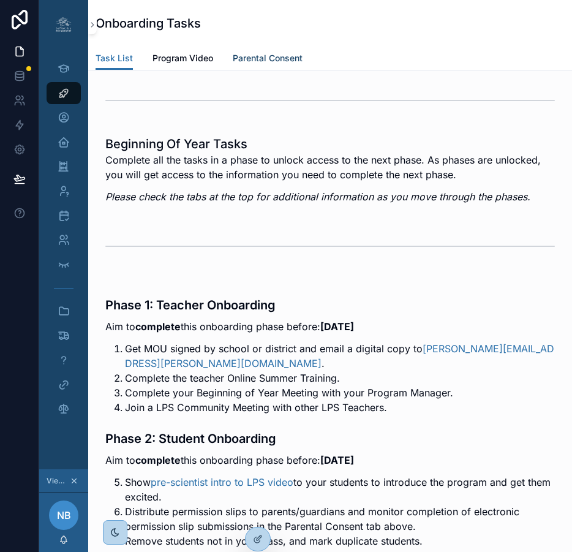
click at [267, 58] on span "Parental Consent" at bounding box center [268, 58] width 70 height 12
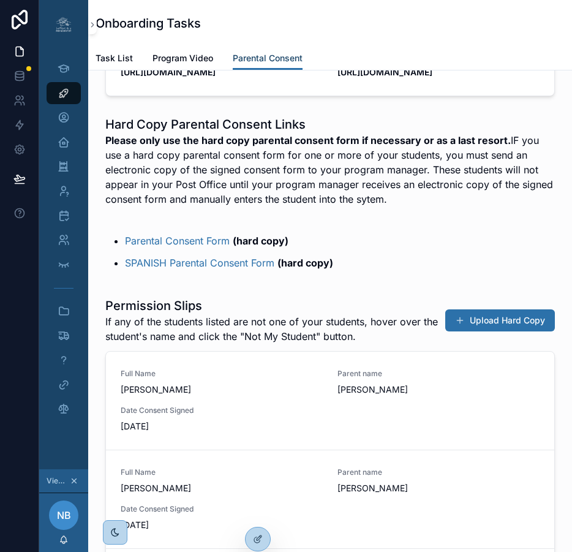
scroll to position [283, 0]
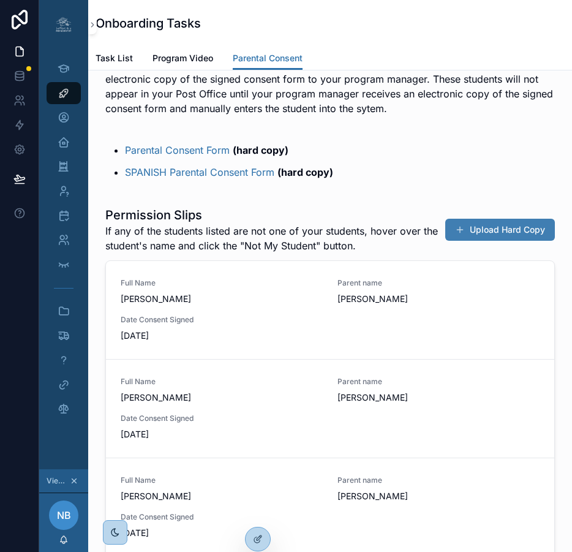
click at [503, 241] on button "Upload Hard Copy" at bounding box center [501, 230] width 110 height 22
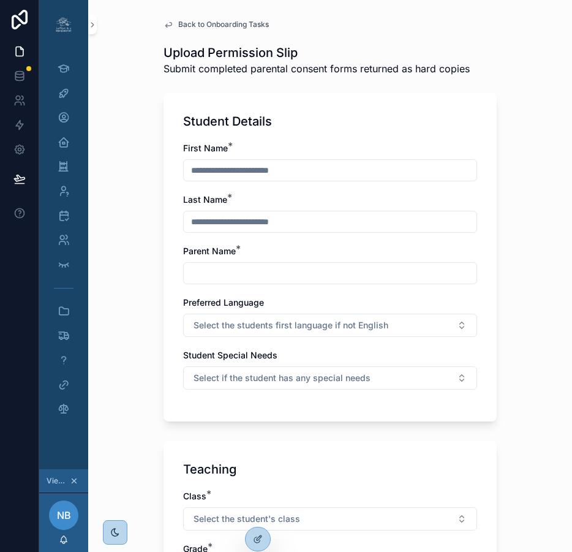
click at [219, 164] on input "text" at bounding box center [330, 170] width 293 height 17
type input "********"
type input "*******"
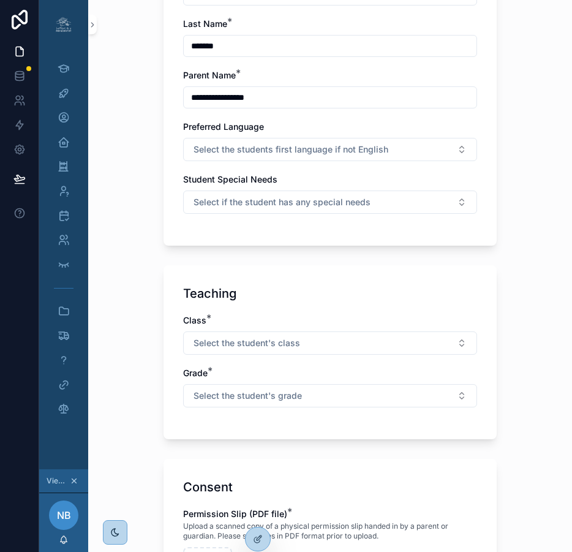
scroll to position [400, 0]
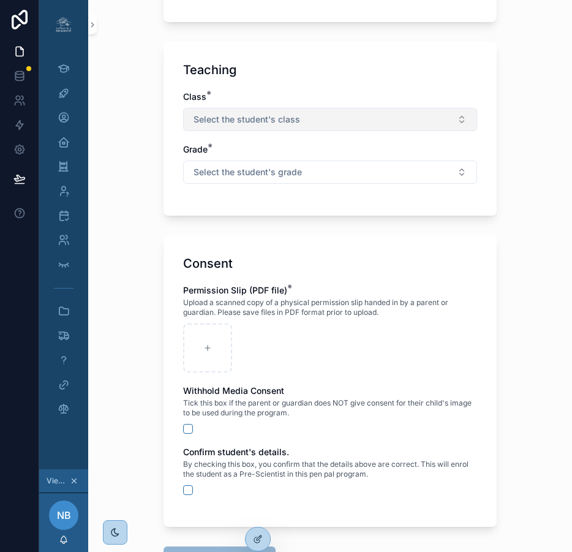
type input "**********"
click at [296, 126] on button "Select the student's class" at bounding box center [330, 119] width 294 height 23
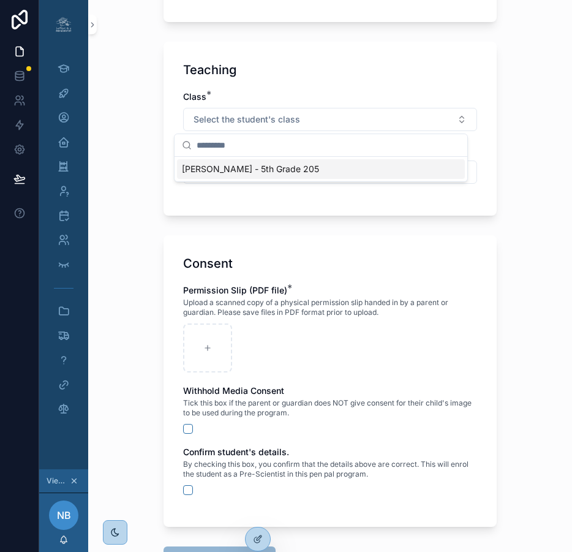
click at [283, 166] on span "[PERSON_NAME] - 5th Grade 205" at bounding box center [250, 169] width 137 height 12
click at [283, 170] on span "Select the student's grade" at bounding box center [248, 172] width 108 height 12
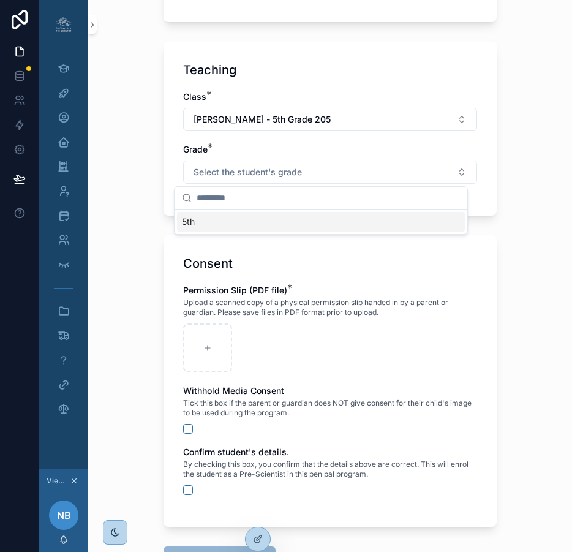
click at [237, 227] on div "5th" at bounding box center [321, 222] width 288 height 20
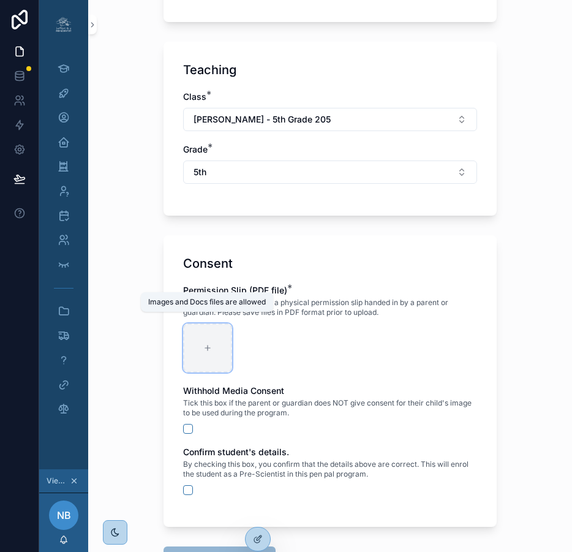
click at [203, 346] on icon at bounding box center [207, 348] width 9 height 9
type input "**********"
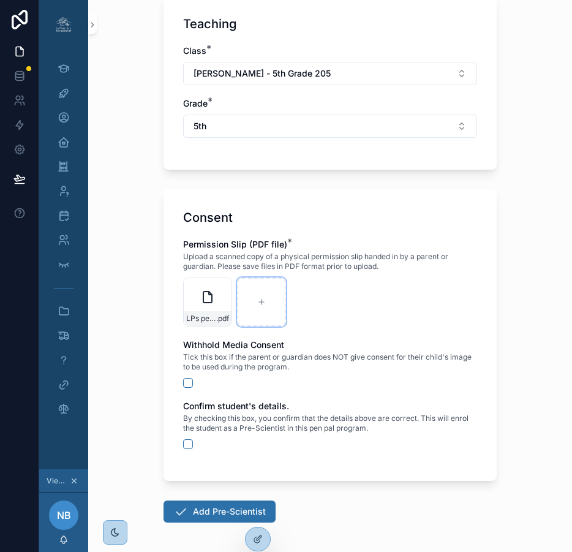
scroll to position [485, 0]
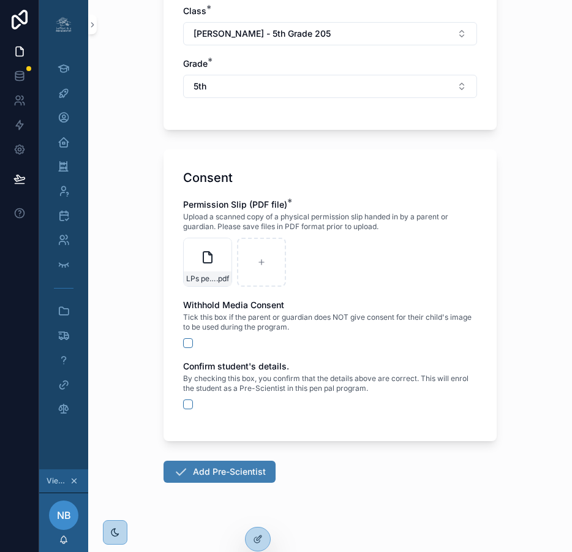
click at [219, 471] on button "Add Pre-Scientist" at bounding box center [220, 472] width 112 height 22
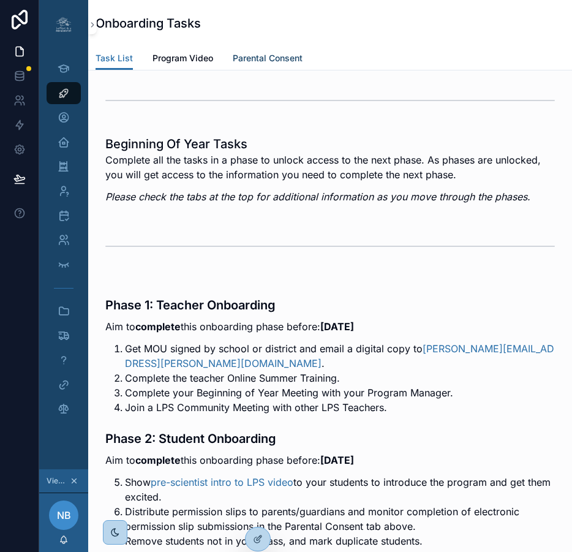
click at [251, 58] on span "Parental Consent" at bounding box center [268, 58] width 70 height 12
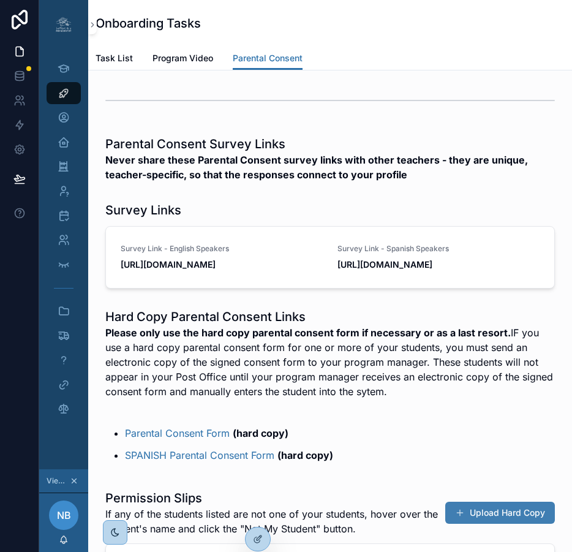
click at [496, 524] on button "Upload Hard Copy" at bounding box center [501, 513] width 110 height 22
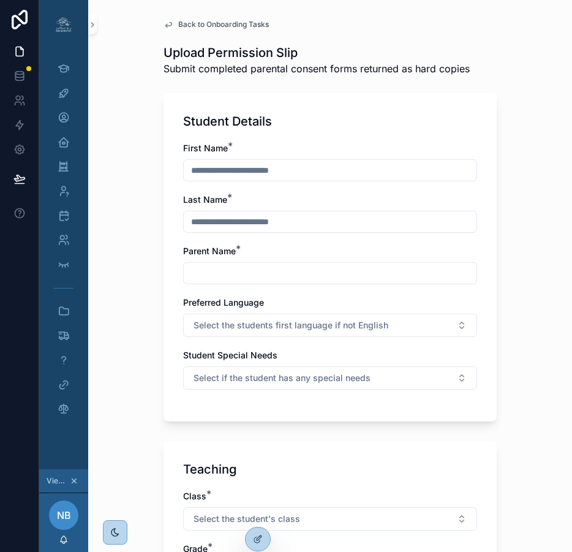
click at [218, 173] on input "text" at bounding box center [330, 170] width 293 height 17
type input "********"
type input "******"
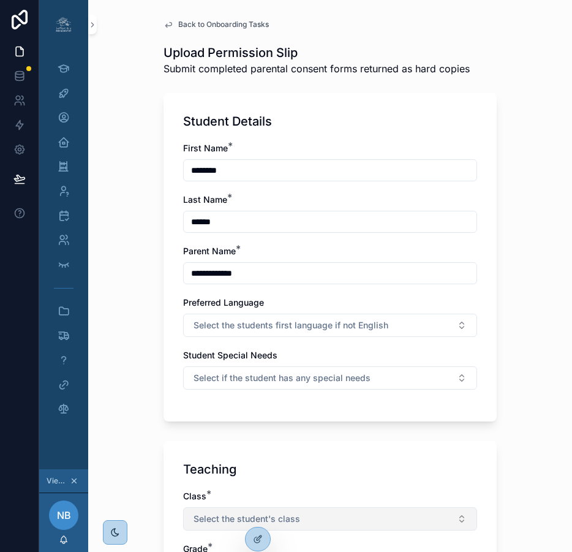
type input "**********"
click at [271, 515] on span "Select the student's class" at bounding box center [247, 519] width 107 height 12
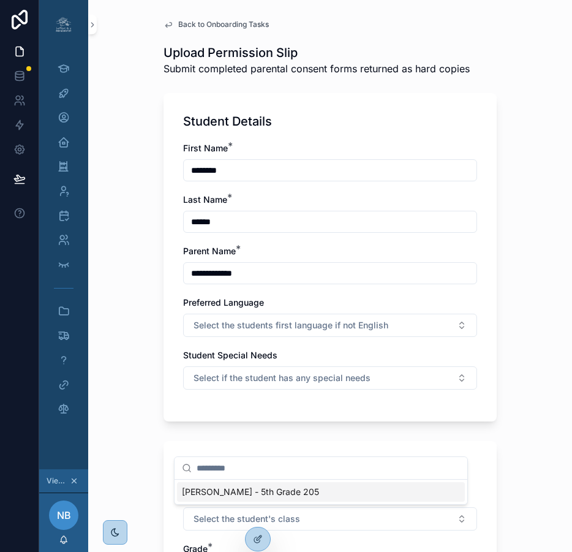
click at [277, 493] on span "[PERSON_NAME] - 5th Grade 205" at bounding box center [250, 492] width 137 height 12
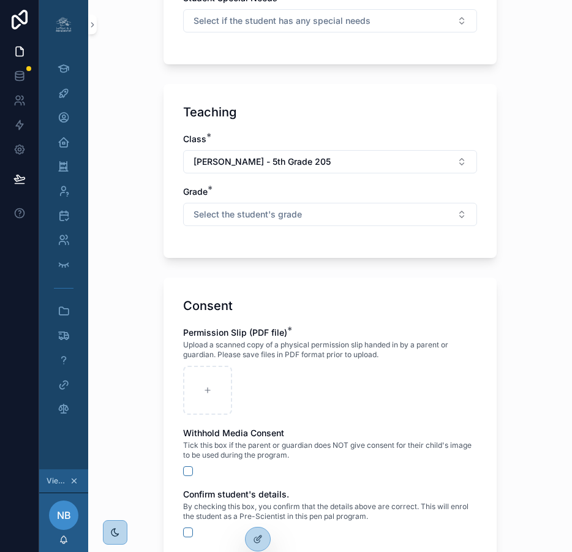
scroll to position [382, 0]
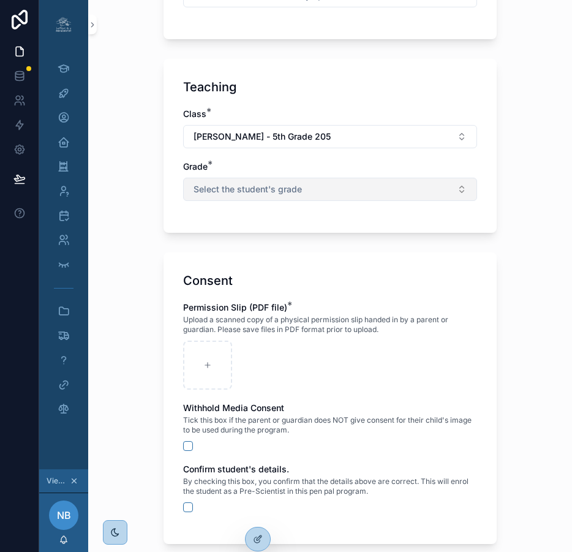
click at [232, 184] on span "Select the student's grade" at bounding box center [248, 189] width 108 height 12
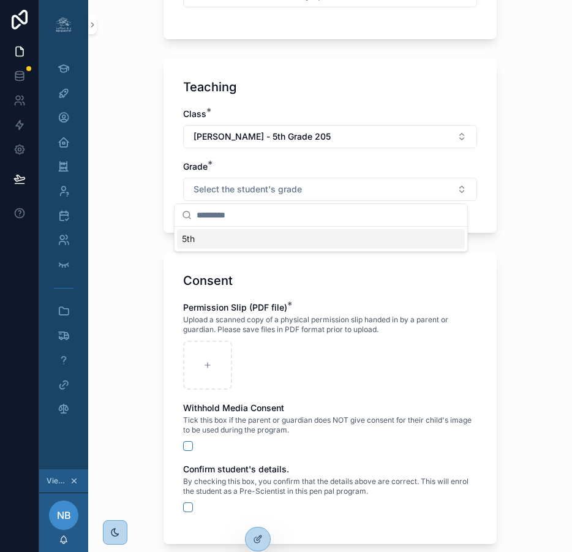
click at [214, 239] on div "5th" at bounding box center [321, 239] width 288 height 20
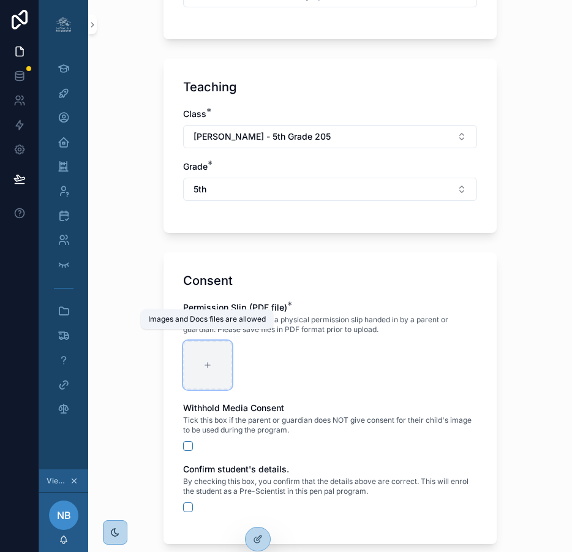
click at [203, 361] on icon at bounding box center [207, 365] width 9 height 9
type input "**********"
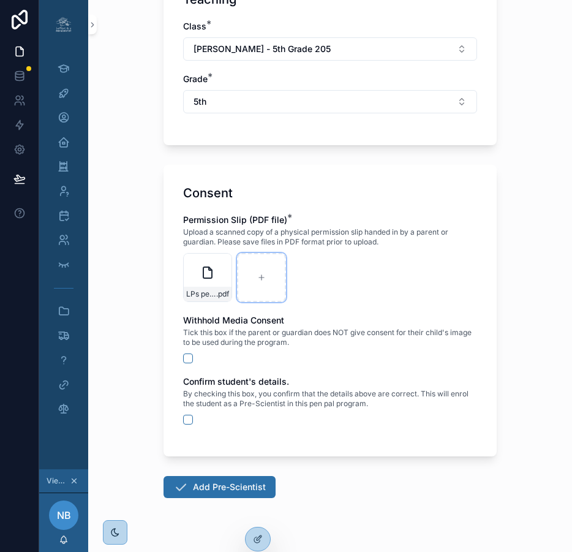
scroll to position [485, 0]
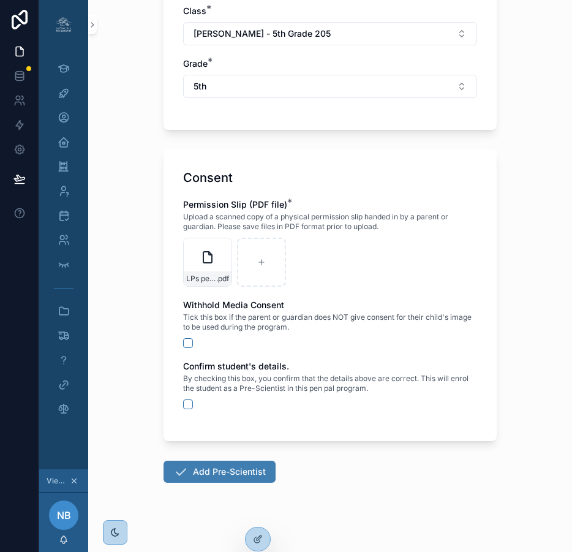
click at [207, 472] on button "Add Pre-Scientist" at bounding box center [220, 472] width 112 height 22
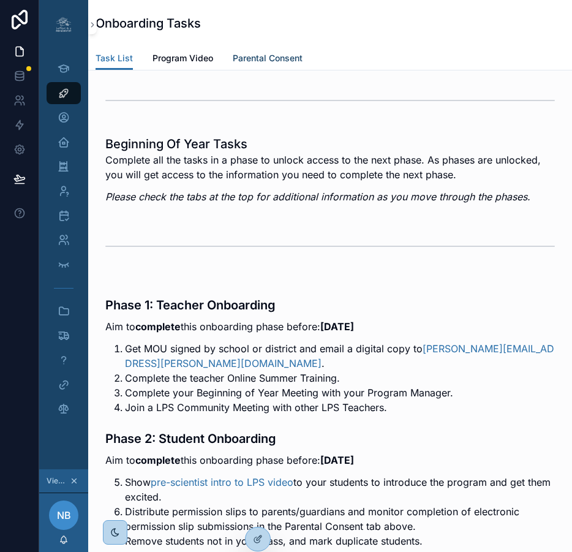
click at [260, 58] on span "Parental Consent" at bounding box center [268, 58] width 70 height 12
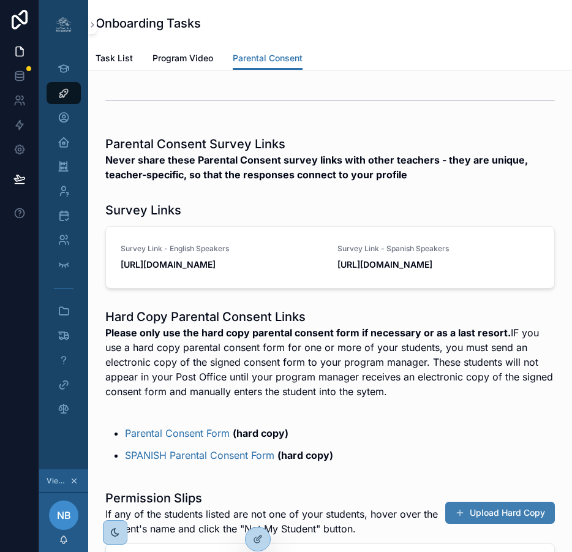
click at [508, 522] on button "Upload Hard Copy" at bounding box center [501, 513] width 110 height 22
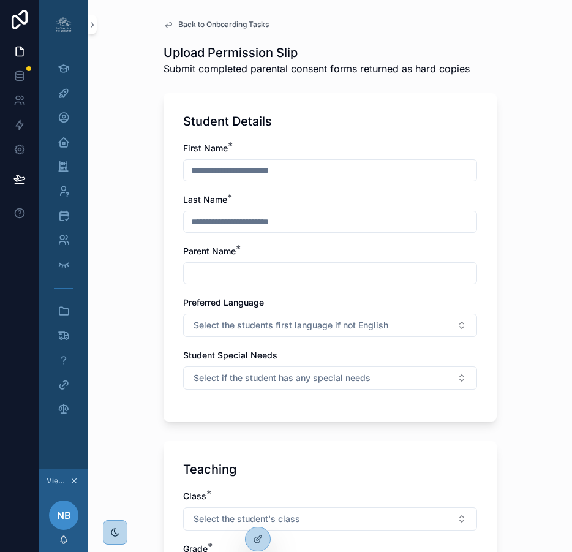
click at [324, 166] on input "text" at bounding box center [330, 170] width 293 height 17
type input "******"
type input "********"
click at [259, 267] on input "text" at bounding box center [330, 273] width 293 height 17
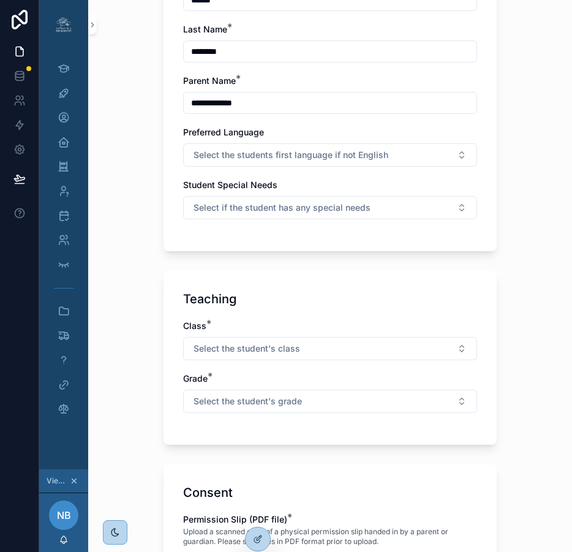
scroll to position [258, 0]
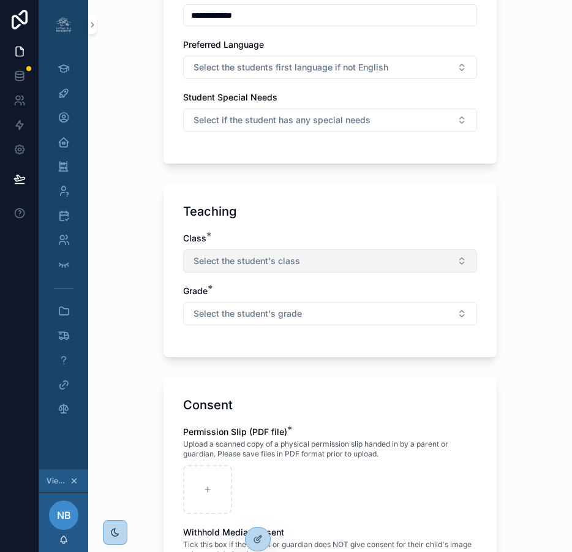
type input "**********"
click at [277, 264] on span "Select the student's class" at bounding box center [247, 261] width 107 height 12
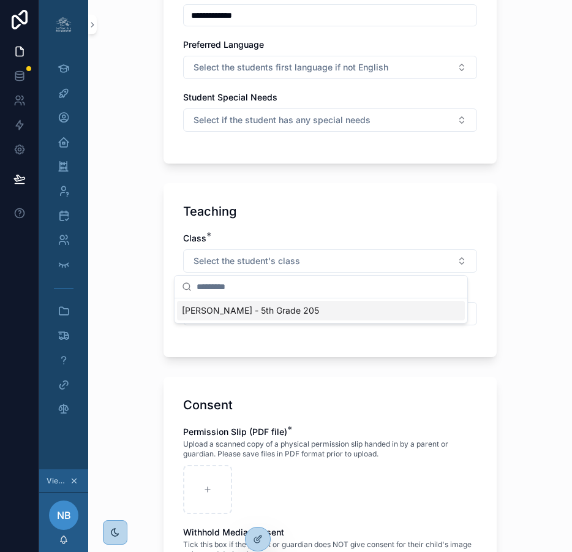
click at [268, 316] on span "[PERSON_NAME] - 5th Grade 205" at bounding box center [250, 311] width 137 height 12
click at [268, 316] on span "Select the student's grade" at bounding box center [248, 314] width 108 height 12
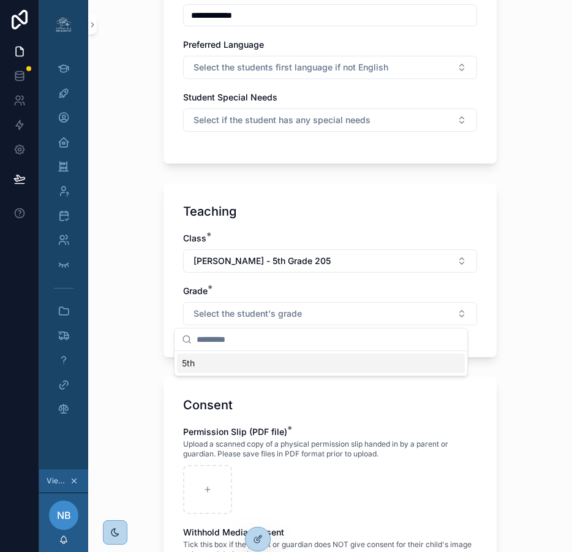
click at [227, 366] on div "5th" at bounding box center [321, 364] width 288 height 20
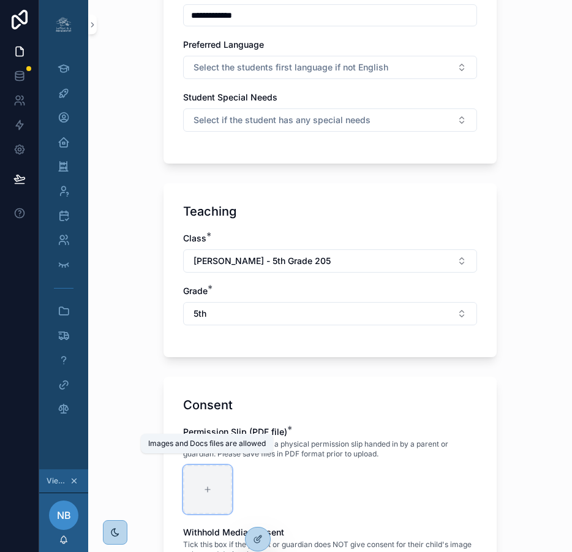
click at [203, 489] on icon at bounding box center [207, 489] width 9 height 9
type input "**********"
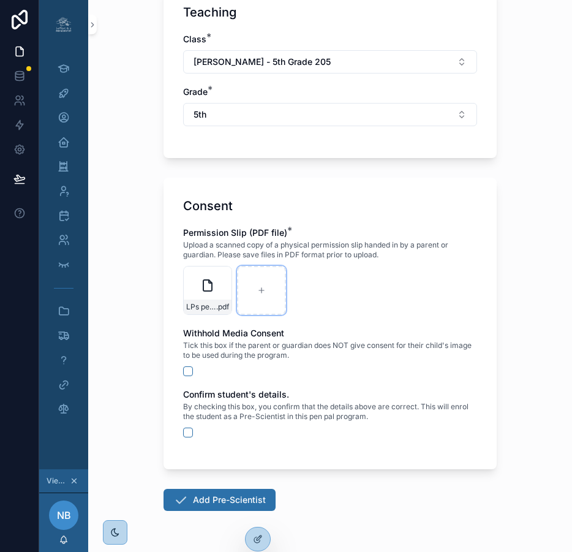
scroll to position [485, 0]
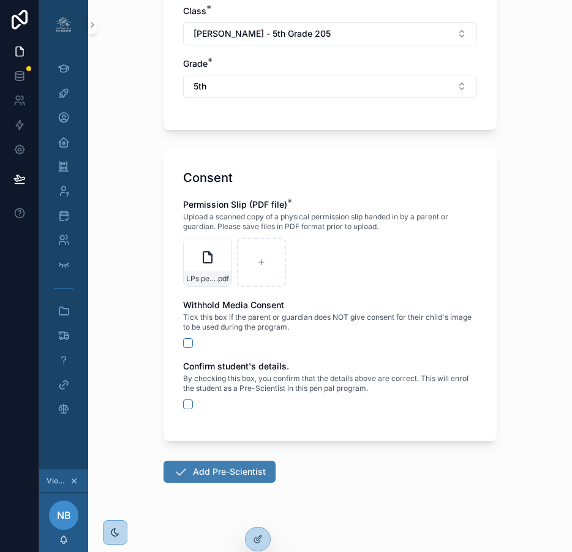
click at [222, 477] on button "Add Pre-Scientist" at bounding box center [220, 472] width 112 height 22
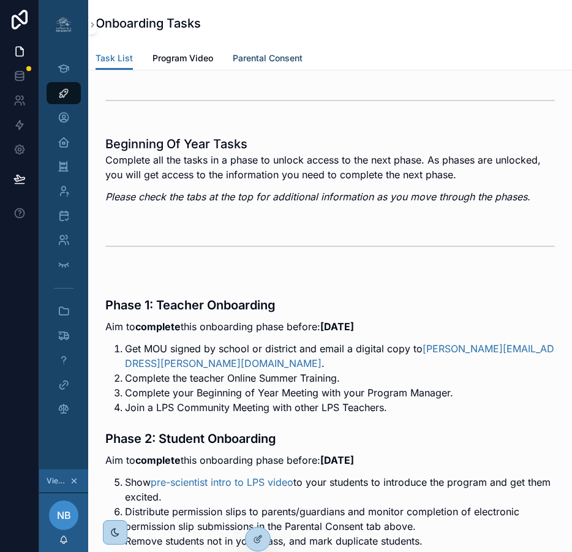
click at [255, 60] on span "Parental Consent" at bounding box center [268, 58] width 70 height 12
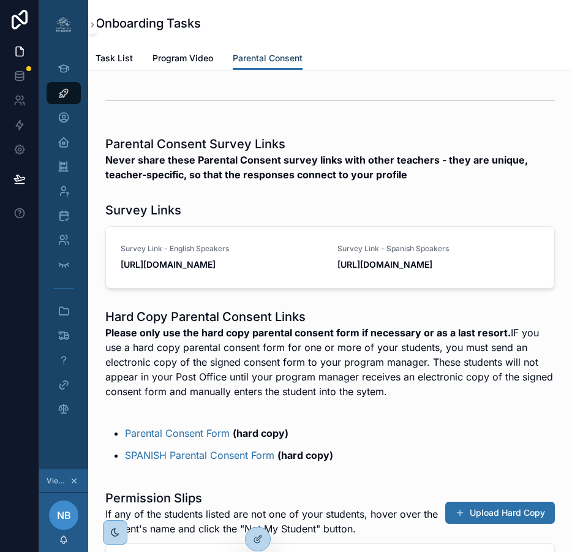
click at [255, 60] on span "Parental Consent" at bounding box center [268, 58] width 70 height 12
click at [477, 524] on button "Upload Hard Copy" at bounding box center [501, 513] width 110 height 22
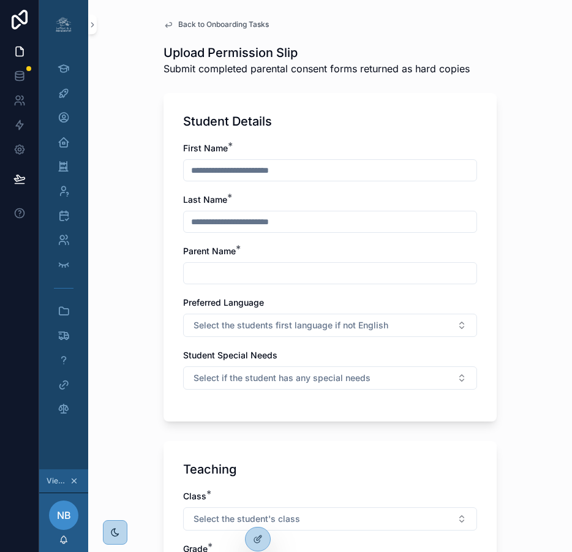
click at [316, 168] on input "text" at bounding box center [330, 170] width 293 height 17
type input "*******"
click at [191, 223] on input "****" at bounding box center [330, 221] width 293 height 17
click at [186, 222] on input "****" at bounding box center [330, 221] width 293 height 17
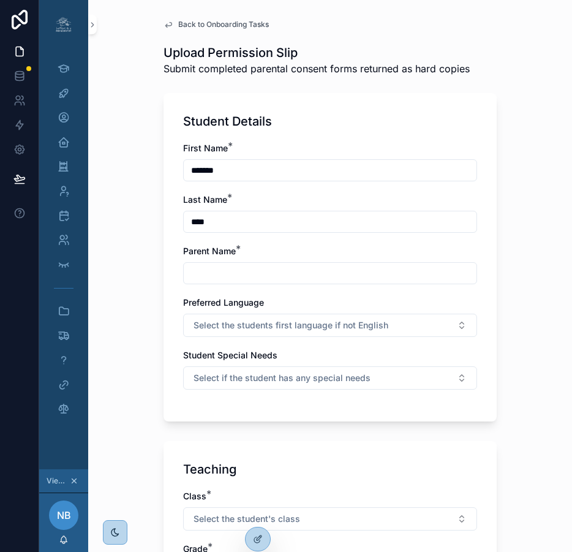
type input "****"
click at [218, 274] on input "text" at bounding box center [330, 273] width 293 height 17
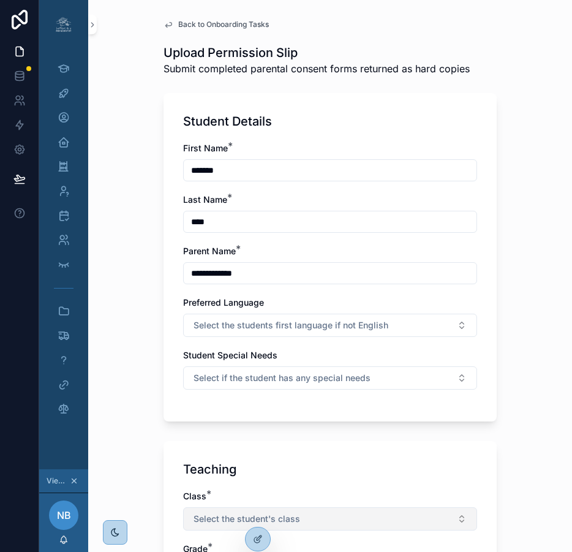
type input "**********"
click at [245, 518] on span "Select the student's class" at bounding box center [247, 519] width 107 height 12
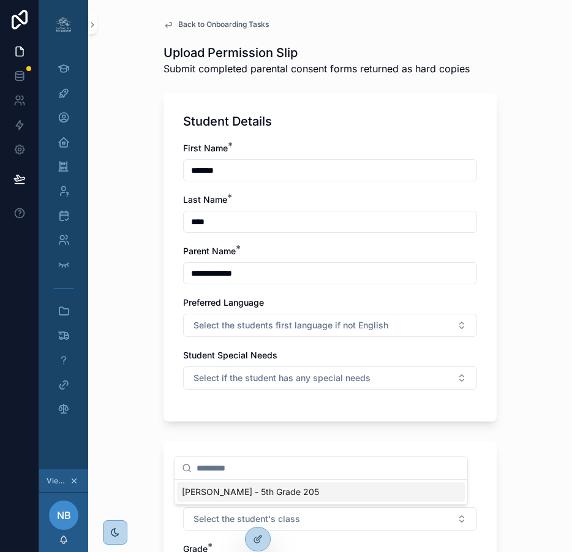
click at [252, 495] on span "[PERSON_NAME] - 5th Grade 205" at bounding box center [250, 492] width 137 height 12
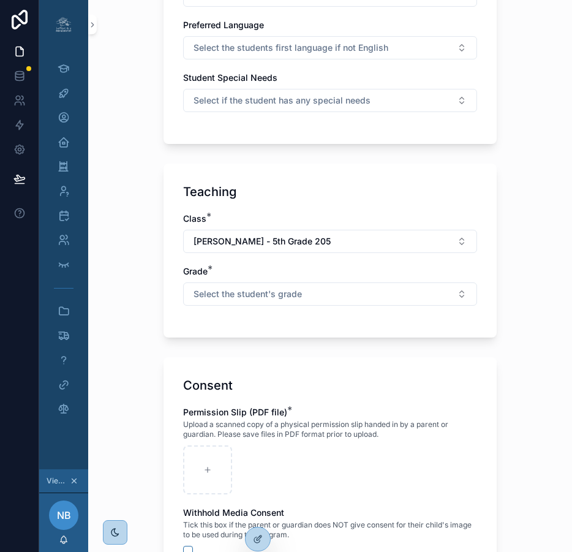
scroll to position [279, 0]
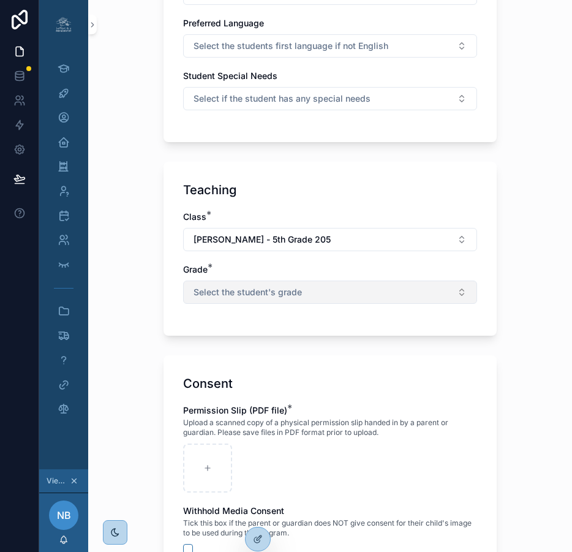
click at [306, 299] on button "Select the student's grade" at bounding box center [330, 292] width 294 height 23
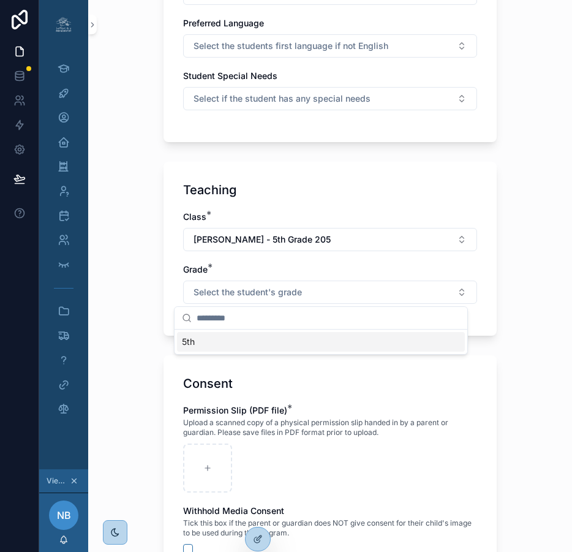
click at [256, 341] on div "5th" at bounding box center [321, 342] width 288 height 20
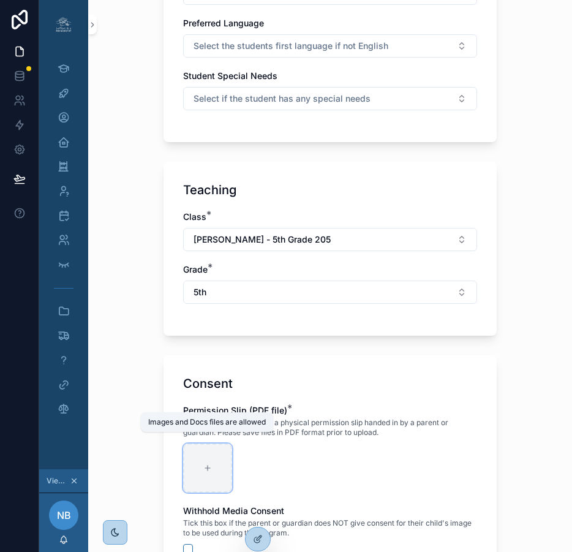
click at [203, 467] on icon at bounding box center [207, 468] width 9 height 9
type input "**********"
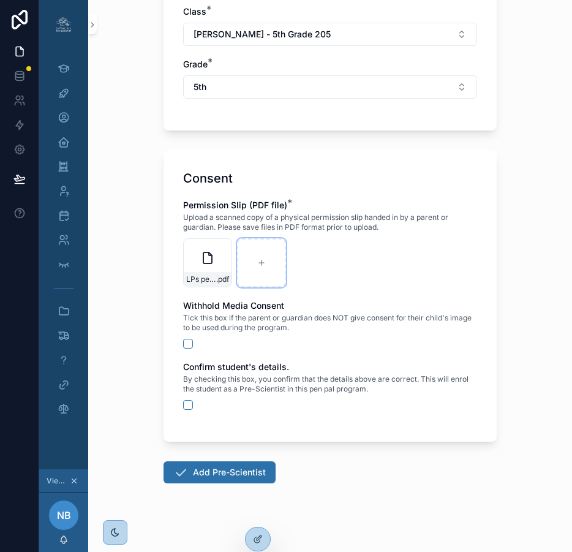
scroll to position [485, 0]
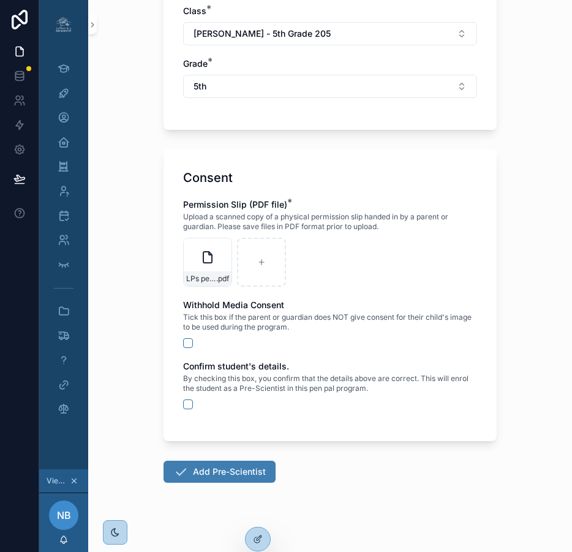
click at [229, 474] on button "Add Pre-Scientist" at bounding box center [220, 472] width 112 height 22
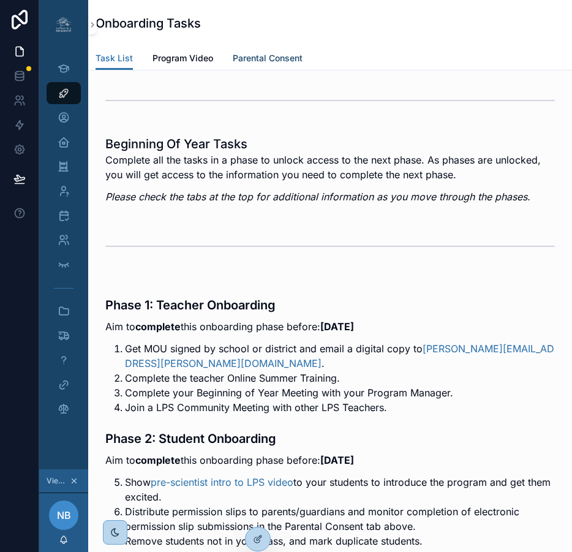
click at [259, 55] on span "Parental Consent" at bounding box center [268, 58] width 70 height 12
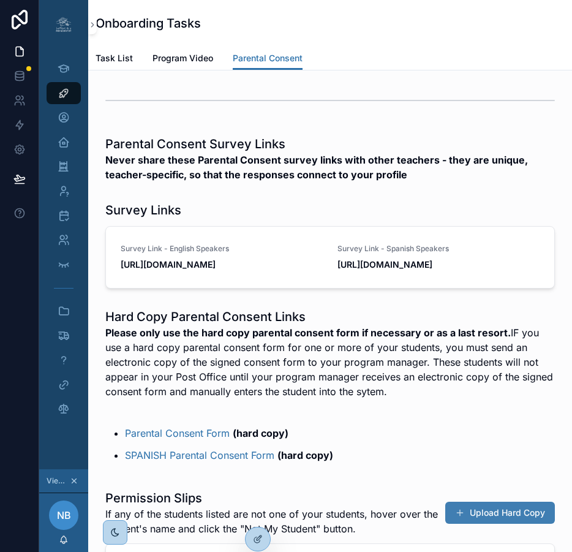
click at [506, 524] on button "Upload Hard Copy" at bounding box center [501, 513] width 110 height 22
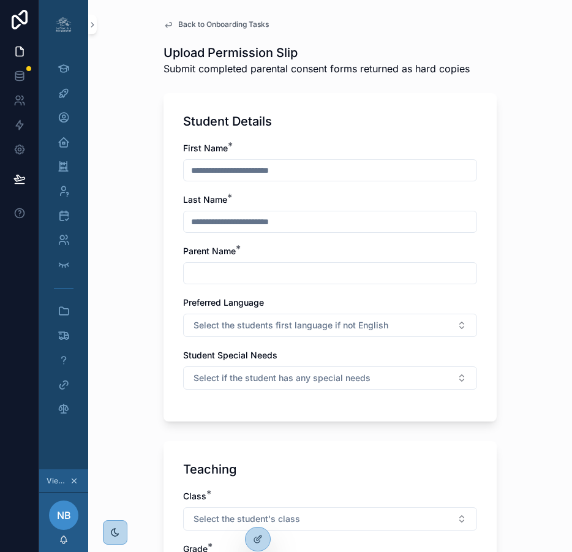
click at [411, 171] on input "text" at bounding box center [330, 170] width 293 height 17
type input "******"
type input "****"
type input "**********"
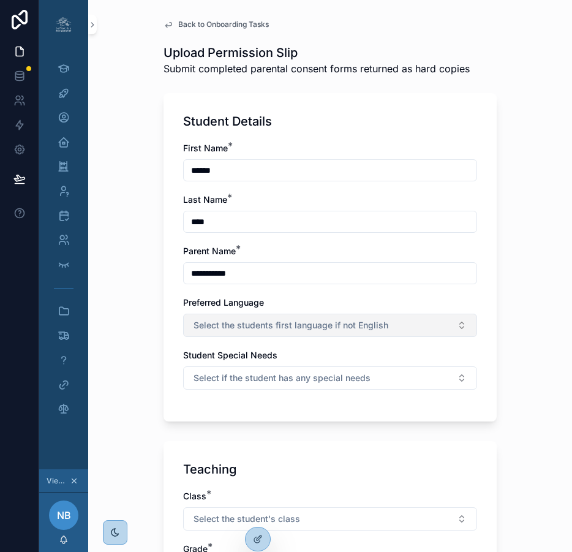
click at [380, 326] on button "Select the students first language if not English" at bounding box center [330, 325] width 294 height 23
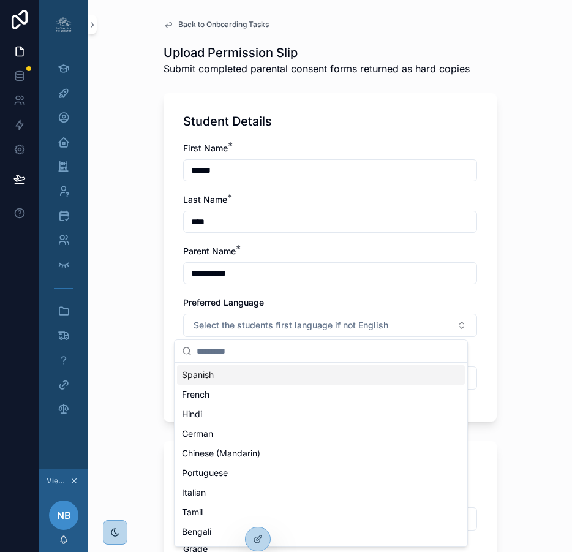
click at [348, 297] on div "Preferred Language" at bounding box center [330, 303] width 294 height 12
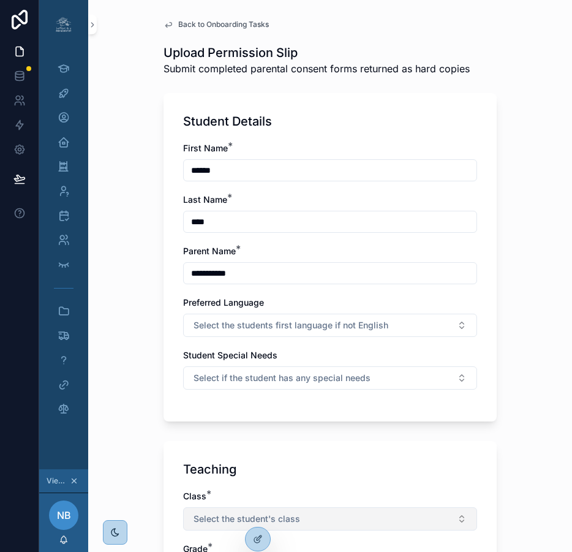
click at [314, 519] on button "Select the student's class" at bounding box center [330, 518] width 294 height 23
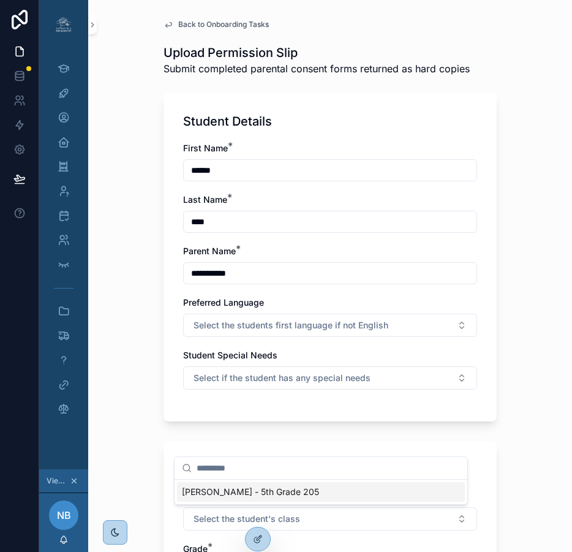
click at [304, 493] on div "[PERSON_NAME] - 5th Grade 205" at bounding box center [321, 492] width 288 height 20
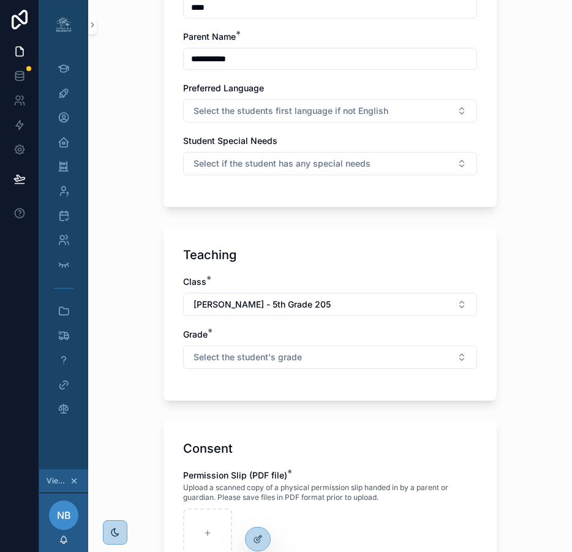
scroll to position [233, 0]
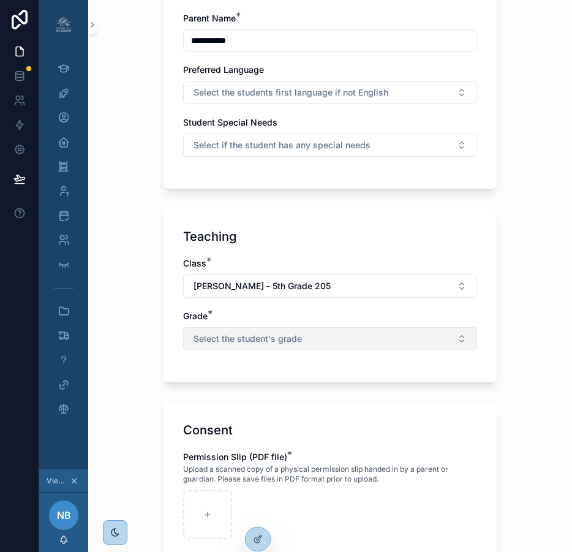
click at [289, 342] on span "Select the student's grade" at bounding box center [248, 339] width 108 height 12
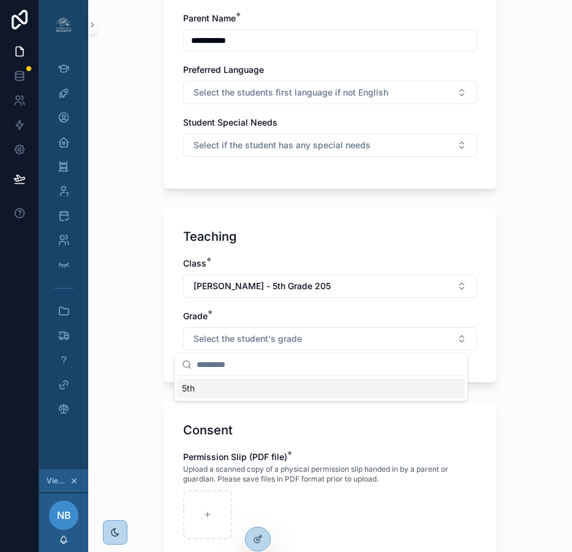
click at [242, 390] on div "5th" at bounding box center [321, 389] width 288 height 20
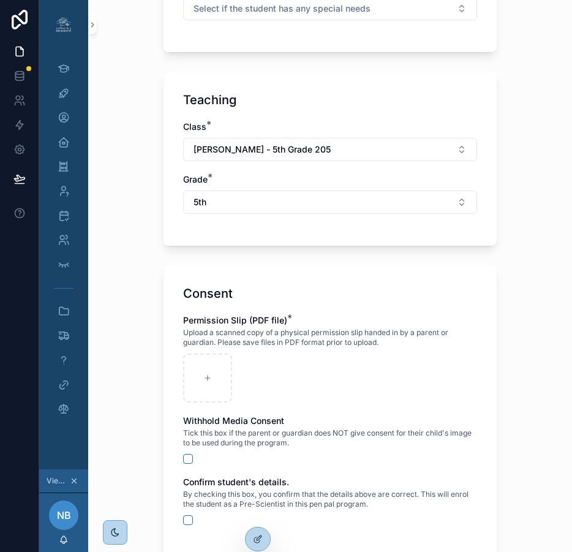
scroll to position [420, 0]
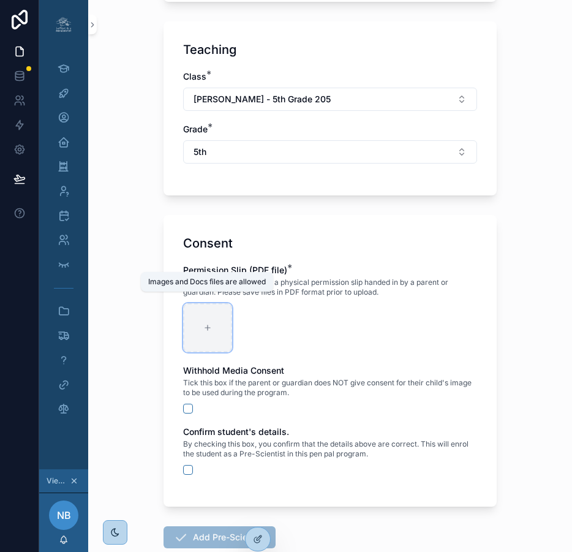
click at [203, 327] on icon at bounding box center [207, 328] width 9 height 9
type input "**********"
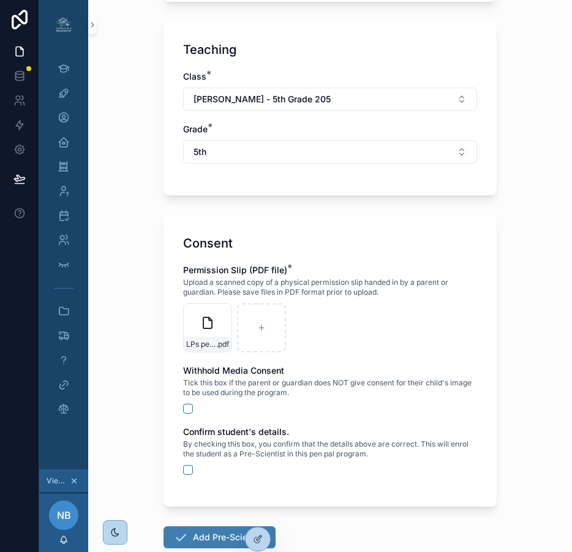
click at [216, 538] on button "Add Pre-Scientist" at bounding box center [220, 537] width 112 height 22
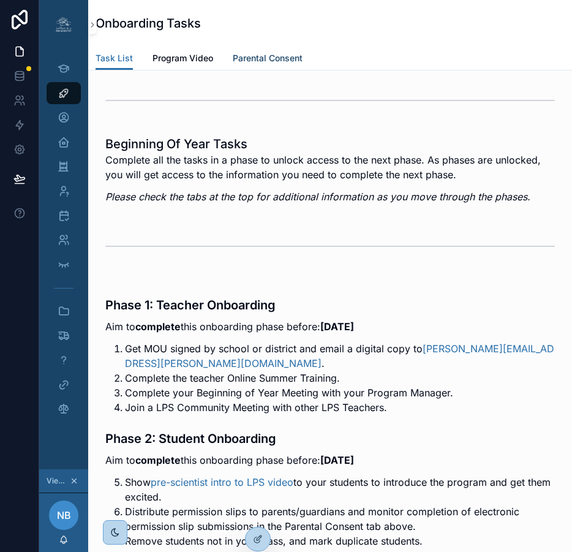
click at [264, 59] on span "Parental Consent" at bounding box center [268, 58] width 70 height 12
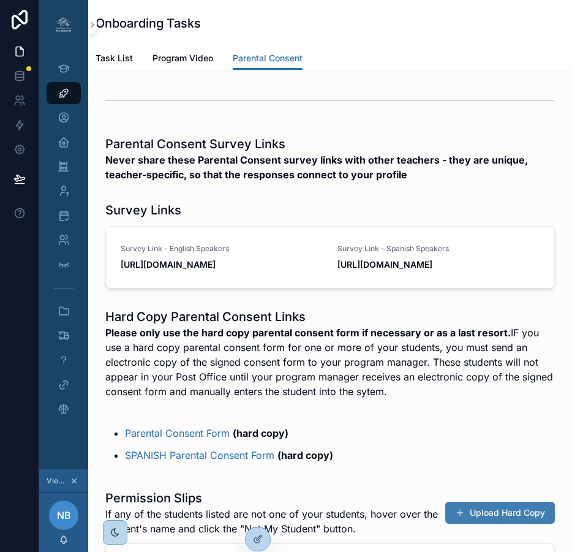
click at [494, 524] on button "Upload Hard Copy" at bounding box center [501, 513] width 110 height 22
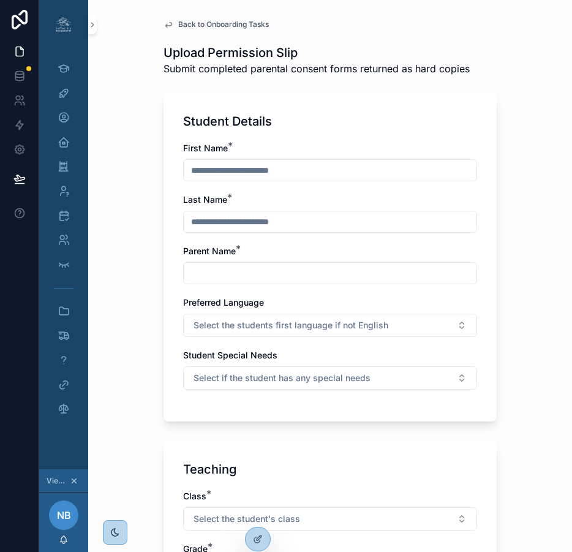
click at [342, 171] on input "text" at bounding box center [330, 170] width 293 height 17
type input "******"
type input "*****"
click at [304, 273] on input "text" at bounding box center [330, 273] width 293 height 17
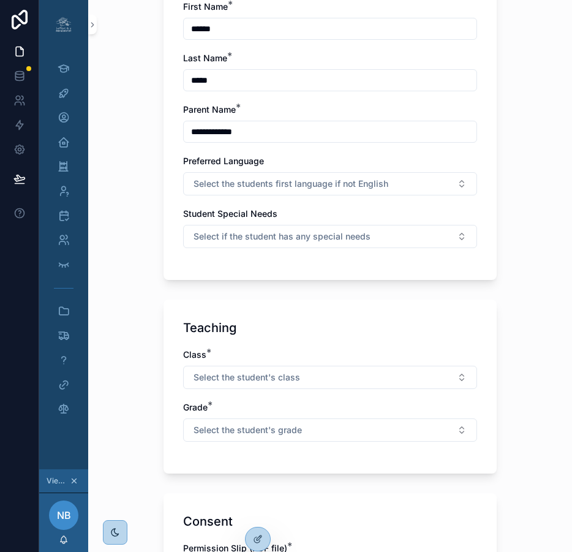
scroll to position [173, 0]
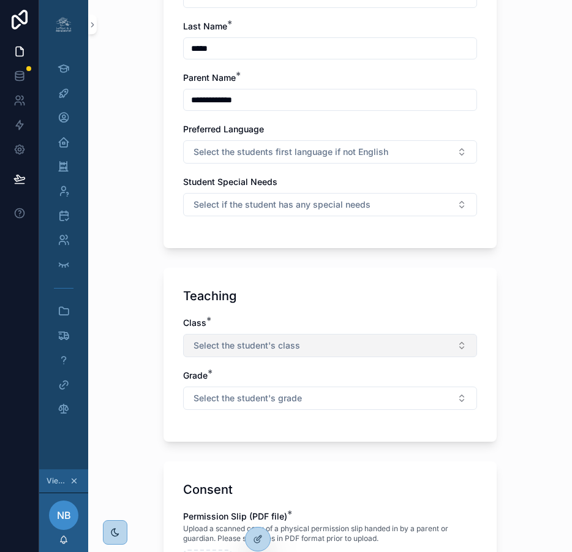
type input "**********"
click at [297, 347] on button "Select the student's class" at bounding box center [330, 345] width 294 height 23
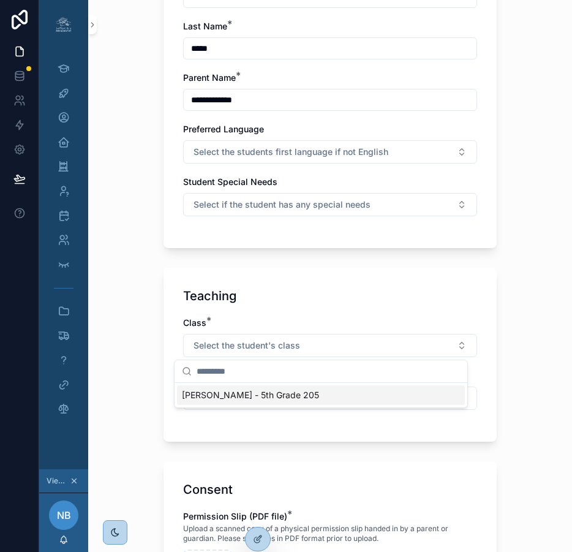
click at [287, 399] on span "[PERSON_NAME] - 5th Grade 205" at bounding box center [250, 395] width 137 height 12
click at [288, 401] on span "Select the student's grade" at bounding box center [248, 398] width 108 height 12
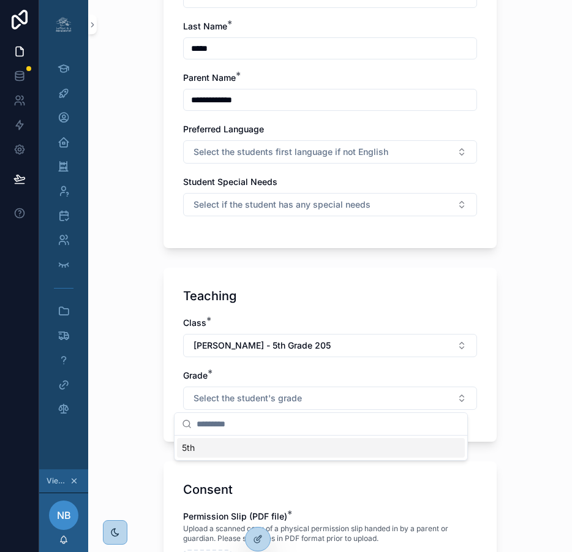
click at [247, 454] on div "5th" at bounding box center [321, 448] width 288 height 20
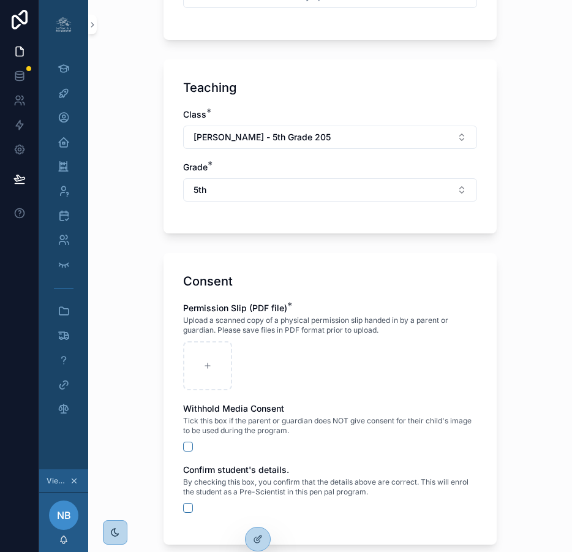
scroll to position [384, 0]
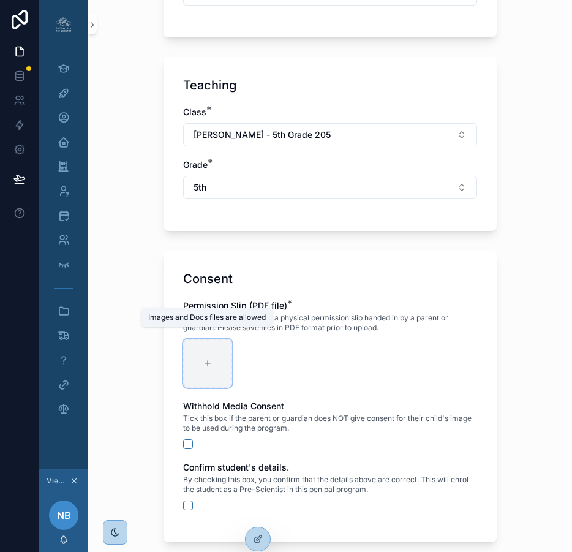
click at [207, 360] on div at bounding box center [207, 363] width 49 height 49
type input "**********"
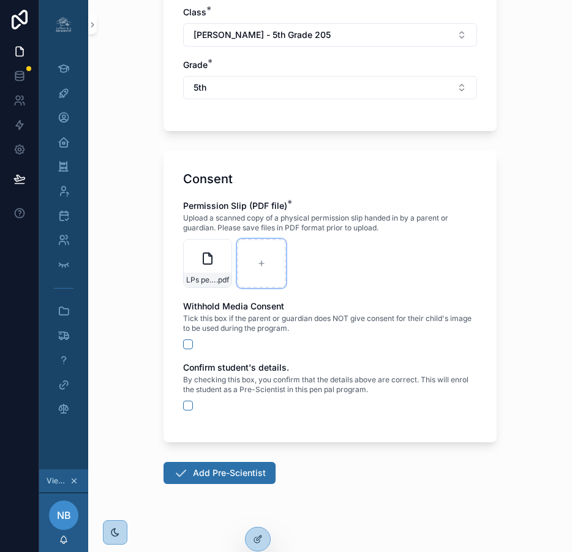
scroll to position [485, 0]
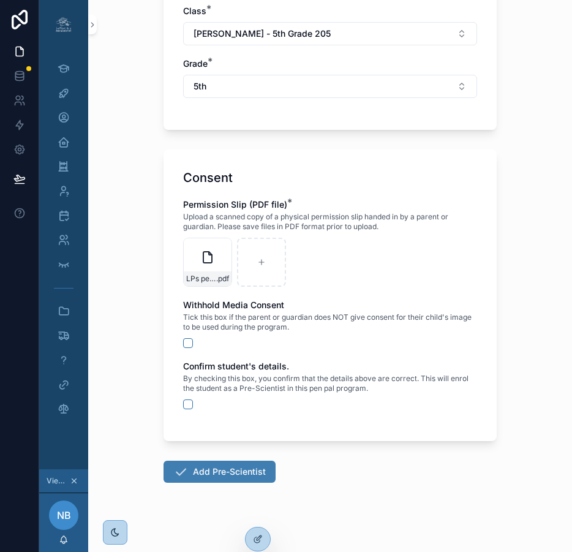
click at [236, 468] on button "Add Pre-Scientist" at bounding box center [220, 472] width 112 height 22
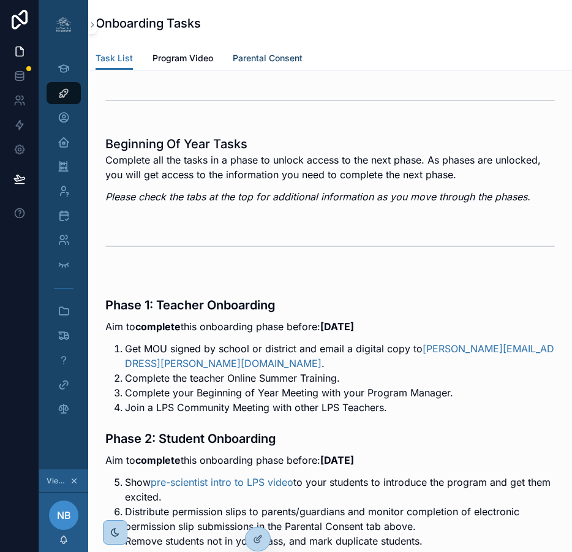
click at [275, 55] on span "Parental Consent" at bounding box center [268, 58] width 70 height 12
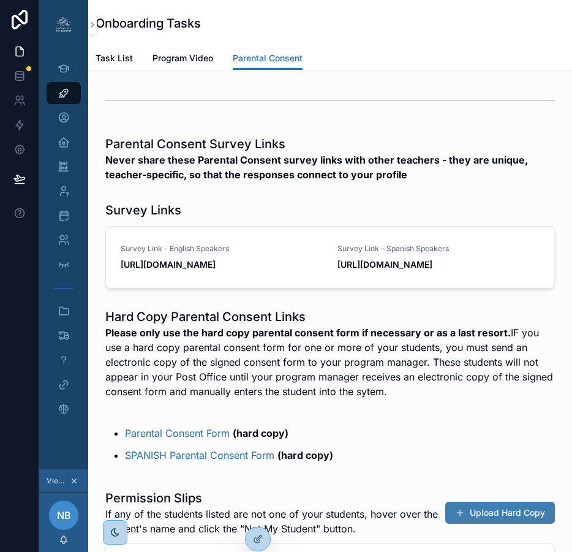
click at [481, 524] on button "Upload Hard Copy" at bounding box center [501, 513] width 110 height 22
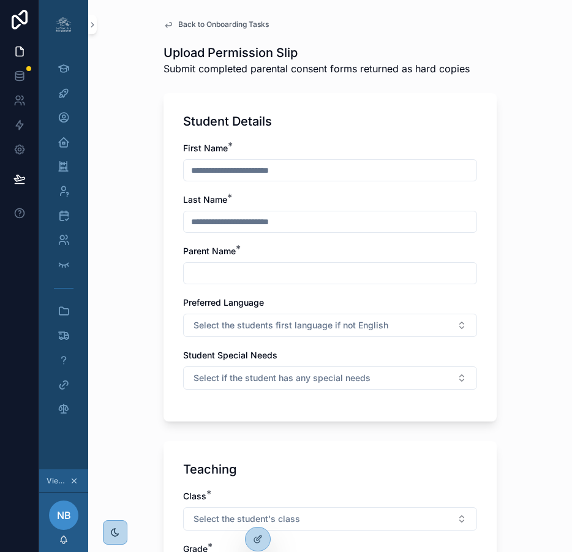
click at [324, 171] on input "text" at bounding box center [330, 170] width 293 height 17
type input "******"
type input "*******"
click at [287, 268] on input "text" at bounding box center [330, 273] width 293 height 17
click at [287, 268] on input "**********" at bounding box center [330, 273] width 293 height 17
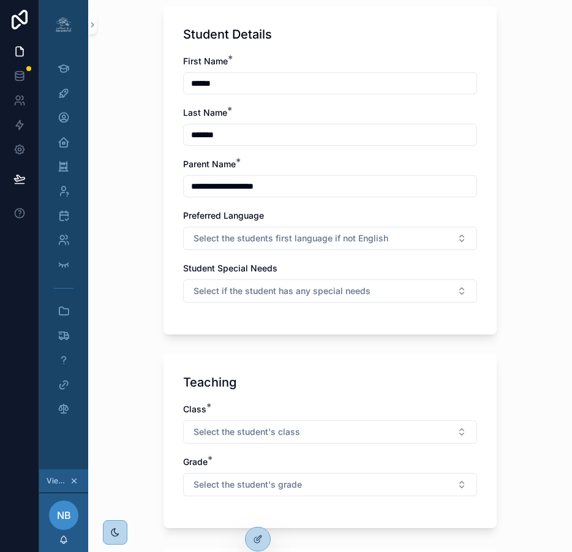
scroll to position [221, 0]
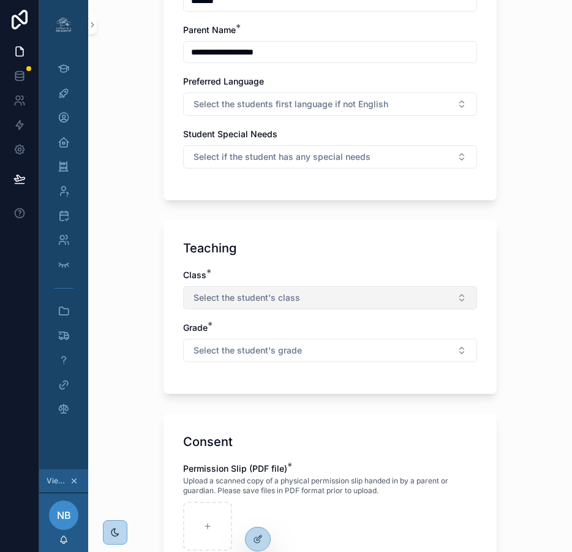
type input "**********"
click at [298, 298] on button "Select the student's class" at bounding box center [330, 297] width 294 height 23
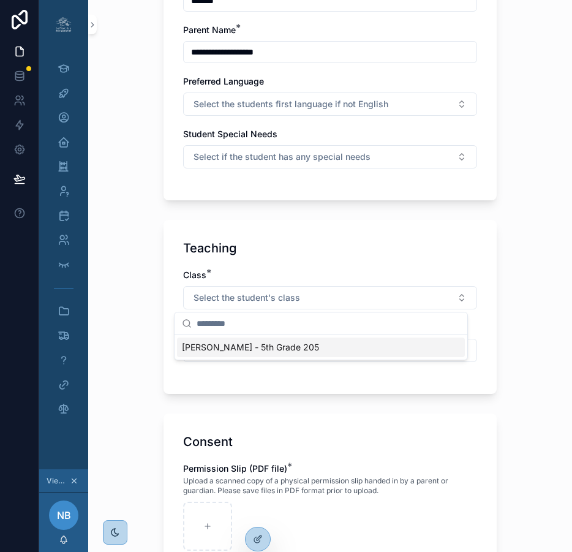
click at [276, 346] on span "[PERSON_NAME] - 5th Grade 205" at bounding box center [250, 347] width 137 height 12
click at [275, 351] on span "Select the student's grade" at bounding box center [248, 350] width 108 height 12
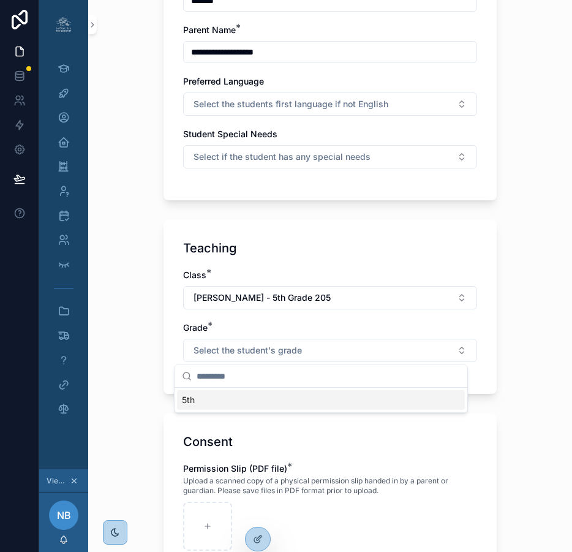
click at [238, 403] on div "5th" at bounding box center [321, 400] width 288 height 20
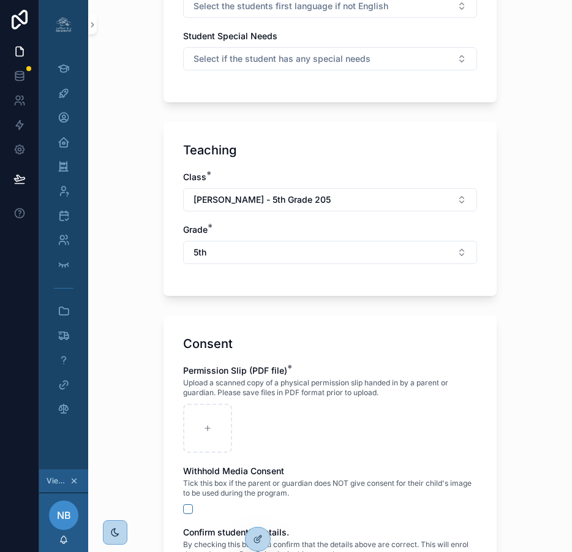
scroll to position [321, 0]
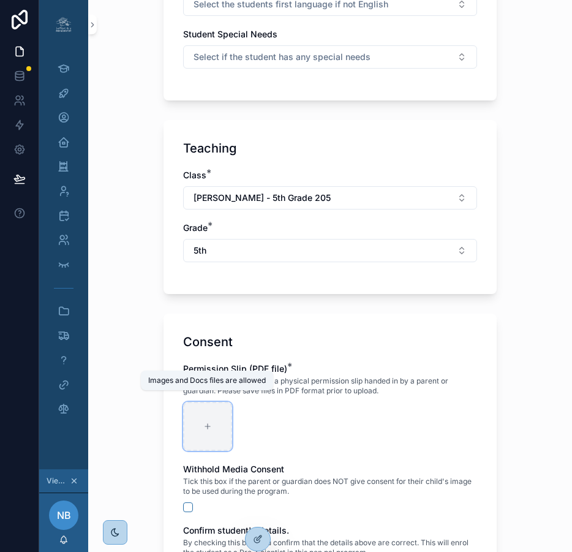
click at [193, 425] on div at bounding box center [207, 426] width 49 height 49
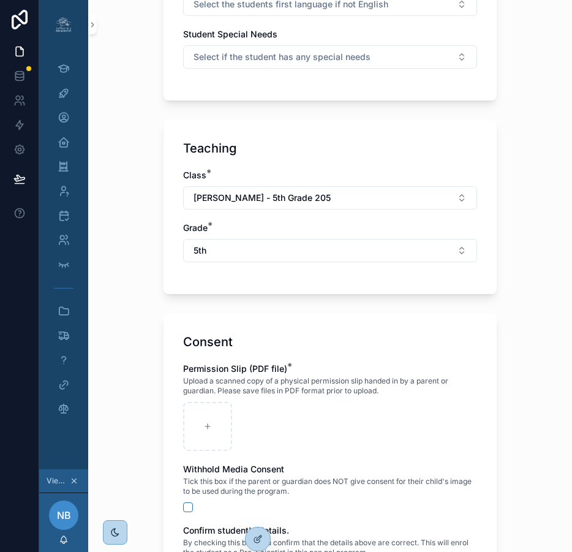
type input "**********"
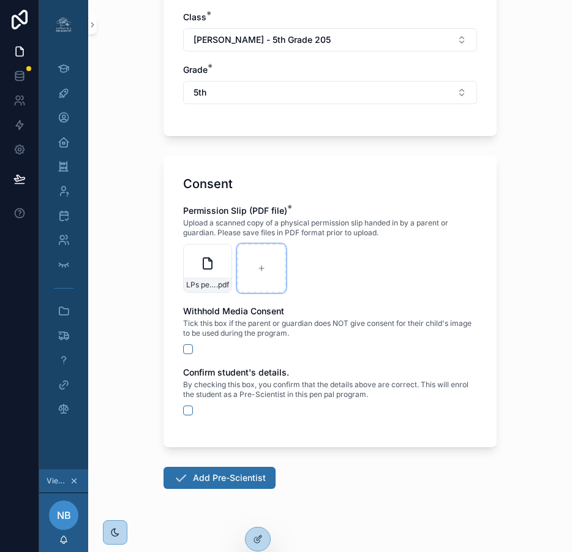
scroll to position [485, 0]
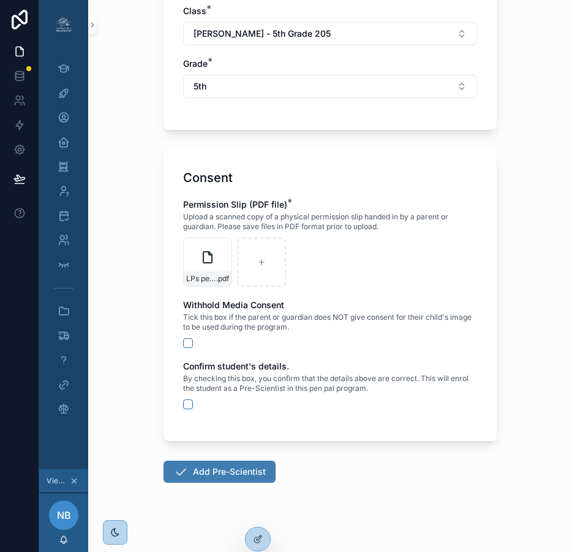
click at [245, 471] on button "Add Pre-Scientist" at bounding box center [220, 472] width 112 height 22
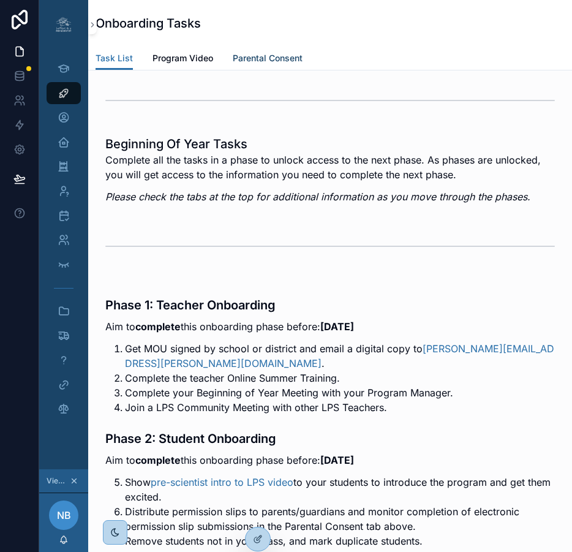
click at [275, 60] on span "Parental Consent" at bounding box center [268, 58] width 70 height 12
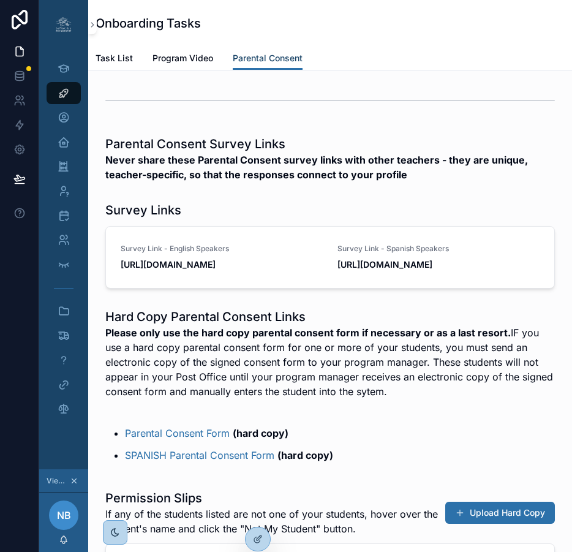
click at [275, 60] on span "Parental Consent" at bounding box center [268, 58] width 70 height 12
click at [473, 523] on button "Upload Hard Copy" at bounding box center [501, 513] width 110 height 22
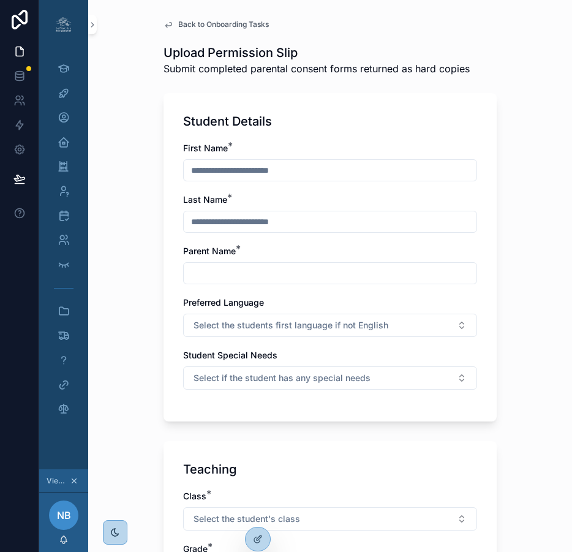
click at [365, 177] on input "text" at bounding box center [330, 170] width 293 height 17
type input "******"
click at [342, 225] on input "text" at bounding box center [330, 221] width 293 height 17
type input "******"
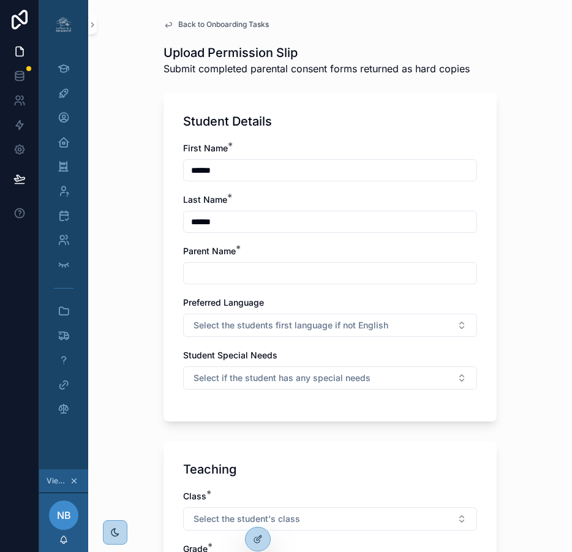
click at [259, 270] on input "text" at bounding box center [330, 273] width 293 height 17
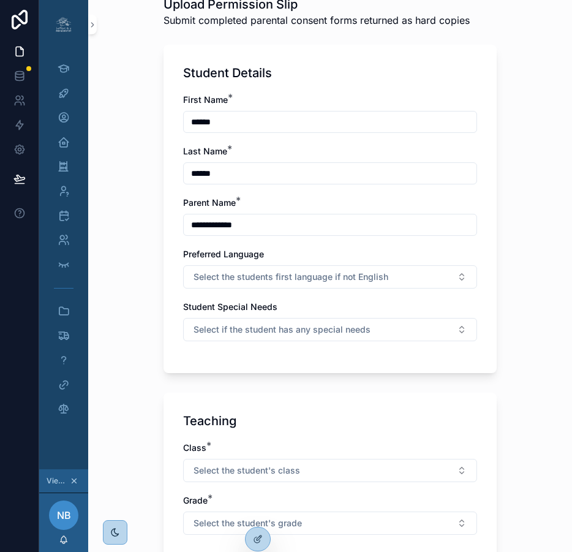
scroll to position [104, 0]
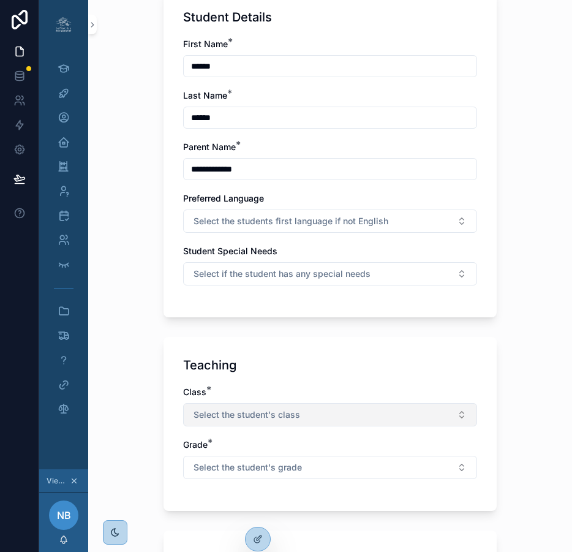
type input "**********"
click at [254, 414] on span "Select the student's class" at bounding box center [247, 415] width 107 height 12
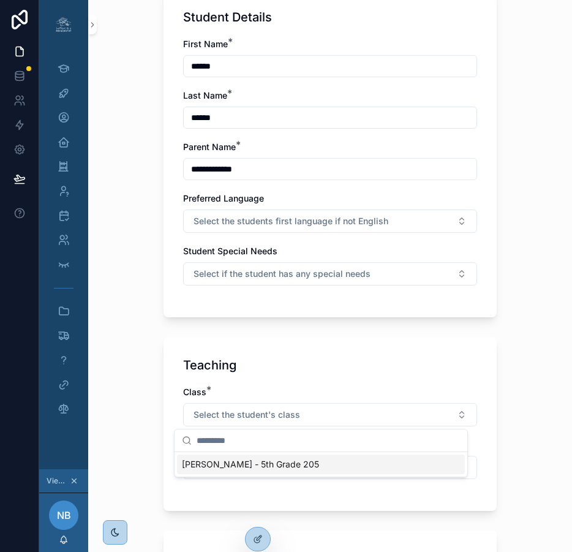
click at [234, 467] on span "[PERSON_NAME] - 5th Grade 205" at bounding box center [250, 464] width 137 height 12
click at [240, 466] on span "Select the student's grade" at bounding box center [248, 468] width 108 height 12
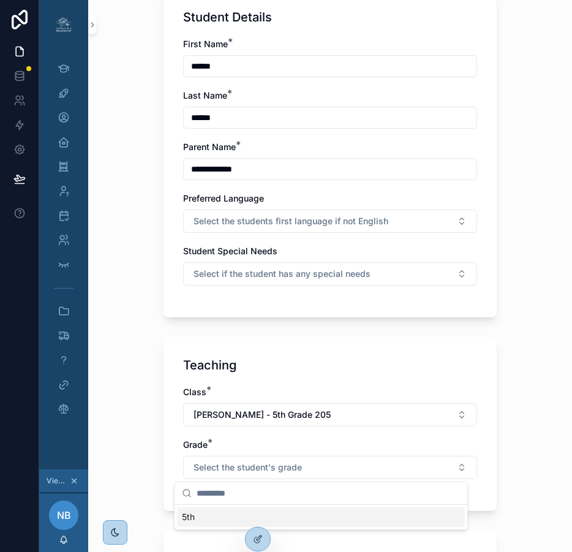
click at [213, 516] on div "5th" at bounding box center [321, 517] width 288 height 20
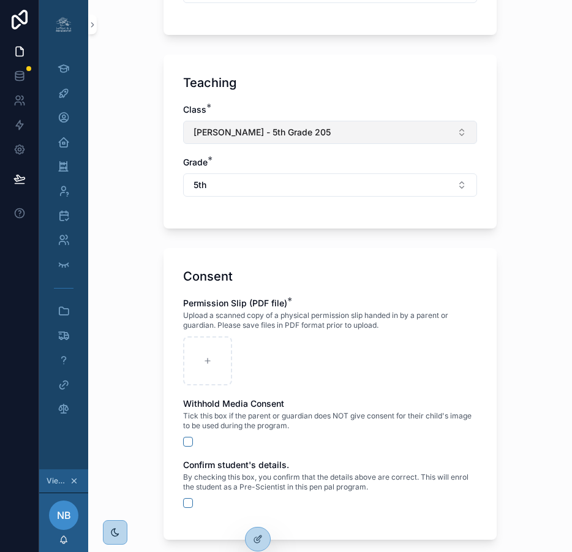
scroll to position [485, 0]
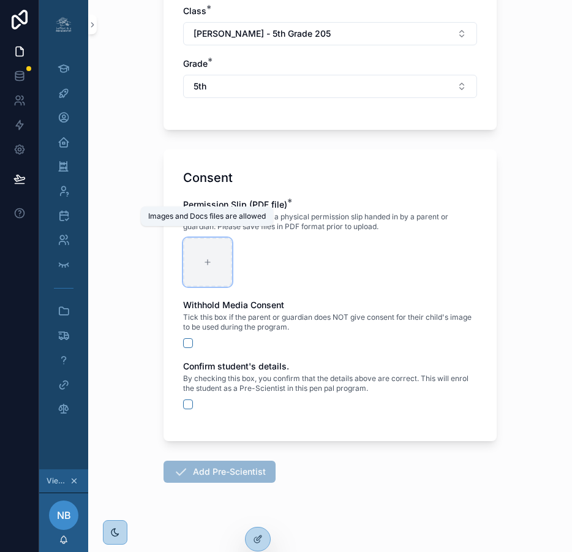
click at [203, 261] on icon at bounding box center [207, 262] width 9 height 9
type input "**********"
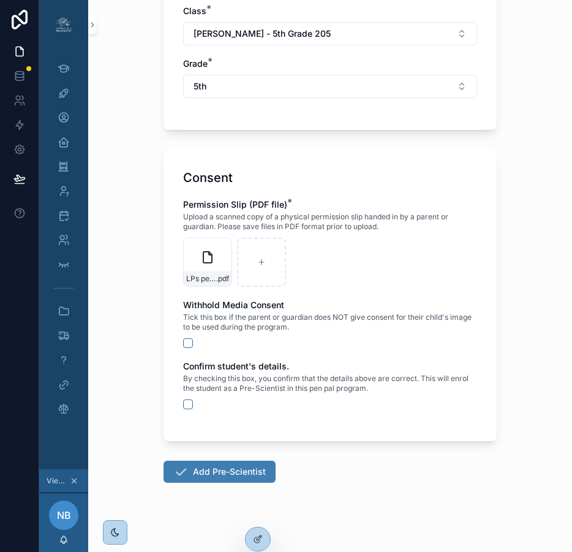
click at [218, 474] on button "Add Pre-Scientist" at bounding box center [220, 472] width 112 height 22
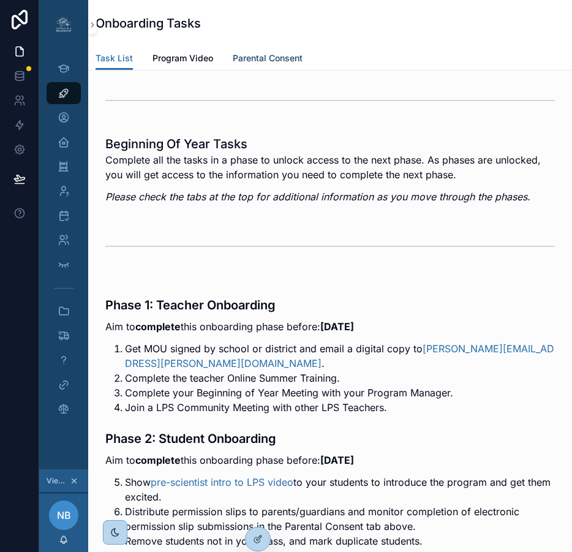
click at [265, 59] on span "Parental Consent" at bounding box center [268, 58] width 70 height 12
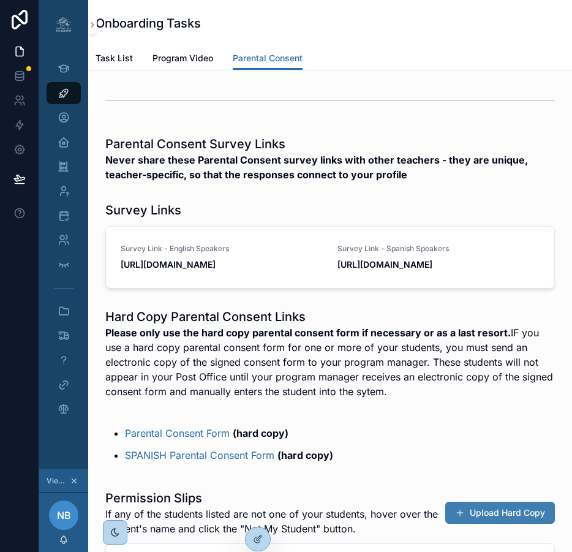
click at [484, 520] on button "Upload Hard Copy" at bounding box center [501, 513] width 110 height 22
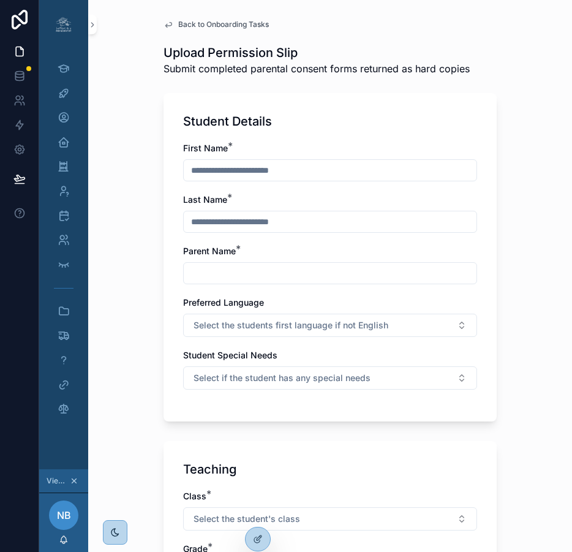
click at [245, 175] on input "text" at bounding box center [330, 170] width 293 height 17
type input "********"
type input "*******"
click at [248, 277] on input "text" at bounding box center [330, 273] width 293 height 17
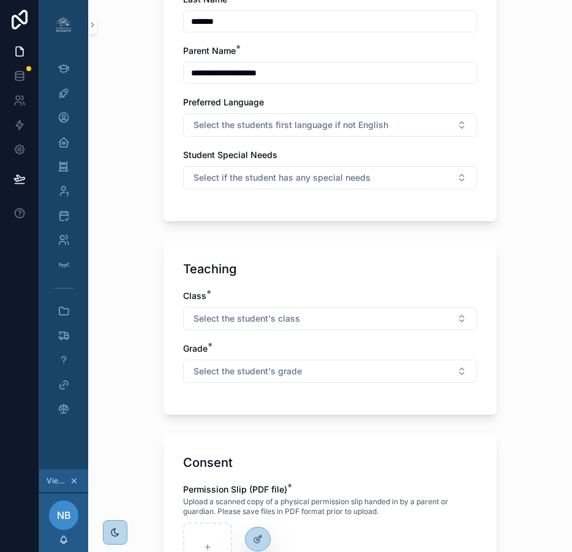
scroll to position [380, 0]
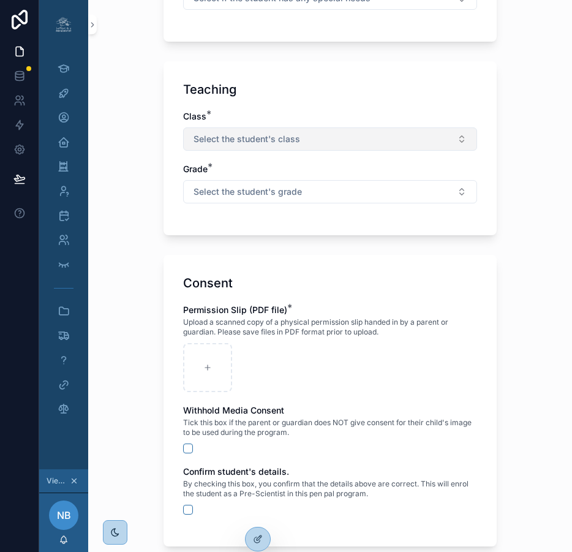
type input "**********"
click at [318, 139] on button "Select the student's class" at bounding box center [330, 138] width 294 height 23
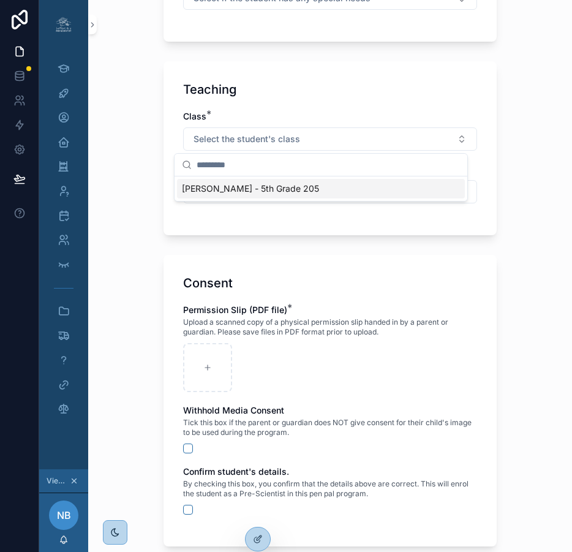
click at [295, 184] on div "[PERSON_NAME] - 5th Grade 205" at bounding box center [321, 189] width 288 height 20
click at [295, 188] on button "Select the student's grade" at bounding box center [330, 191] width 294 height 23
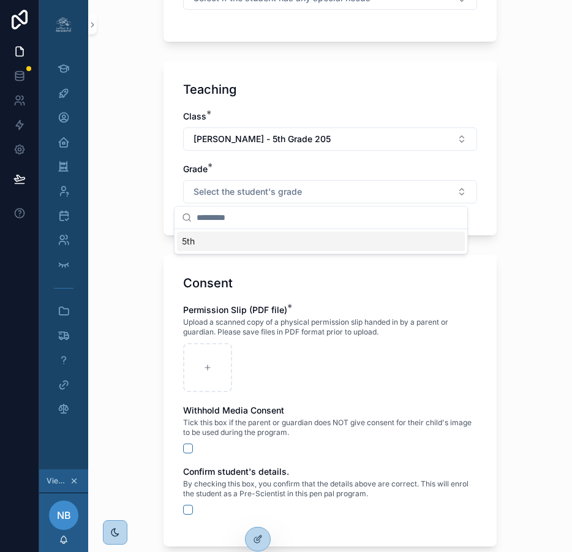
click at [248, 241] on div "5th" at bounding box center [321, 242] width 288 height 20
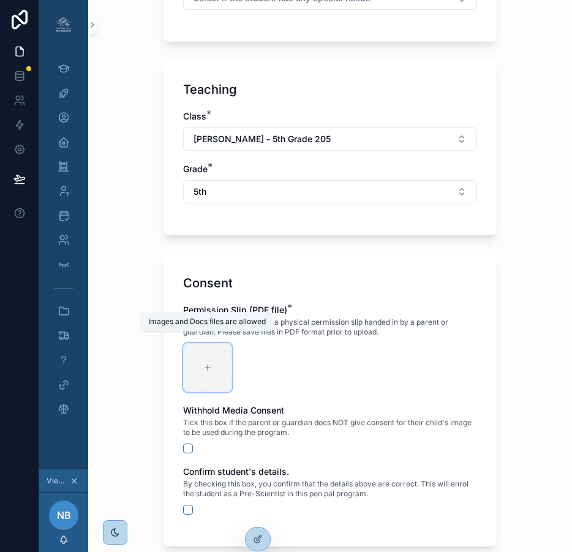
click at [203, 366] on icon at bounding box center [207, 367] width 9 height 9
type input "**********"
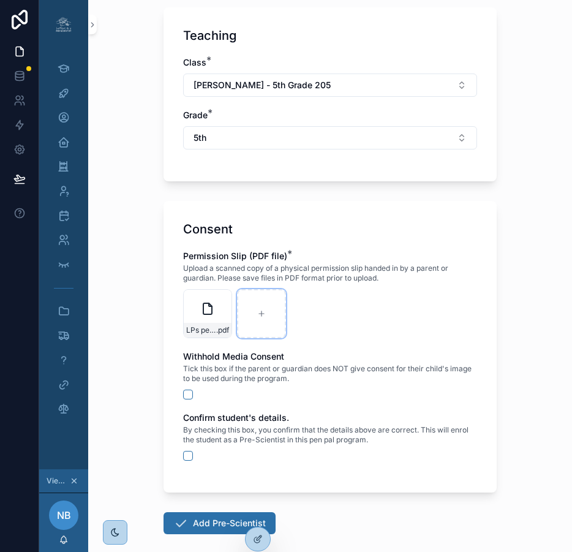
scroll to position [485, 0]
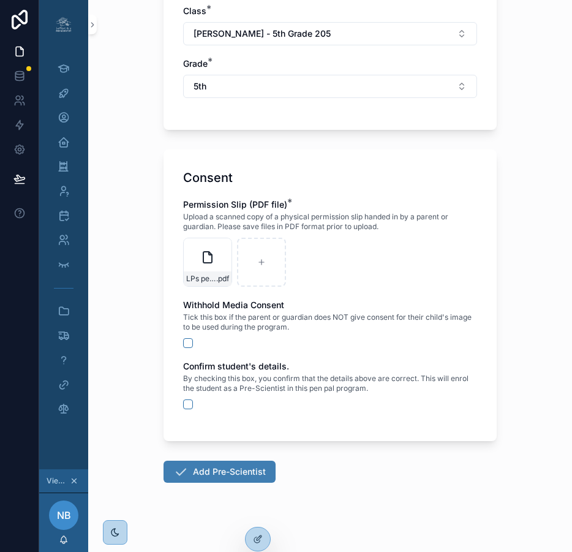
click at [235, 471] on button "Add Pre-Scientist" at bounding box center [220, 472] width 112 height 22
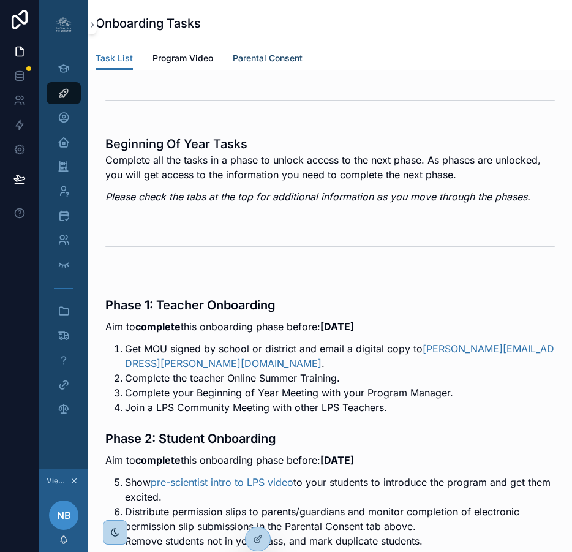
click at [264, 58] on span "Parental Consent" at bounding box center [268, 58] width 70 height 12
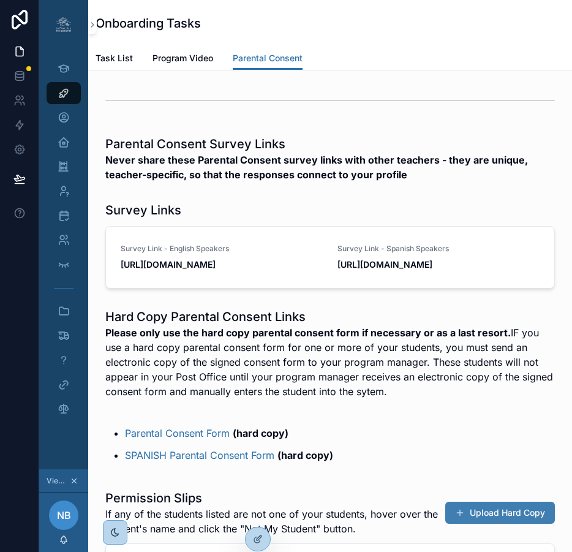
click at [495, 523] on button "Upload Hard Copy" at bounding box center [501, 513] width 110 height 22
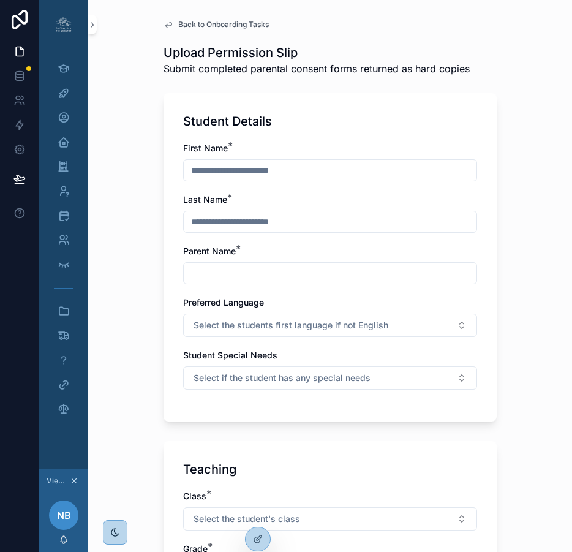
click at [279, 170] on input "text" at bounding box center [330, 170] width 293 height 17
type input "******"
type input "**********"
click at [232, 270] on input "text" at bounding box center [330, 273] width 293 height 17
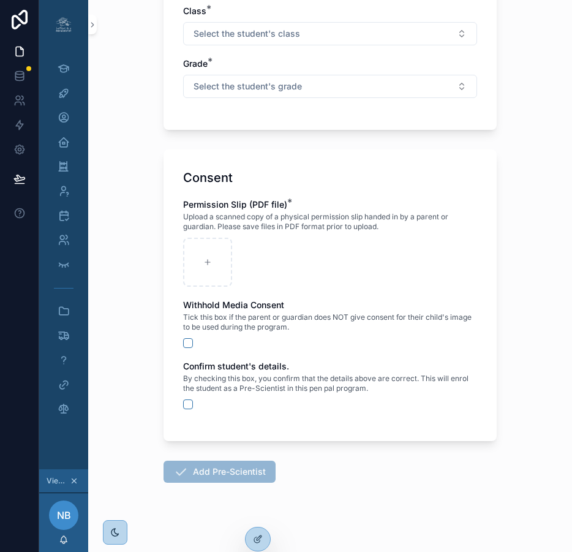
scroll to position [483, 0]
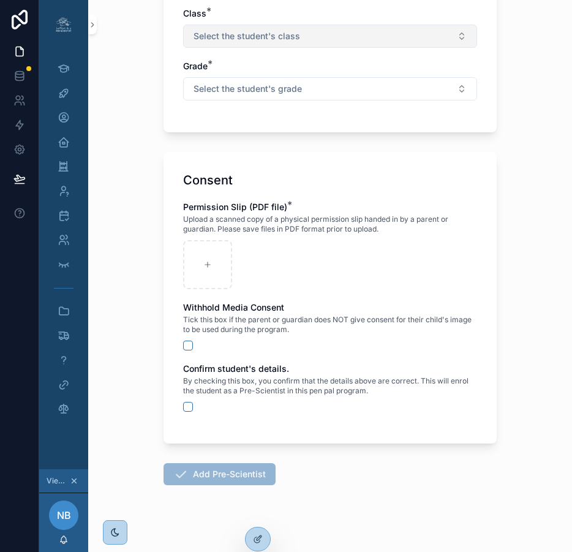
type input "**********"
click at [294, 32] on button "Select the student's class" at bounding box center [330, 36] width 294 height 23
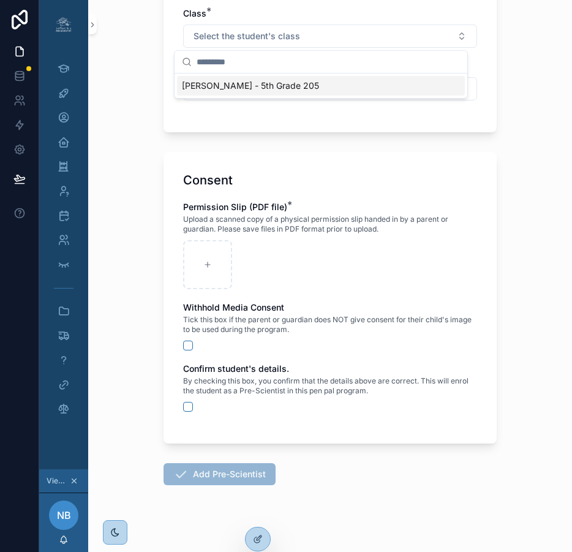
click at [274, 83] on span "[PERSON_NAME] - 5th Grade 205" at bounding box center [250, 86] width 137 height 12
click at [274, 85] on span "Select the student's grade" at bounding box center [248, 89] width 108 height 12
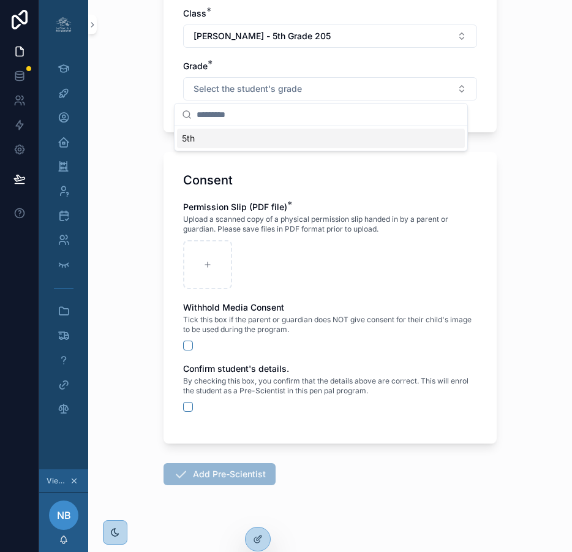
click at [233, 137] on div "5th" at bounding box center [321, 139] width 288 height 20
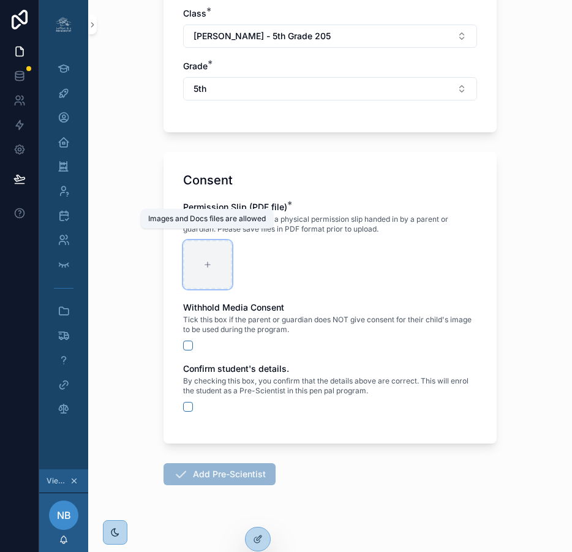
click at [206, 268] on div at bounding box center [207, 264] width 49 height 49
type input "**********"
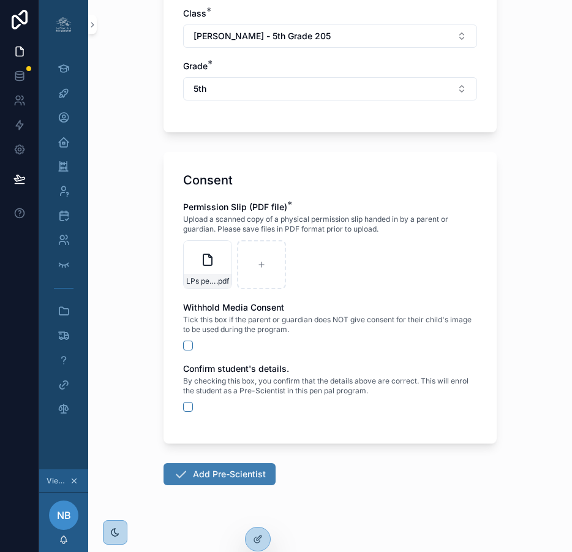
click at [214, 477] on button "Add Pre-Scientist" at bounding box center [220, 474] width 112 height 22
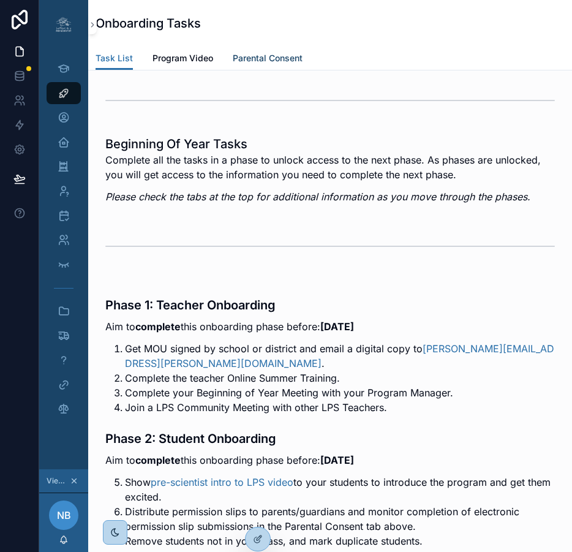
click at [264, 57] on span "Parental Consent" at bounding box center [268, 58] width 70 height 12
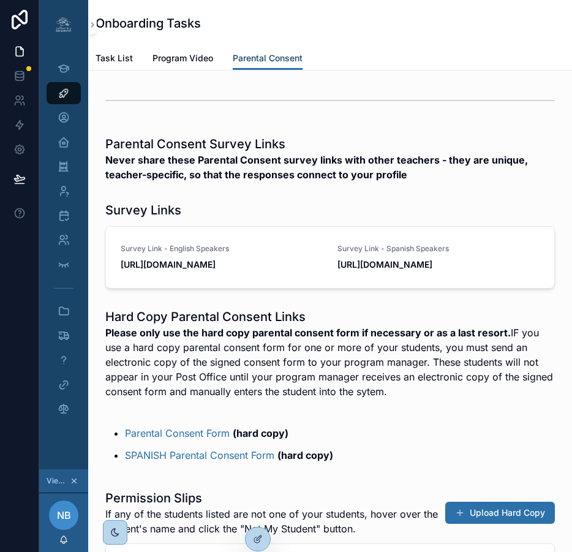
click at [264, 57] on span "Parental Consent" at bounding box center [268, 58] width 70 height 12
click at [475, 524] on button "Upload Hard Copy" at bounding box center [501, 513] width 110 height 22
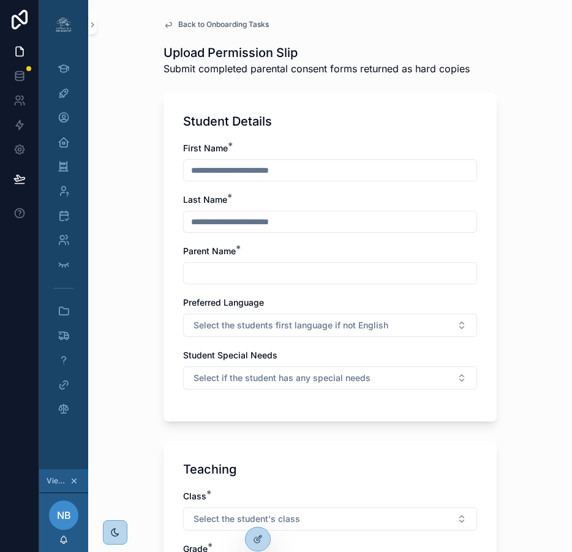
click at [291, 168] on input "text" at bounding box center [330, 170] width 293 height 17
type input "**********"
click at [237, 268] on input "text" at bounding box center [330, 273] width 293 height 17
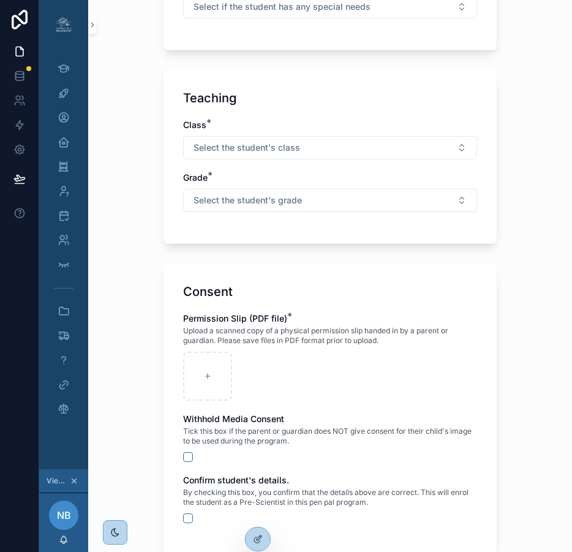
scroll to position [383, 0]
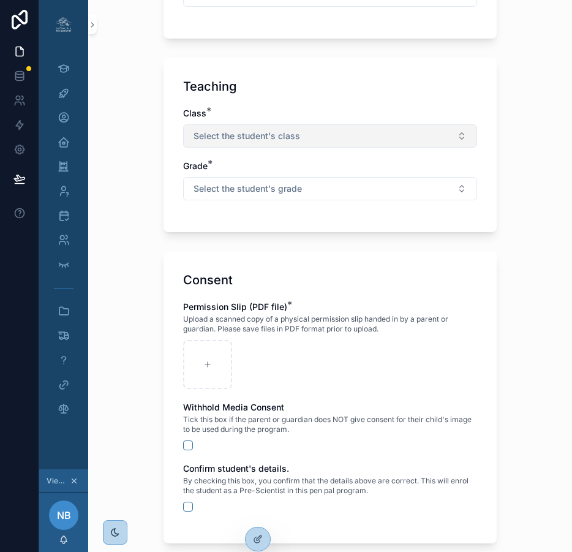
type input "**********"
click at [321, 135] on button "Select the student's class" at bounding box center [330, 135] width 294 height 23
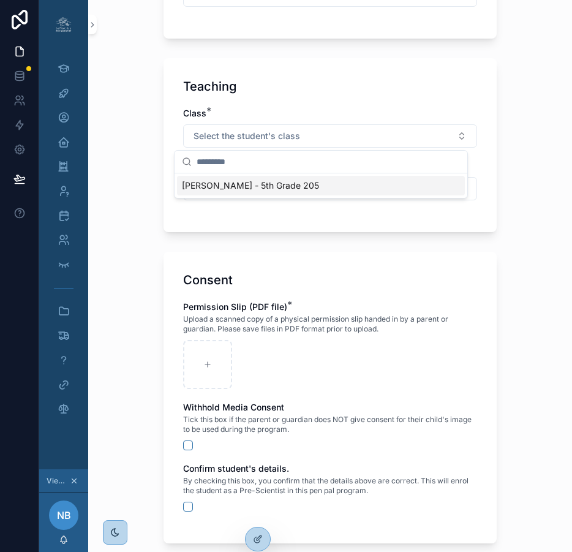
click at [303, 185] on div "[PERSON_NAME] - 5th Grade 205" at bounding box center [321, 186] width 288 height 20
click at [303, 188] on button "Select the student's grade" at bounding box center [330, 188] width 294 height 23
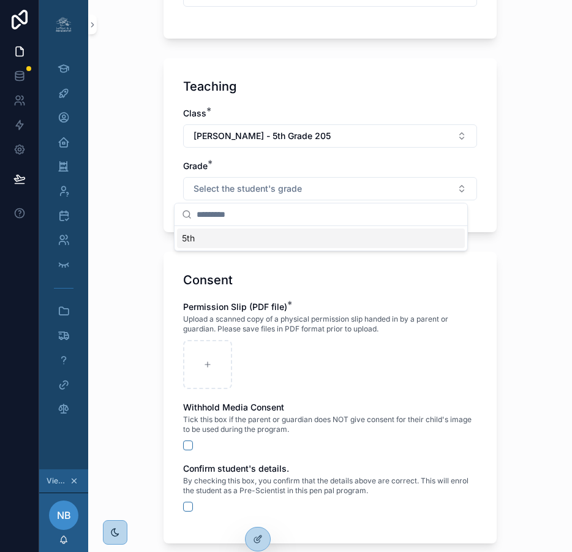
click at [260, 241] on div "5th" at bounding box center [321, 239] width 288 height 20
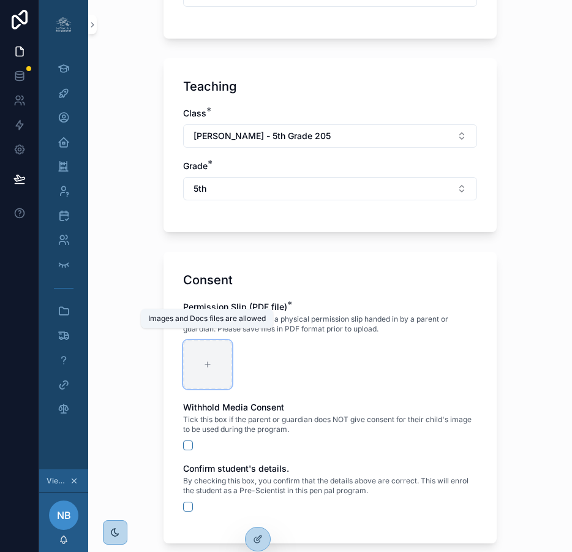
click at [203, 365] on icon at bounding box center [207, 364] width 9 height 9
type input "**********"
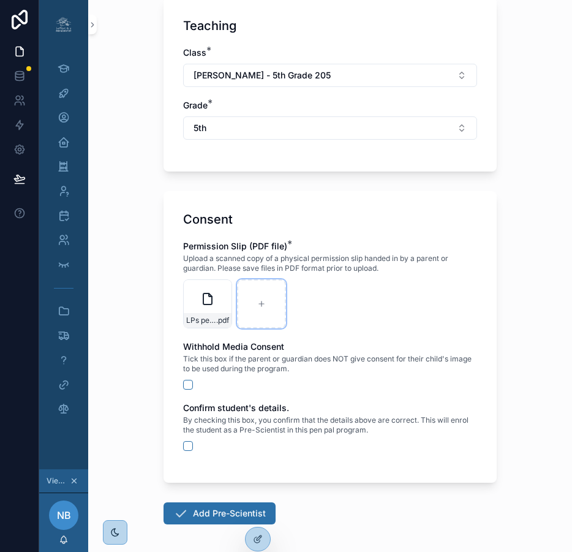
scroll to position [485, 0]
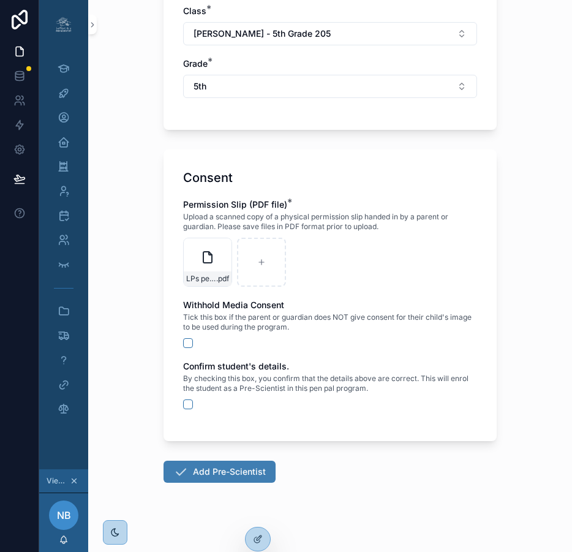
click at [235, 468] on button "Add Pre-Scientist" at bounding box center [220, 472] width 112 height 22
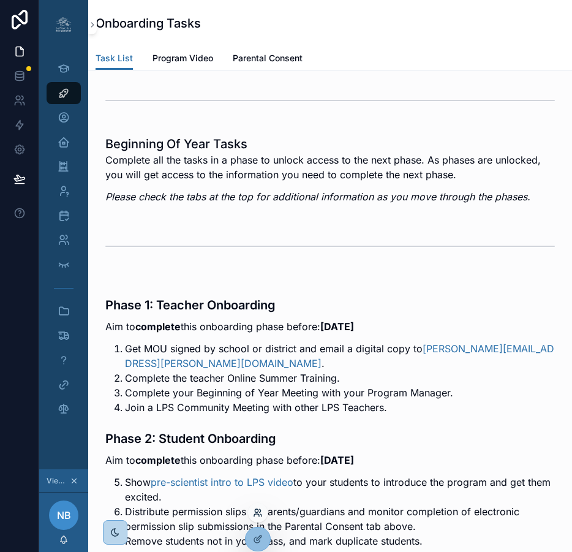
click at [258, 513] on icon at bounding box center [258, 513] width 10 height 10
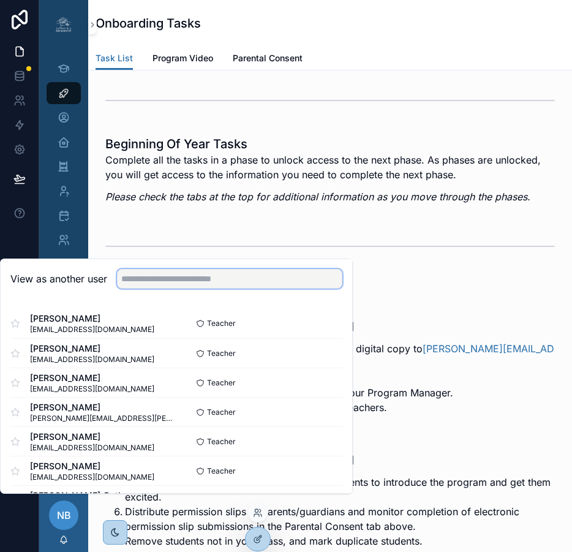
click at [253, 289] on input "text" at bounding box center [230, 279] width 226 height 20
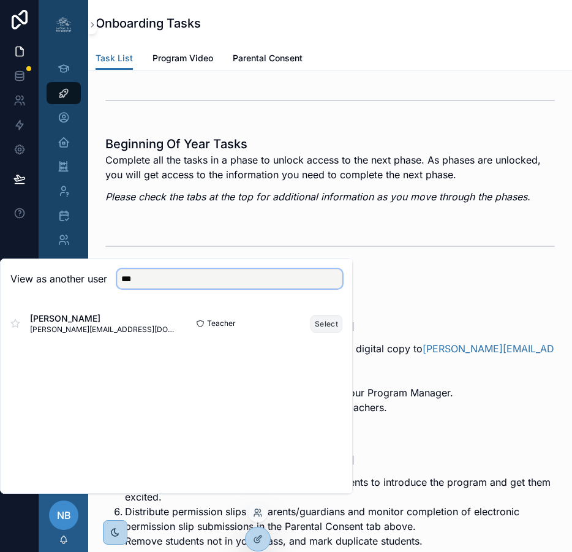
type input "***"
click at [330, 333] on button "Select" at bounding box center [327, 324] width 32 height 18
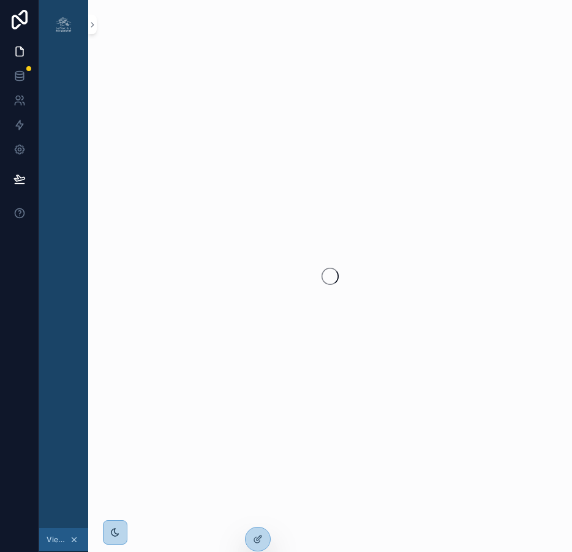
scroll to position [0, 9]
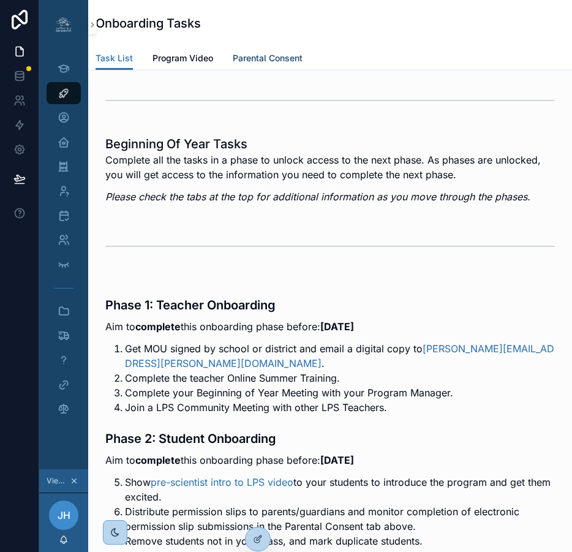
click at [268, 59] on span "Parental Consent" at bounding box center [268, 58] width 70 height 12
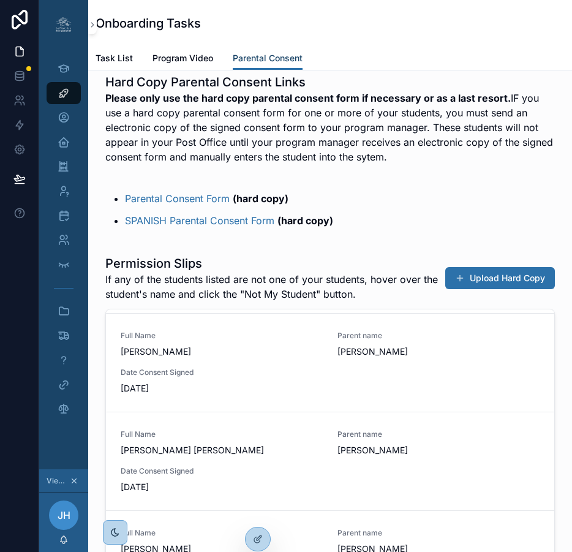
scroll to position [596, 0]
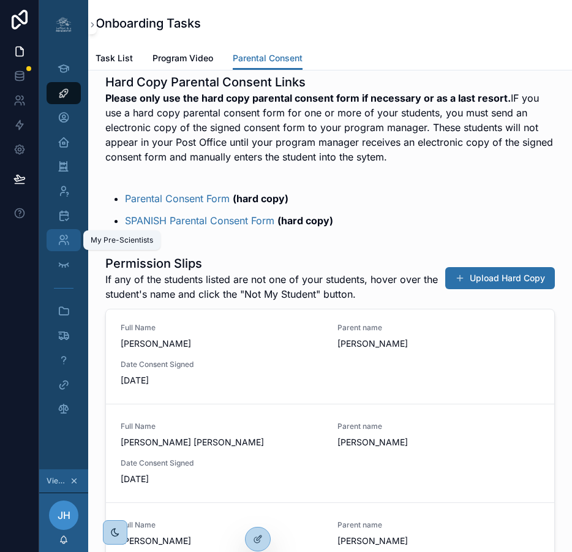
click at [58, 239] on icon "scrollable content" at bounding box center [64, 240] width 12 height 12
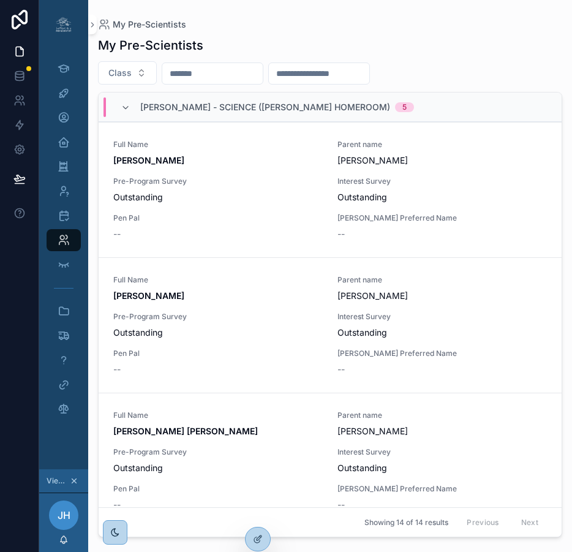
click at [220, 78] on input "text" at bounding box center [212, 73] width 101 height 17
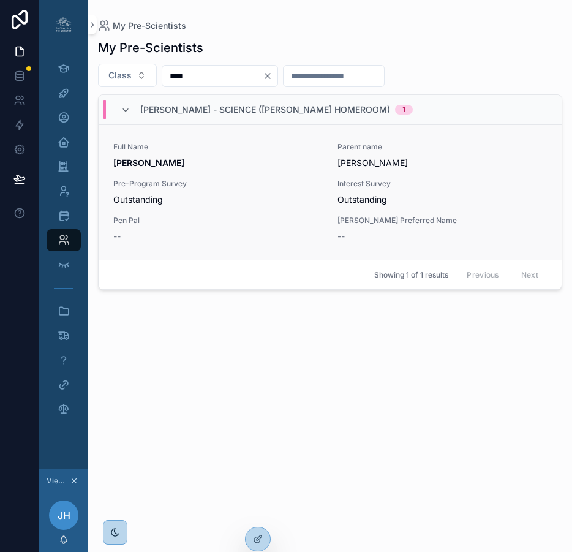
type input "****"
click at [315, 173] on div "Full Name [PERSON_NAME] Parent name [PERSON_NAME] Pre-Program Survey Outstandin…" at bounding box center [330, 192] width 434 height 101
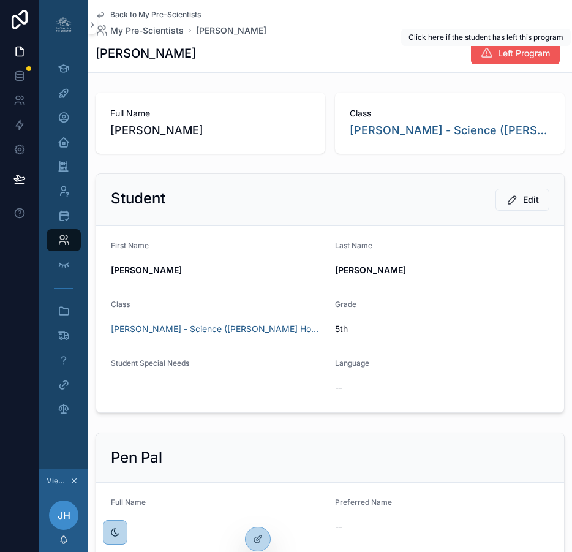
click at [498, 56] on span "Left Program" at bounding box center [524, 53] width 52 height 12
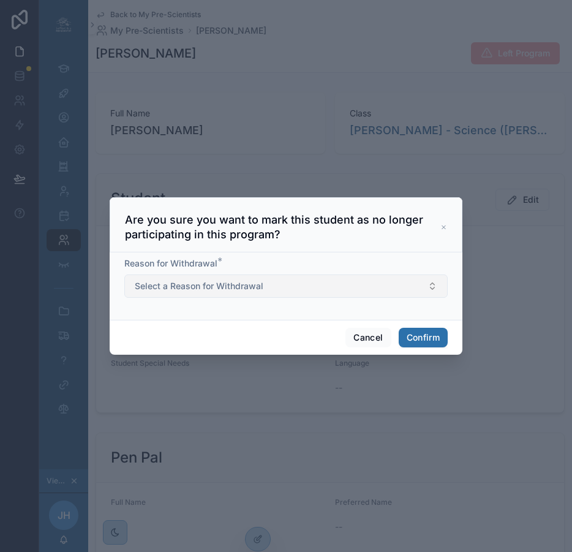
click at [271, 288] on button "Select a Reason for Withdrawal" at bounding box center [286, 286] width 324 height 23
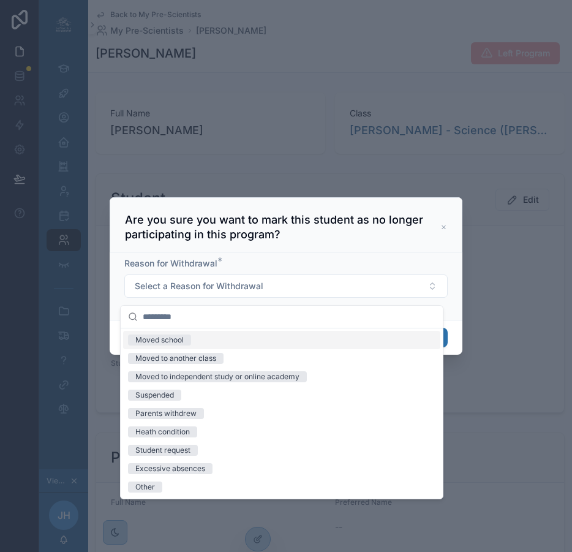
click at [208, 344] on div "Moved school" at bounding box center [281, 340] width 317 height 18
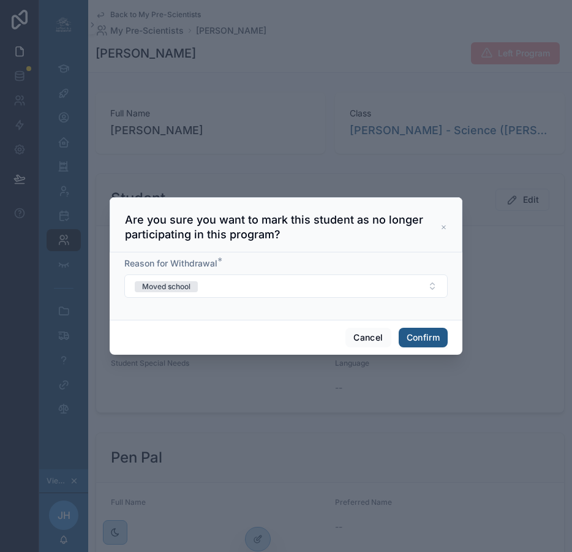
click at [415, 342] on button "Confirm" at bounding box center [423, 338] width 49 height 20
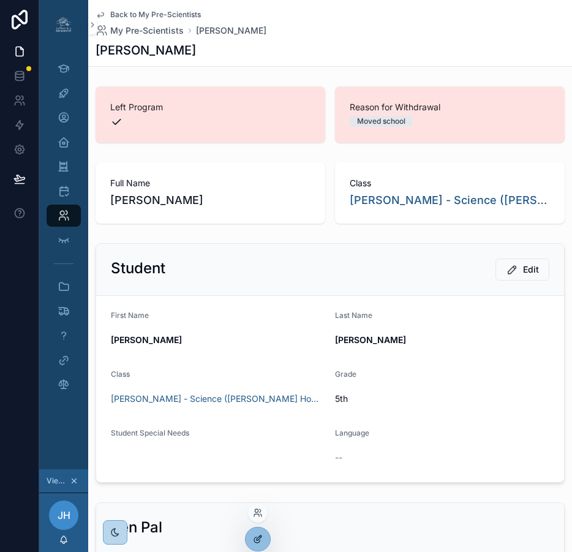
click at [259, 539] on icon at bounding box center [259, 538] width 5 height 5
click at [259, 539] on icon at bounding box center [258, 539] width 10 height 10
